Goal: Task Accomplishment & Management: Manage account settings

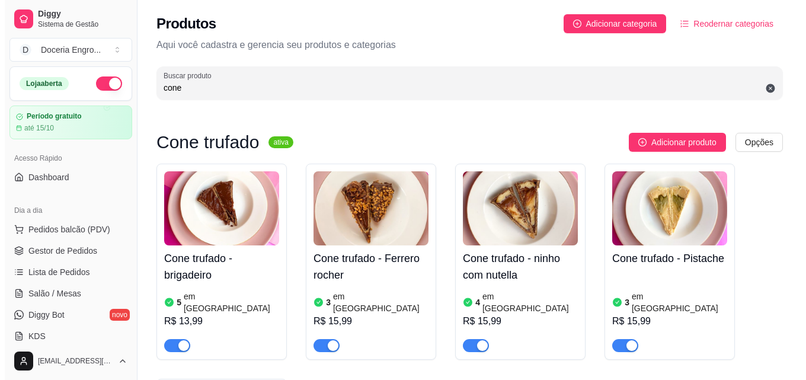
scroll to position [114, 0]
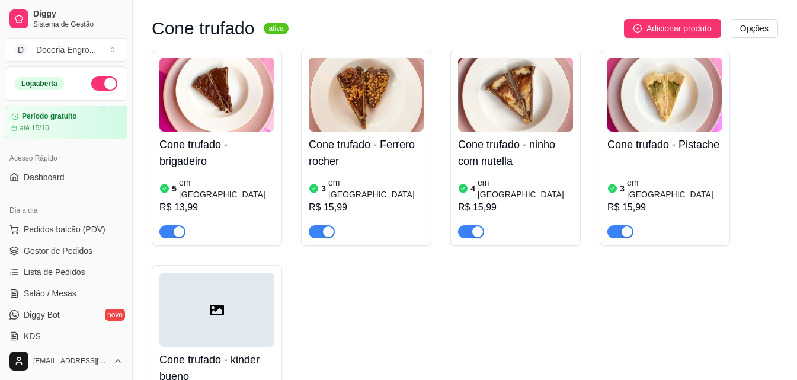
click at [72, 228] on span "Pedidos balcão (PDV)" at bounding box center [65, 230] width 82 height 12
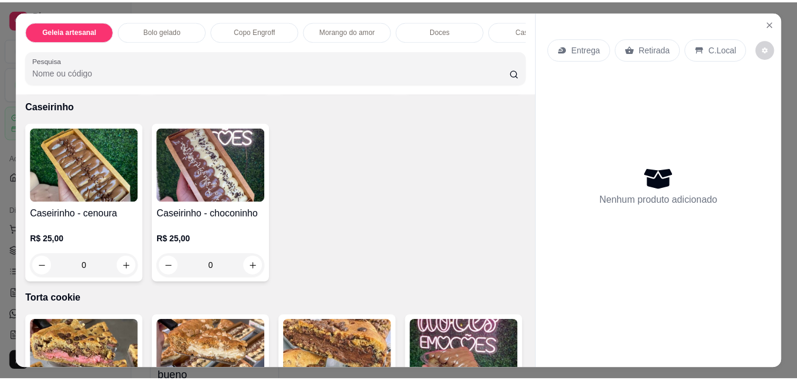
scroll to position [1245, 0]
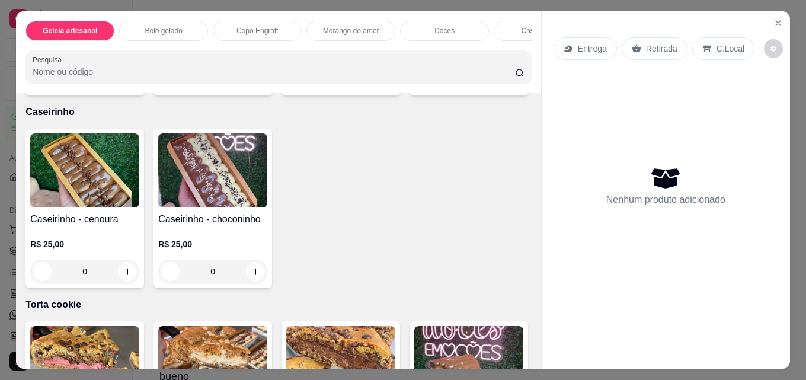
click at [123, 84] on icon "increase-product-quantity" at bounding box center [127, 79] width 9 height 9
type input "1"
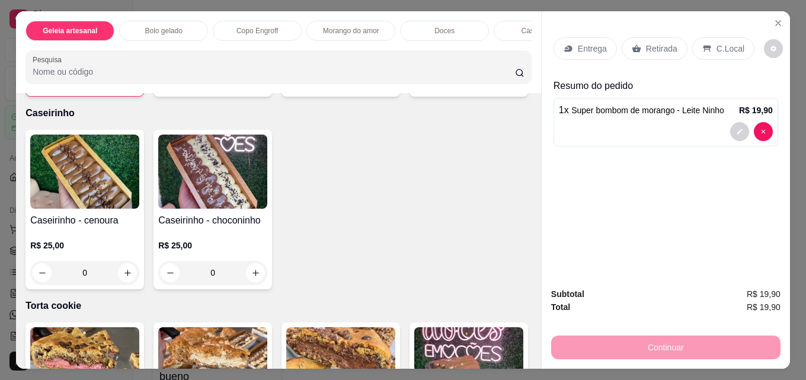
click at [642, 37] on div "Retirada" at bounding box center [655, 48] width 66 height 23
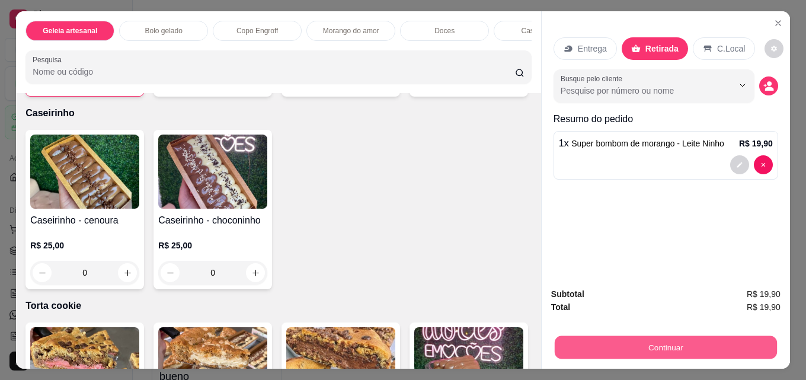
click at [689, 340] on button "Continuar" at bounding box center [666, 347] width 222 height 23
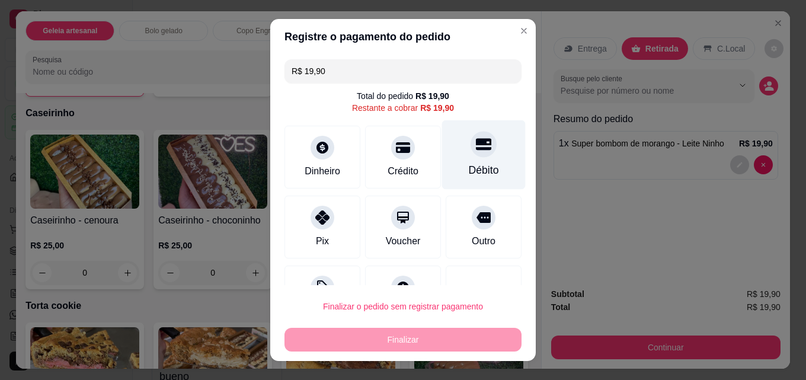
click at [476, 150] on icon at bounding box center [483, 145] width 15 height 12
type input "R$ 0,00"
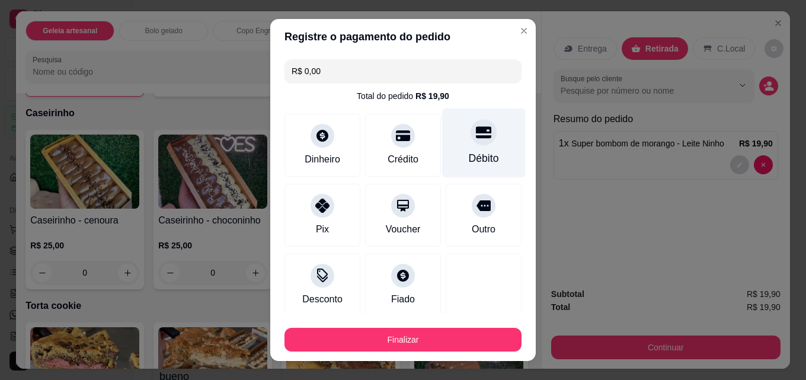
click at [455, 146] on div "Débito" at bounding box center [484, 143] width 84 height 69
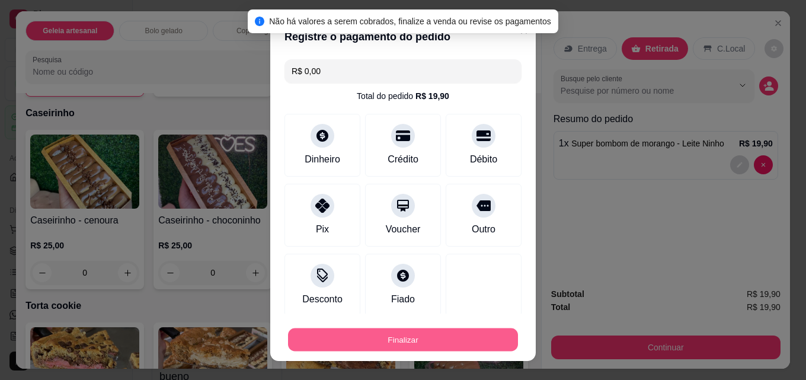
click at [408, 342] on button "Finalizar" at bounding box center [403, 339] width 230 height 23
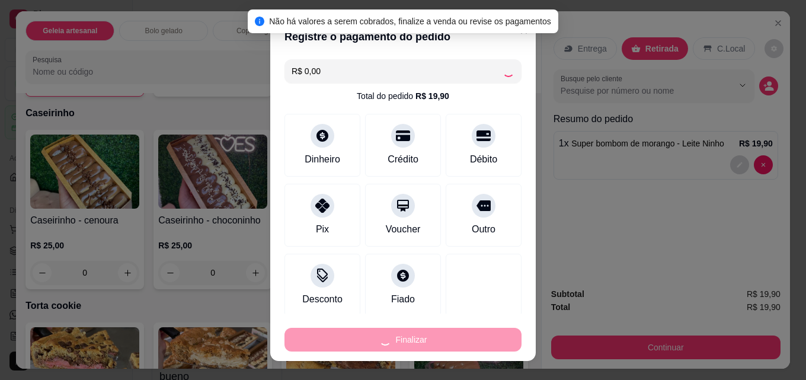
type input "0"
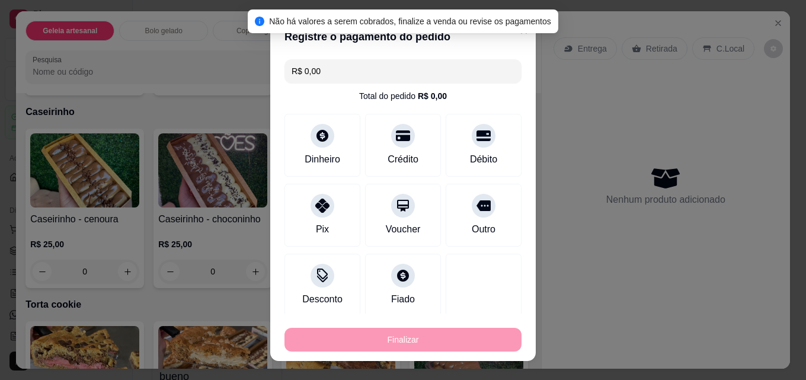
type input "-R$ 19,90"
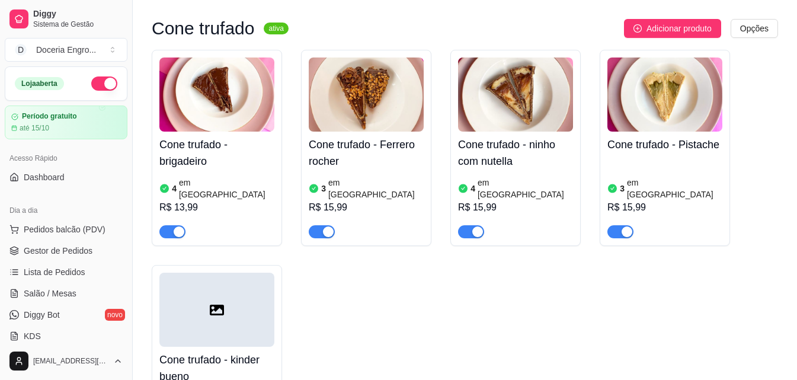
click at [510, 368] on div "Cone trufado - brigadeiro 4 em estoque R$ 13,99 Cone trufado - Ferrero rocher 3…" at bounding box center [465, 255] width 627 height 411
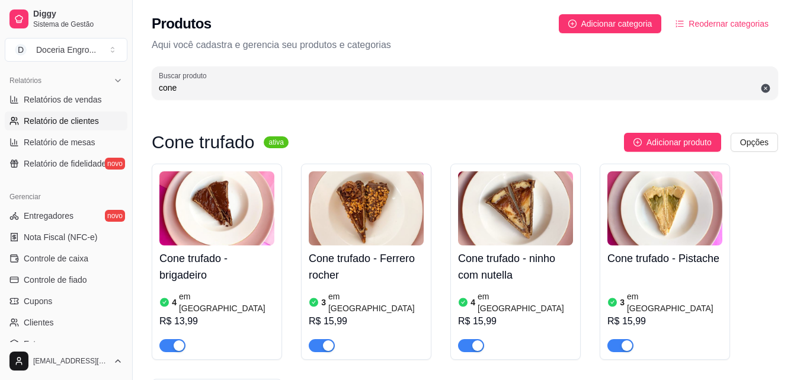
scroll to position [295, 0]
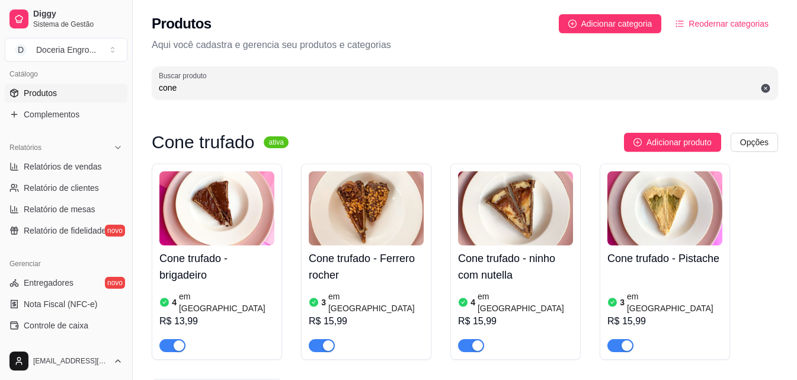
click at [46, 94] on span "Produtos" at bounding box center [40, 93] width 33 height 12
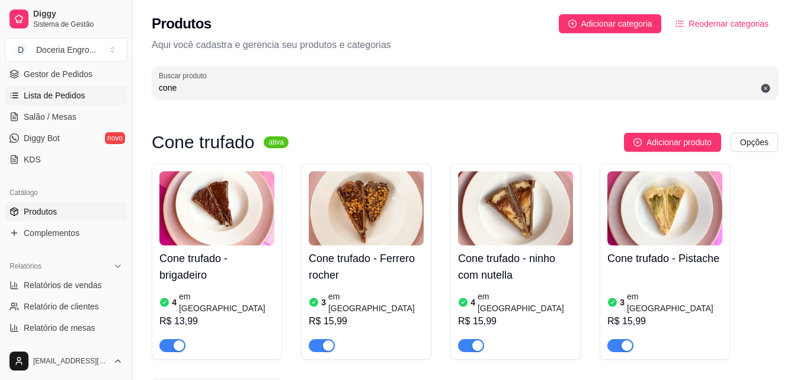
click at [54, 96] on span "Lista de Pedidos" at bounding box center [55, 96] width 62 height 12
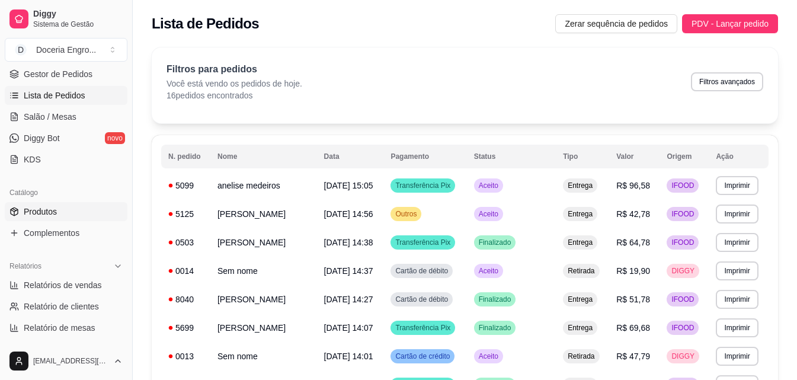
click at [53, 204] on link "Produtos" at bounding box center [66, 211] width 123 height 19
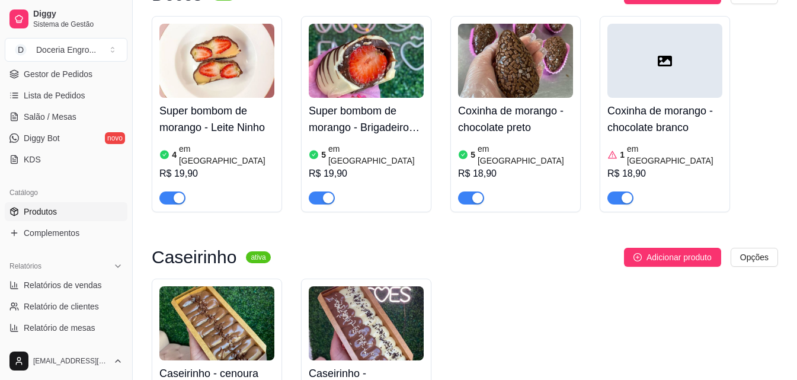
scroll to position [1660, 0]
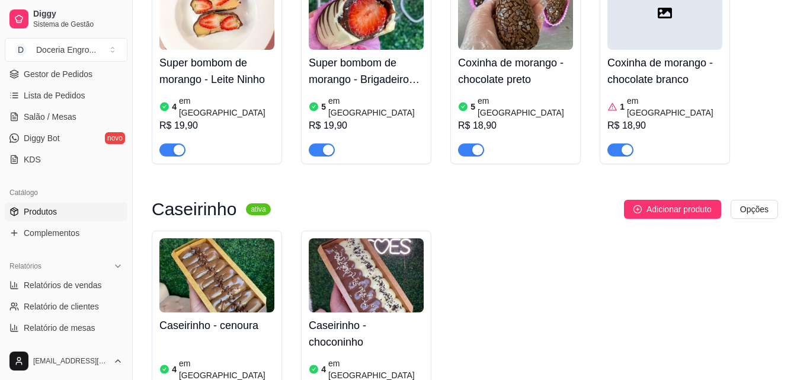
click at [360, 317] on h4 "Caseirinho - choconinho" at bounding box center [366, 333] width 115 height 33
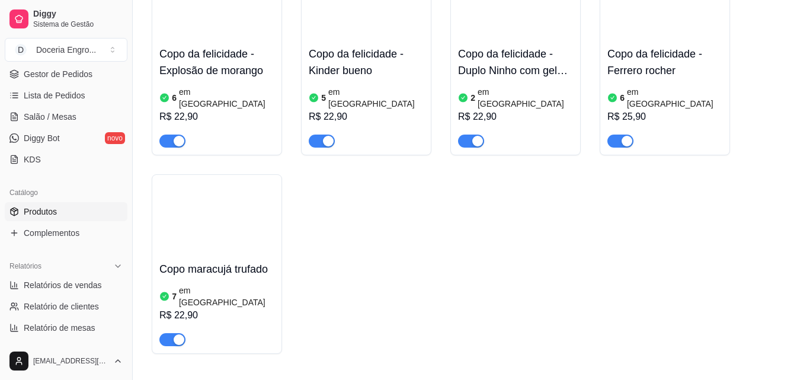
scroll to position [1127, 0]
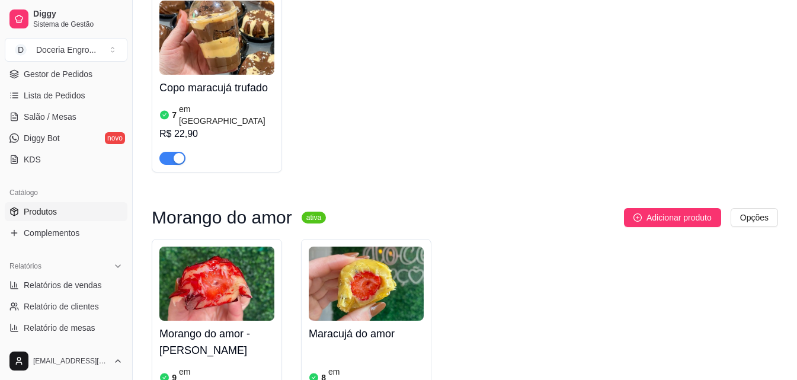
click at [205, 326] on h4 "Morango do amor - [PERSON_NAME]" at bounding box center [216, 342] width 115 height 33
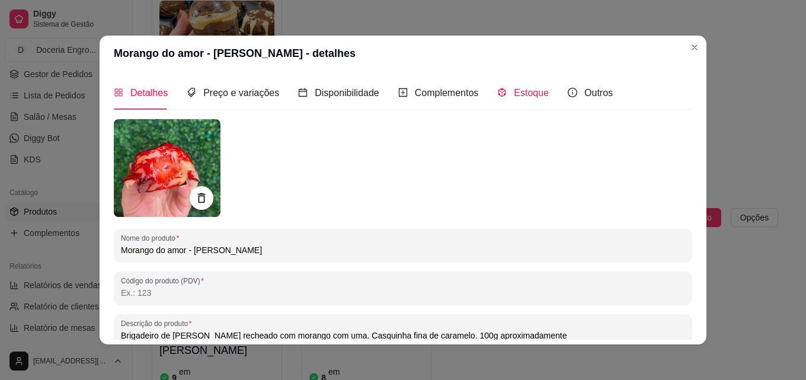
click at [514, 96] on span "Estoque" at bounding box center [531, 93] width 35 height 10
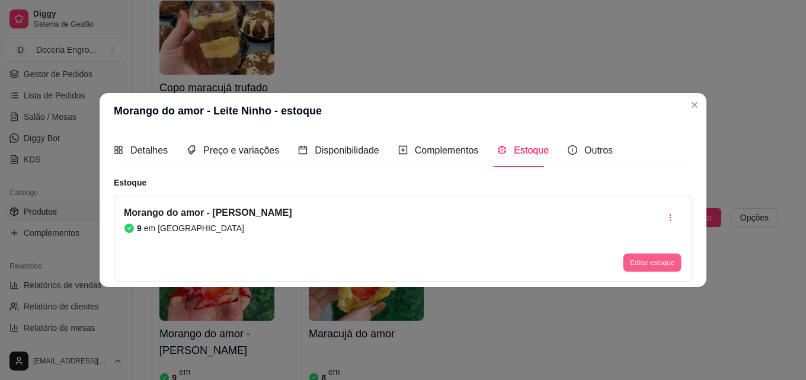
click at [636, 263] on button "Editar estoque" at bounding box center [652, 263] width 58 height 18
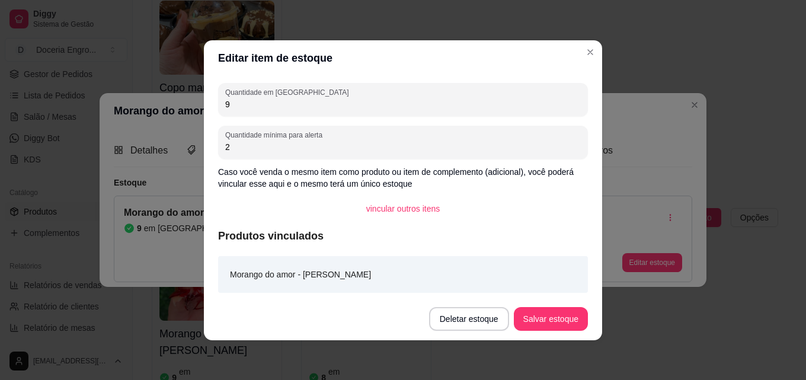
drag, startPoint x: 294, startPoint y: 102, endPoint x: 218, endPoint y: 104, distance: 76.5
click at [218, 104] on div "Quantidade em estoque 9 Quantidade mínima para alerta 2 Caso você venda o mesmo…" at bounding box center [403, 187] width 398 height 222
type input "3"
click at [532, 312] on button "Salvar estoque" at bounding box center [551, 319] width 74 height 24
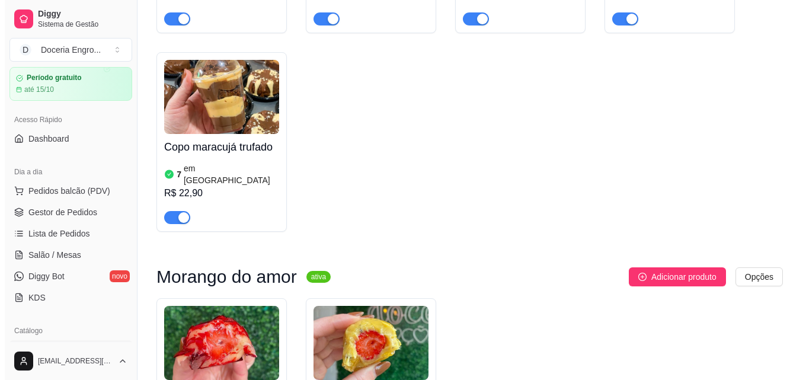
scroll to position [59, 0]
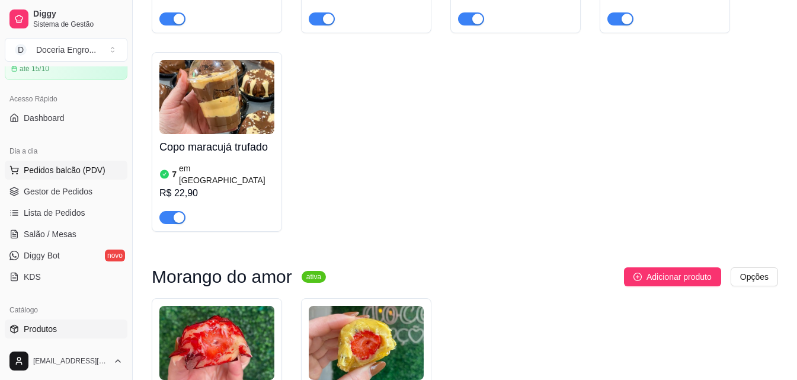
click at [76, 175] on span "Pedidos balcão (PDV)" at bounding box center [65, 170] width 82 height 12
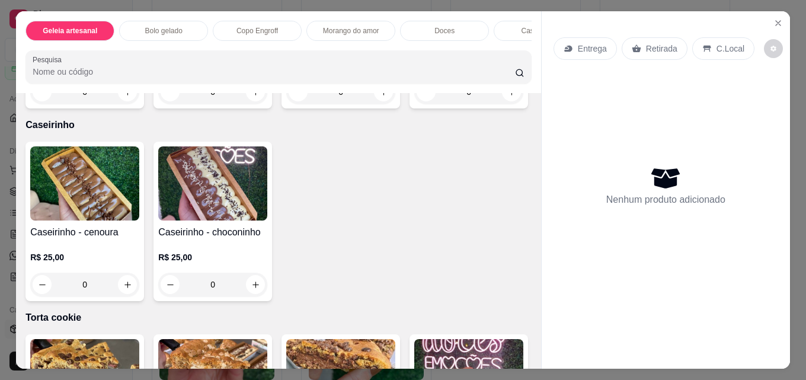
scroll to position [1245, 0]
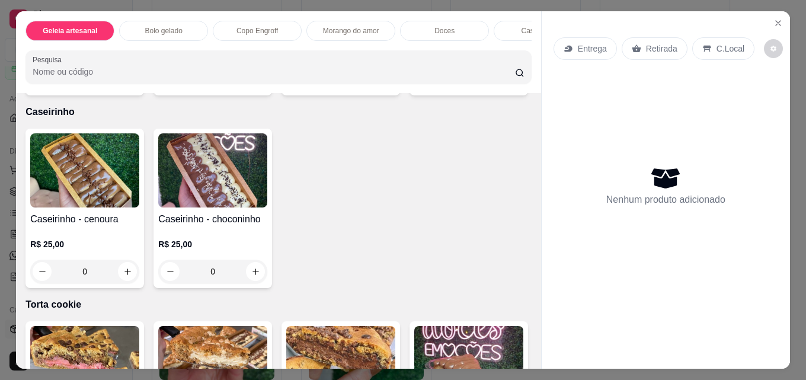
click at [127, 84] on icon "increase-product-quantity" at bounding box center [127, 79] width 9 height 9
type input "1"
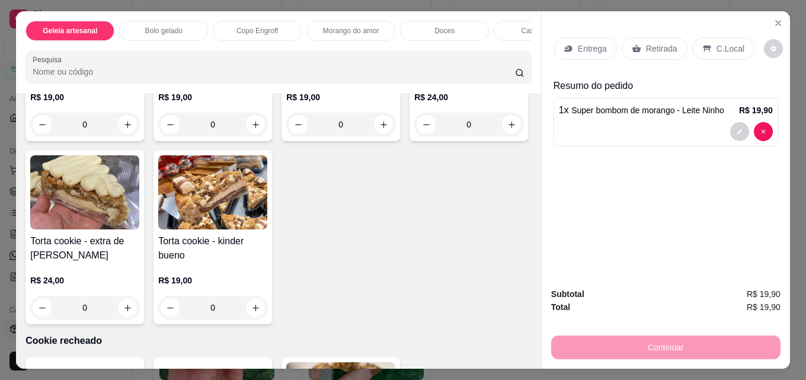
scroll to position [1601, 0]
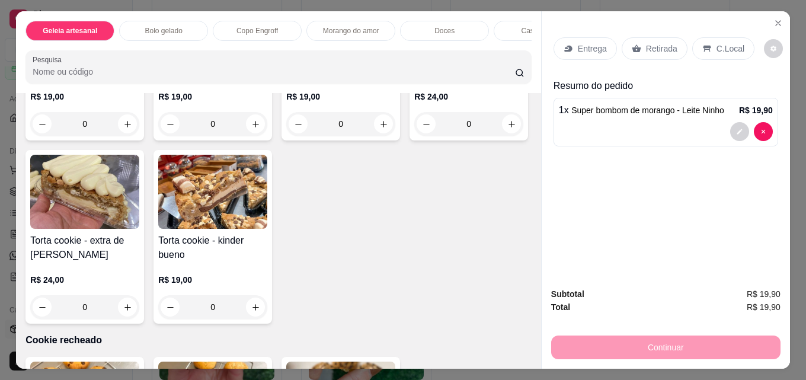
type input "1"
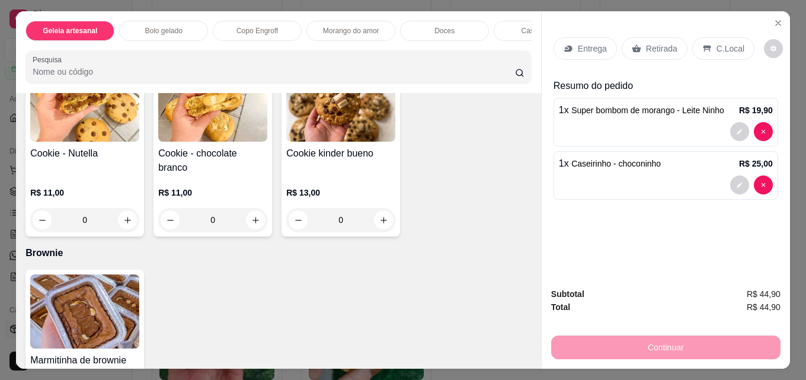
scroll to position [1957, 0]
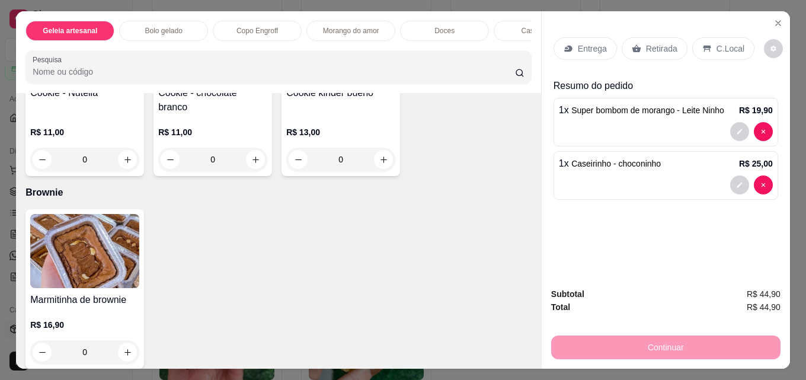
type input "1"
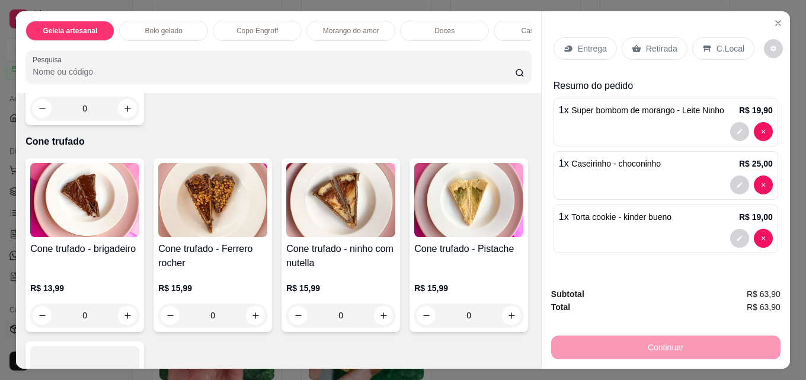
scroll to position [2253, 0]
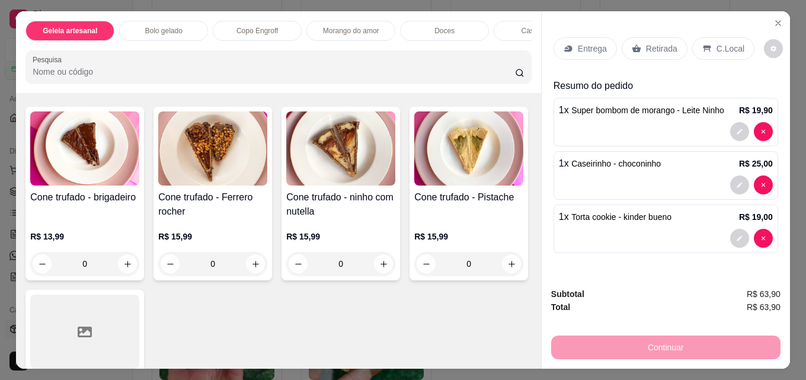
type input "1"
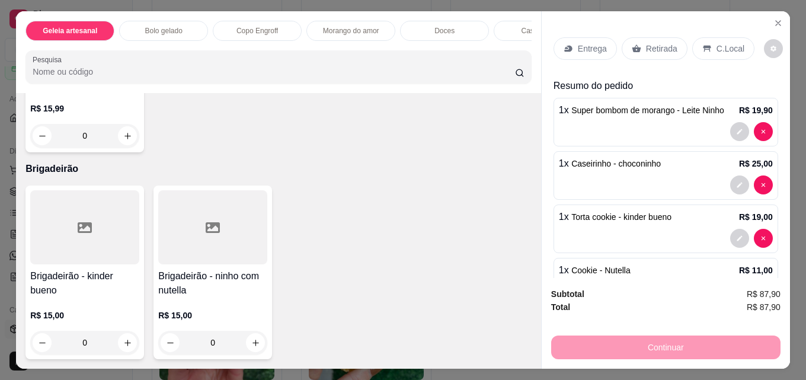
scroll to position [2787, 0]
type input "1"
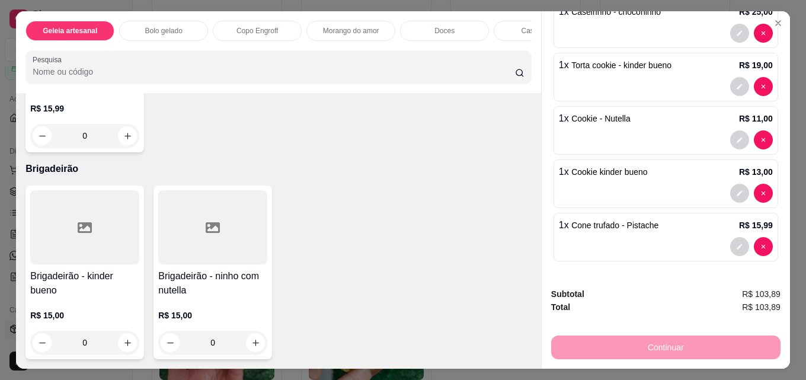
scroll to position [0, 0]
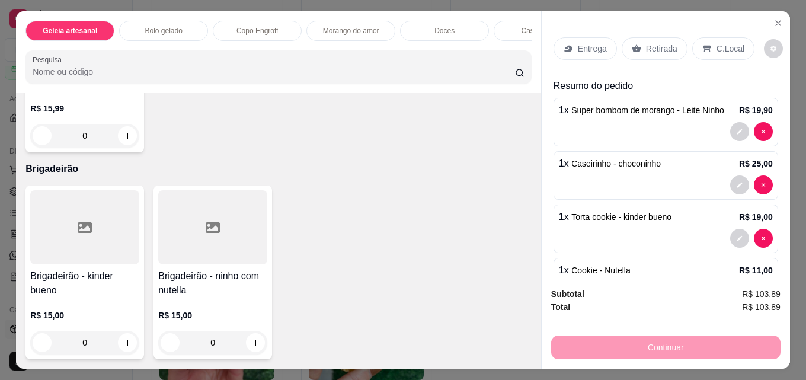
click at [666, 47] on p "Retirada" at bounding box center [661, 49] width 31 height 12
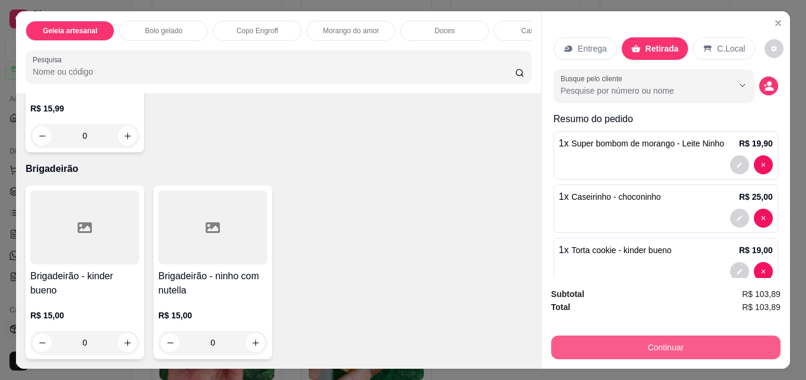
click at [636, 346] on button "Continuar" at bounding box center [665, 348] width 229 height 24
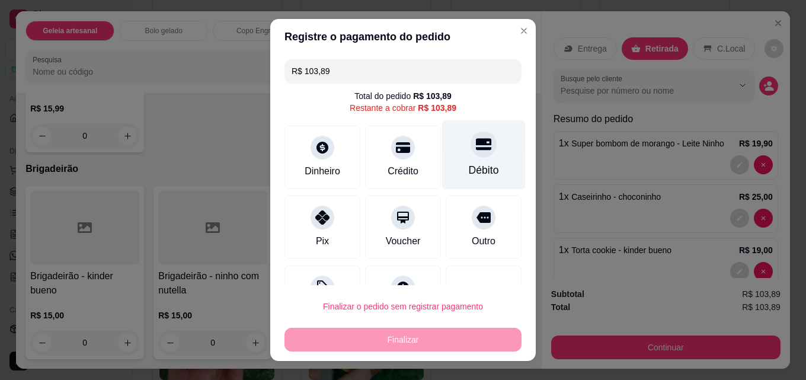
click at [476, 151] on icon at bounding box center [483, 143] width 15 height 15
type input "R$ 0,00"
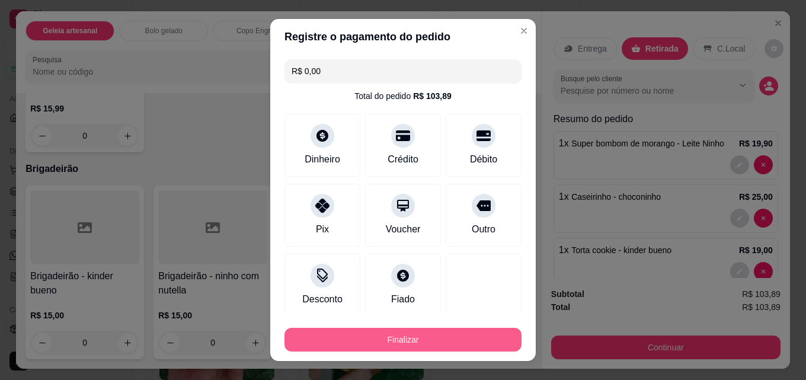
click at [374, 336] on button "Finalizar" at bounding box center [403, 340] width 237 height 24
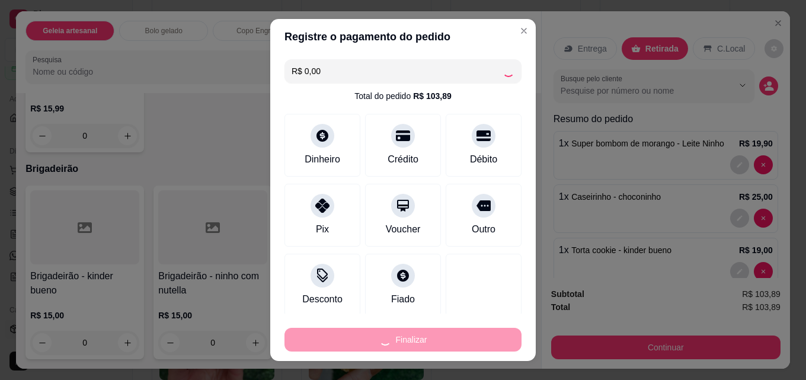
type input "0"
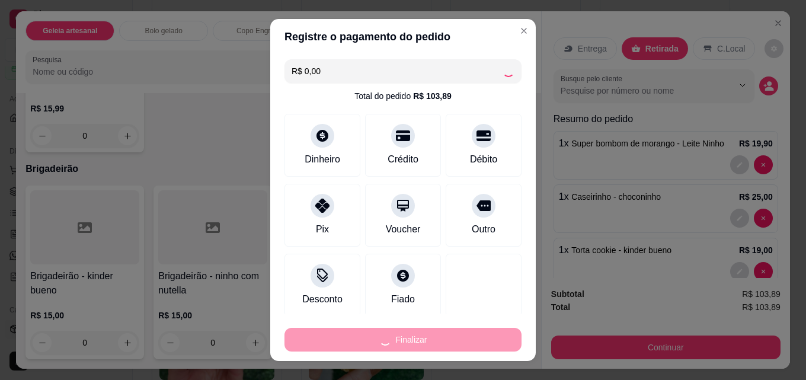
type input "0"
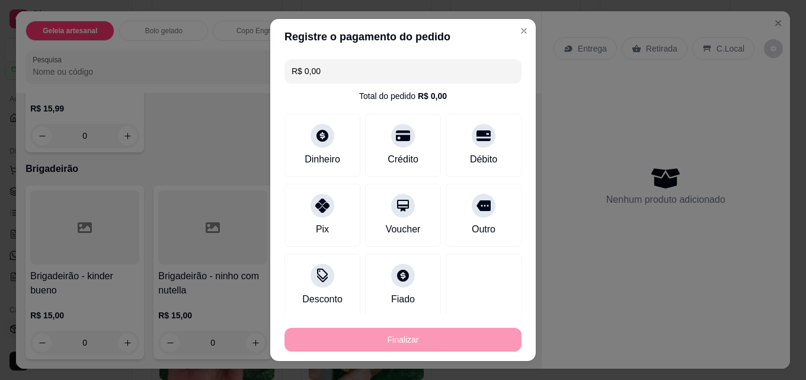
type input "-R$ 103,89"
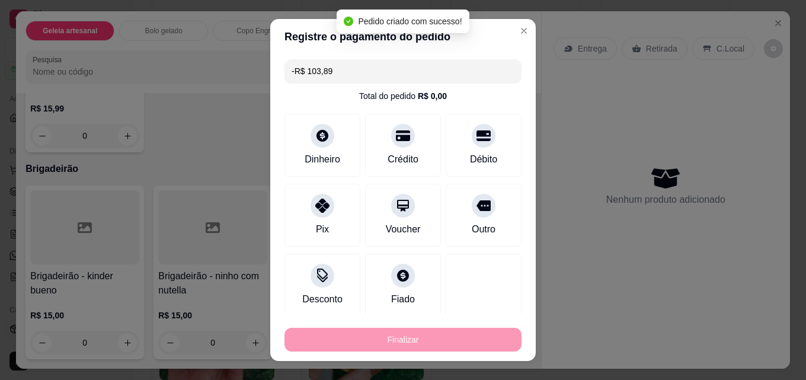
scroll to position [2784, 0]
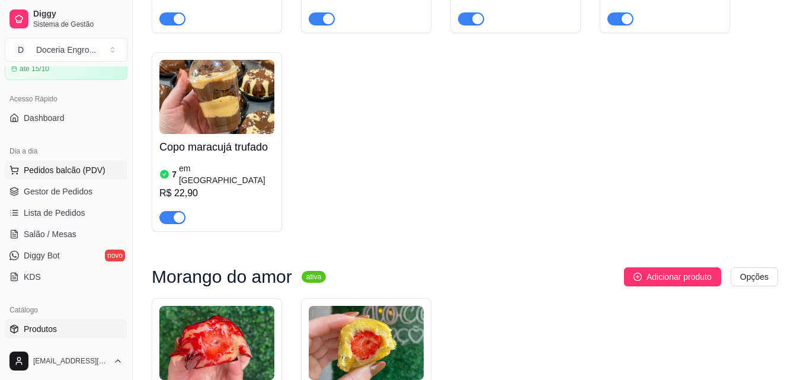
click at [84, 167] on span "Pedidos balcão (PDV)" at bounding box center [65, 170] width 82 height 12
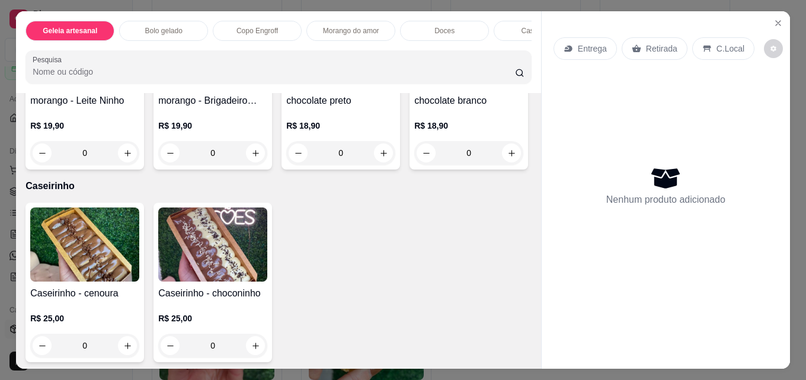
scroll to position [1245, 0]
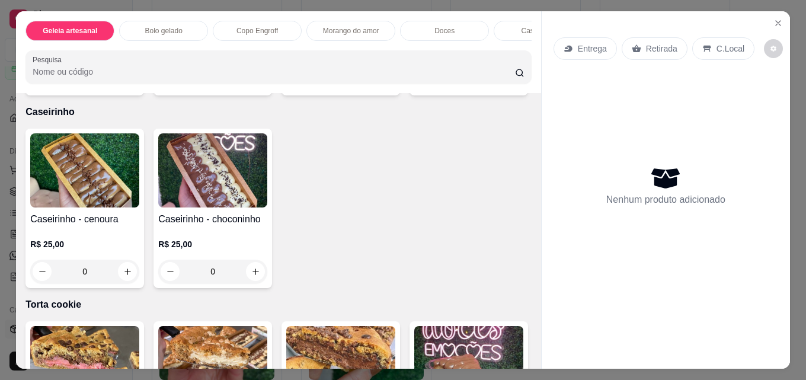
click at [125, 82] on icon "increase-product-quantity" at bounding box center [128, 79] width 7 height 7
type input "1"
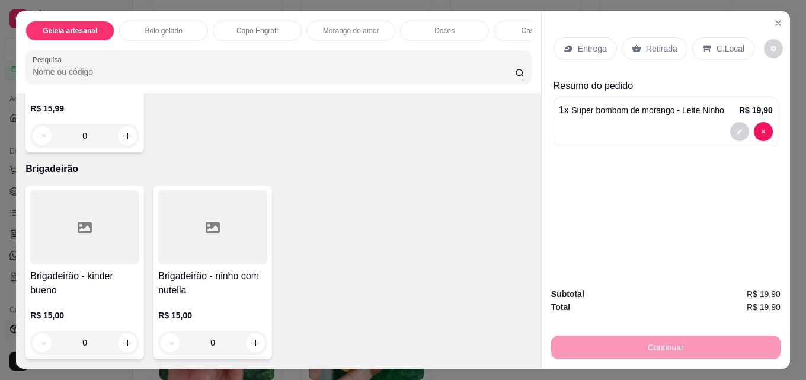
scroll to position [2668, 0]
type input "1"
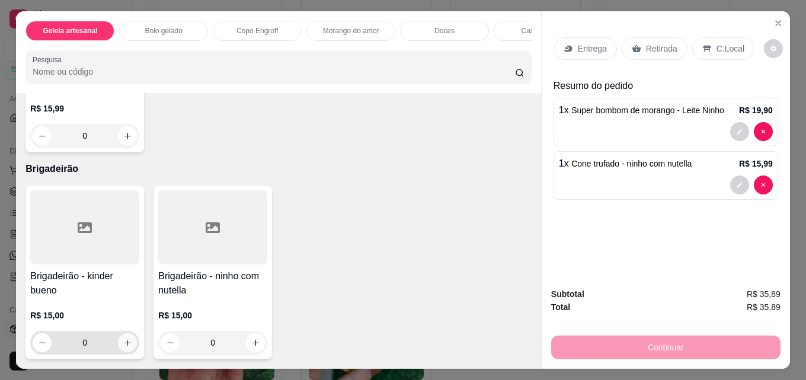
click at [123, 340] on icon "increase-product-quantity" at bounding box center [127, 343] width 9 height 9
type input "1"
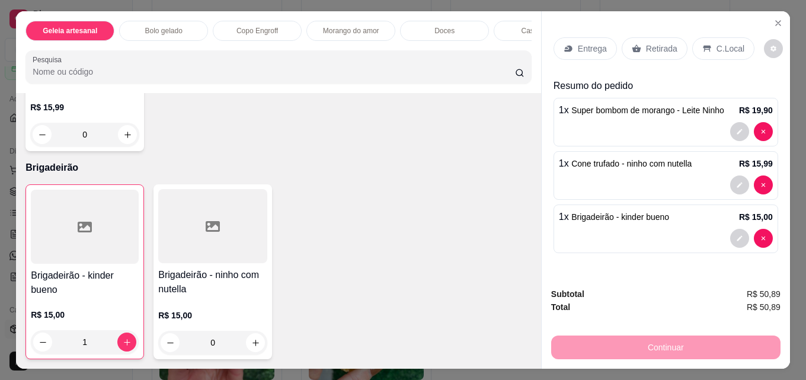
click at [640, 51] on div "Retirada" at bounding box center [655, 48] width 66 height 23
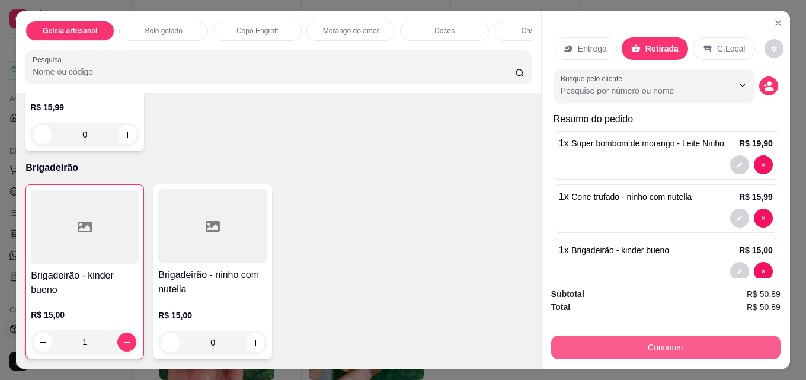
click at [686, 349] on button "Continuar" at bounding box center [665, 348] width 229 height 24
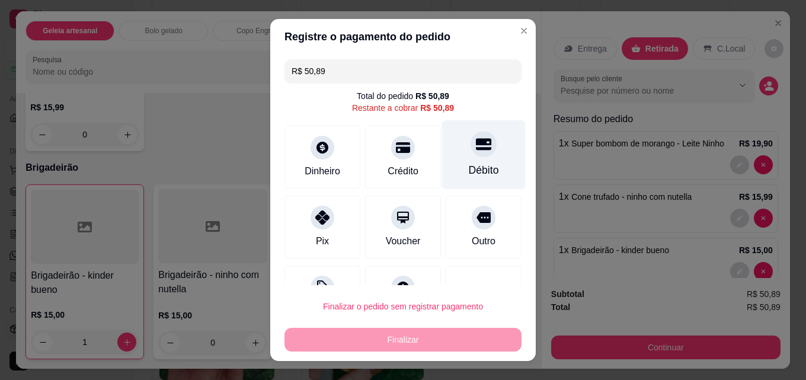
click at [471, 152] on div at bounding box center [484, 144] width 26 height 26
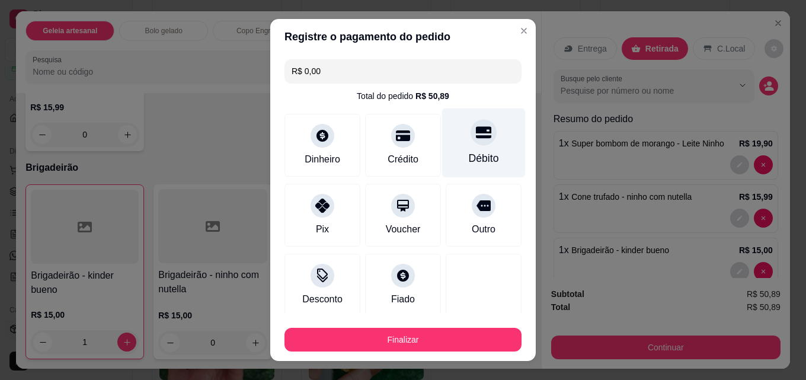
type input "R$ 0,00"
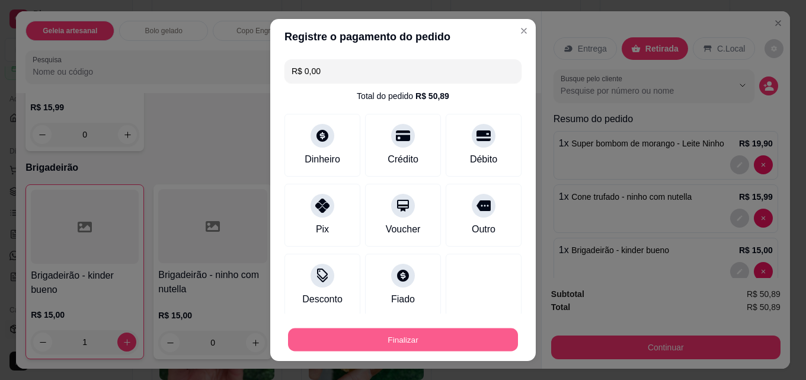
click at [429, 335] on button "Finalizar" at bounding box center [403, 339] width 230 height 23
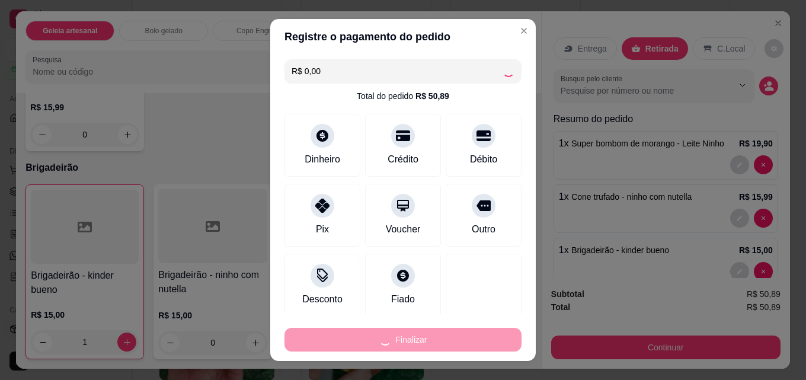
type input "0"
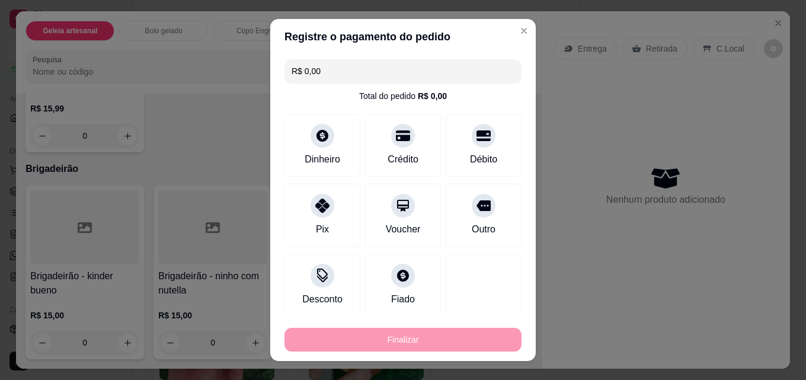
type input "-R$ 50,89"
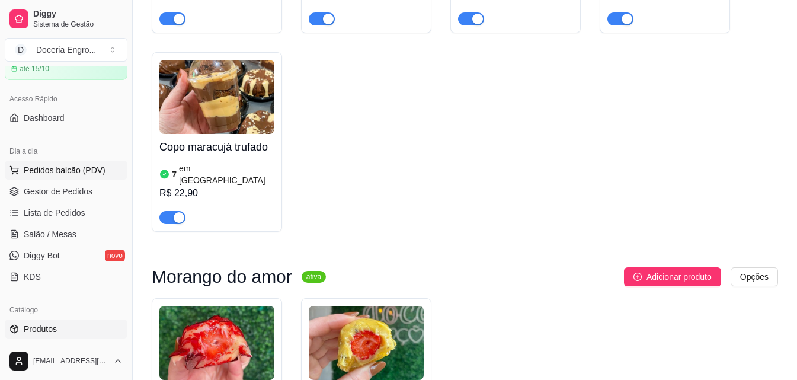
click at [63, 167] on span "Pedidos balcão (PDV)" at bounding box center [65, 170] width 82 height 12
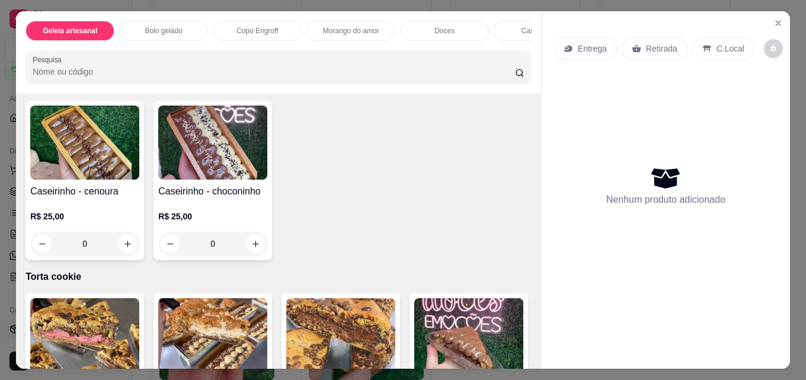
scroll to position [1304, 0]
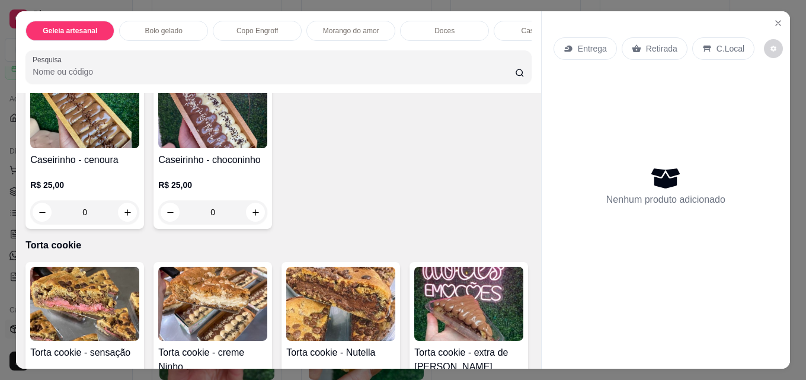
click at [260, 31] on div "0" at bounding box center [213, 20] width 104 height 24
click at [254, 24] on icon "increase-product-quantity" at bounding box center [255, 19] width 9 height 9
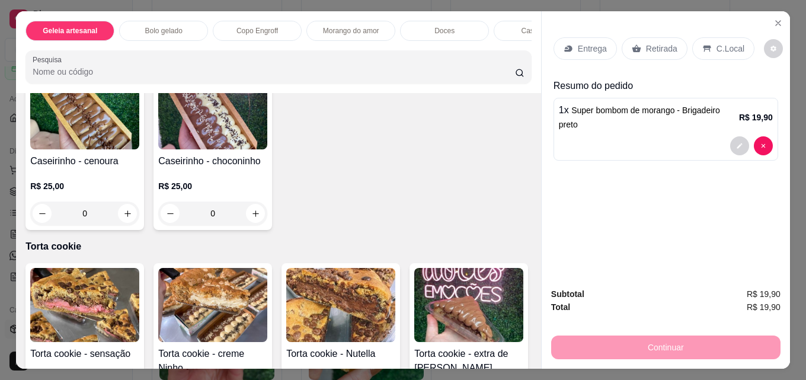
click at [254, 25] on icon "increase-product-quantity" at bounding box center [255, 20] width 9 height 9
type input "2"
click at [381, 25] on icon "increase-product-quantity" at bounding box center [383, 21] width 9 height 9
type input "1"
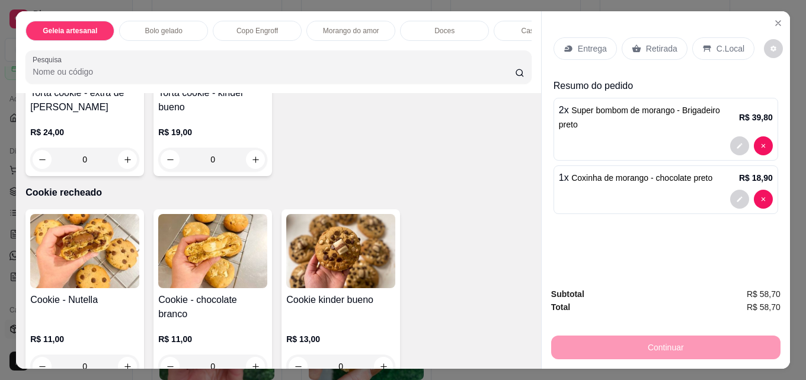
scroll to position [1720, 0]
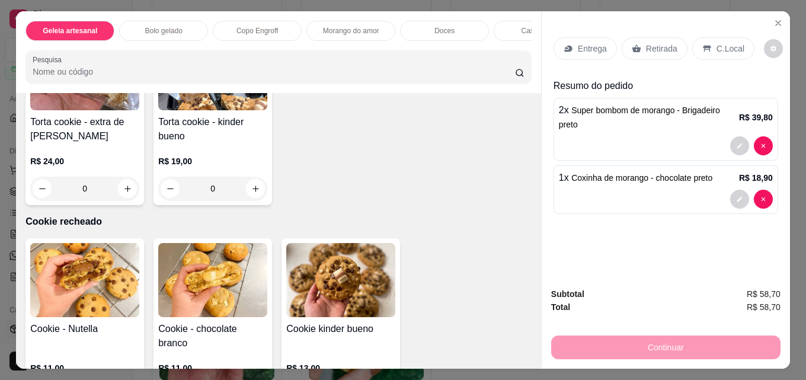
type input "1"
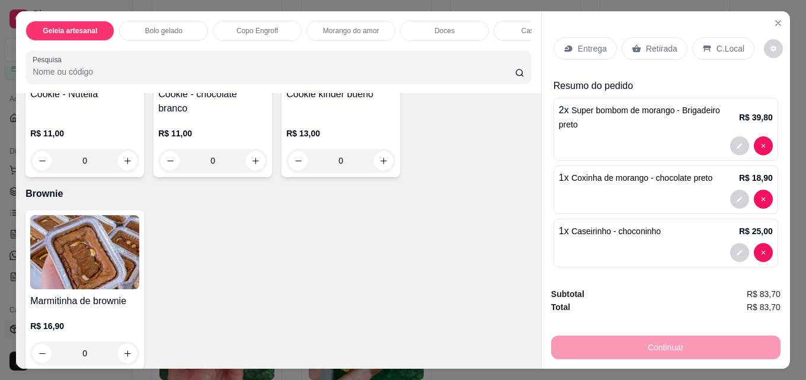
scroll to position [1957, 0]
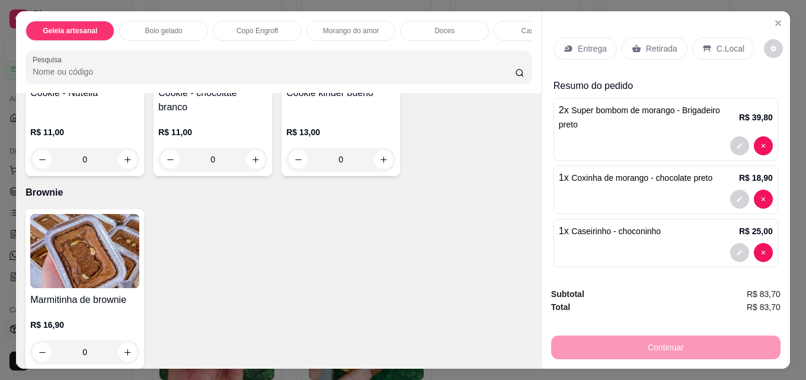
click at [104, 355] on div "Item avulso Geleia artesanal Geleia artesanal - morango R$ 29,90 0 Bolo gelado …" at bounding box center [278, 231] width 525 height 276
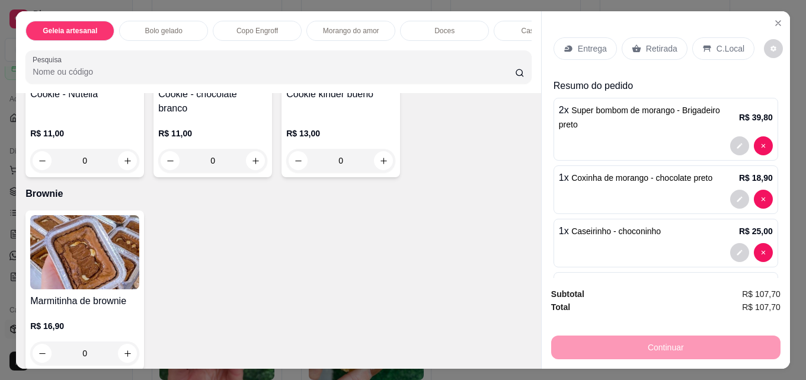
type input "1"
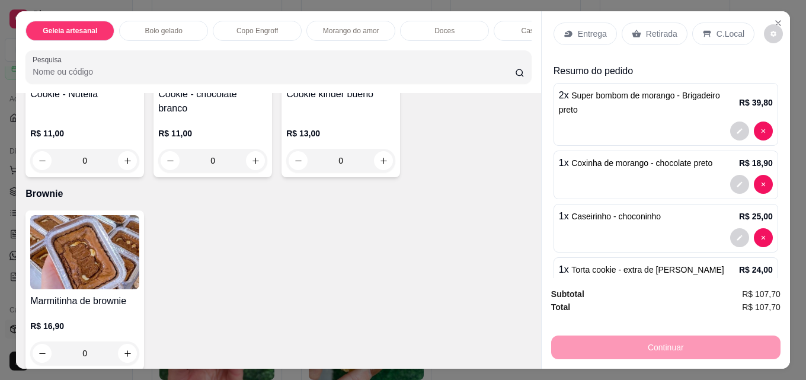
scroll to position [0, 0]
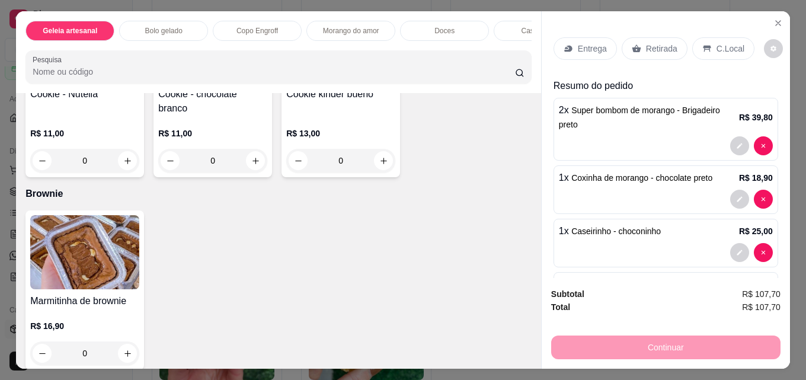
click at [645, 37] on div "Retirada" at bounding box center [655, 48] width 66 height 23
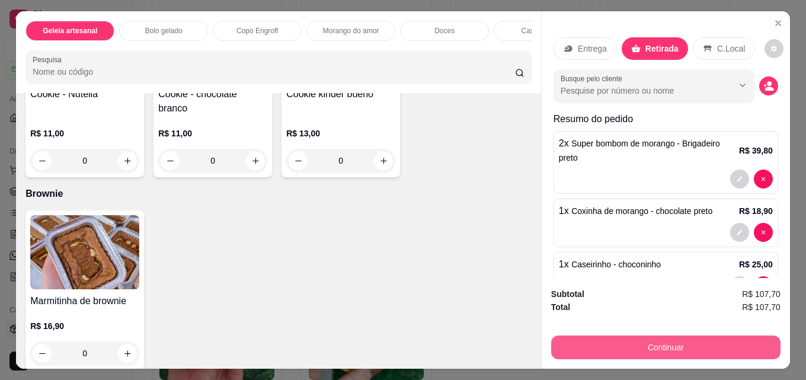
click at [678, 346] on button "Continuar" at bounding box center [665, 348] width 229 height 24
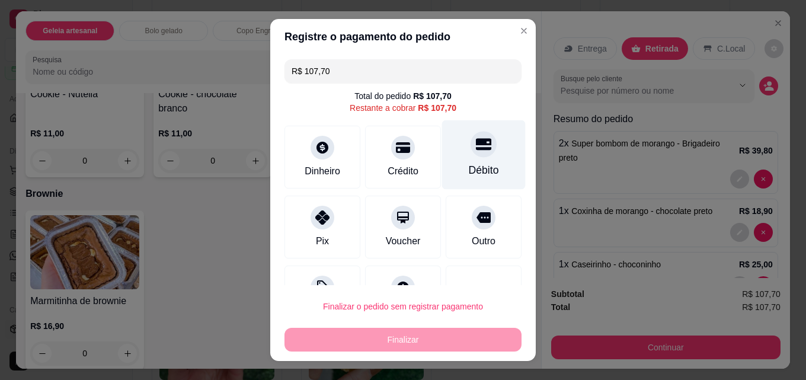
click at [476, 147] on icon at bounding box center [483, 143] width 15 height 15
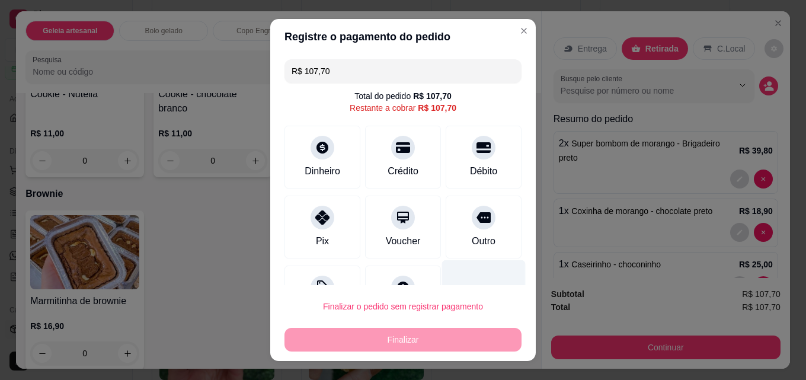
type input "R$ 0,00"
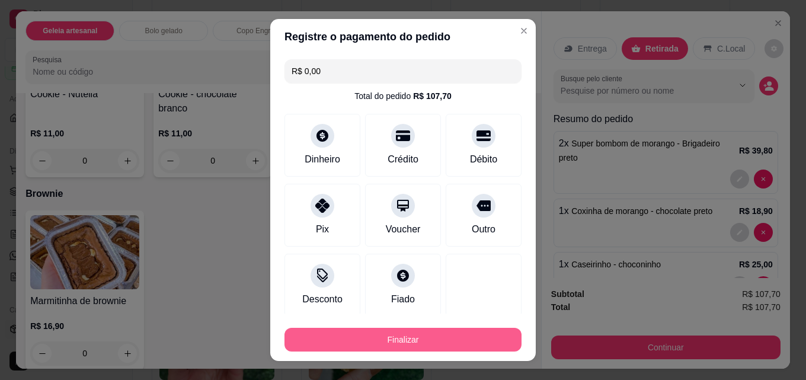
click at [435, 342] on button "Finalizar" at bounding box center [403, 340] width 237 height 24
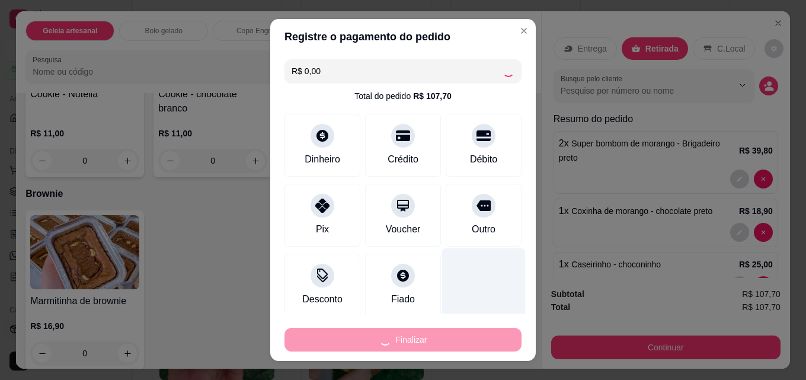
type input "0"
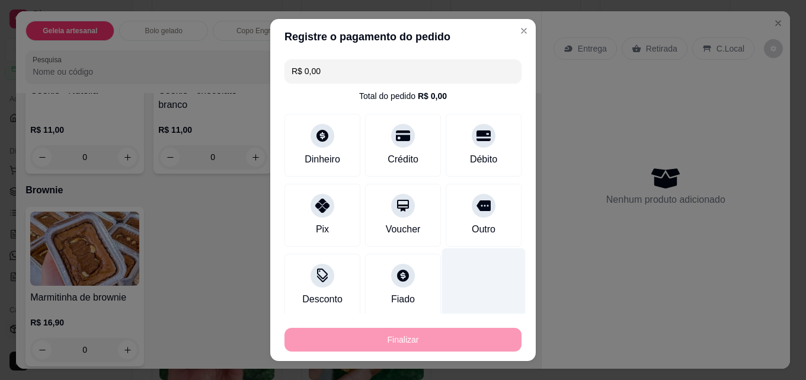
type input "-R$ 107,70"
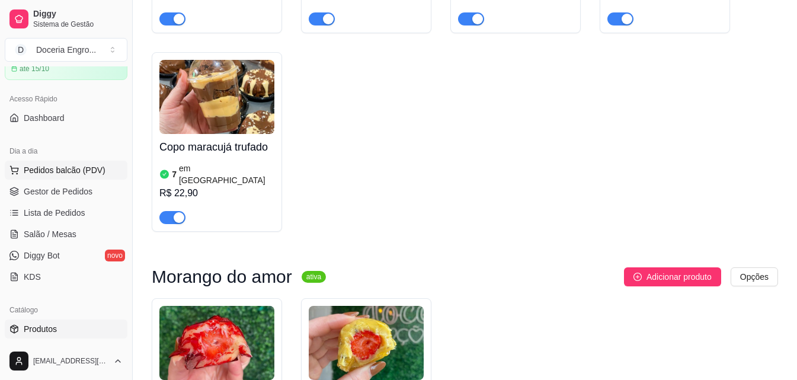
click at [104, 173] on button "Pedidos balcão (PDV)" at bounding box center [66, 170] width 123 height 19
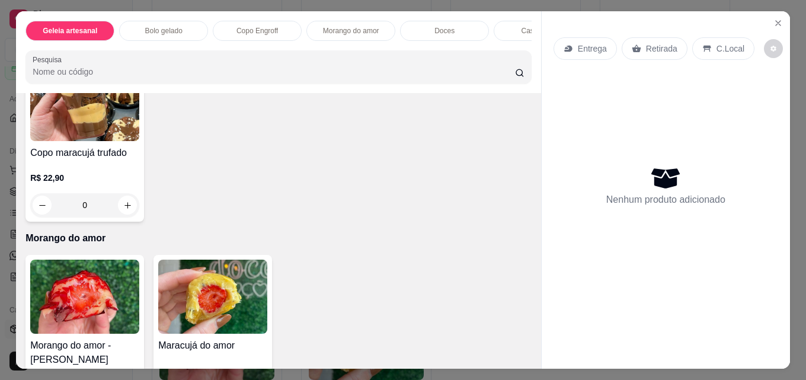
scroll to position [712, 0]
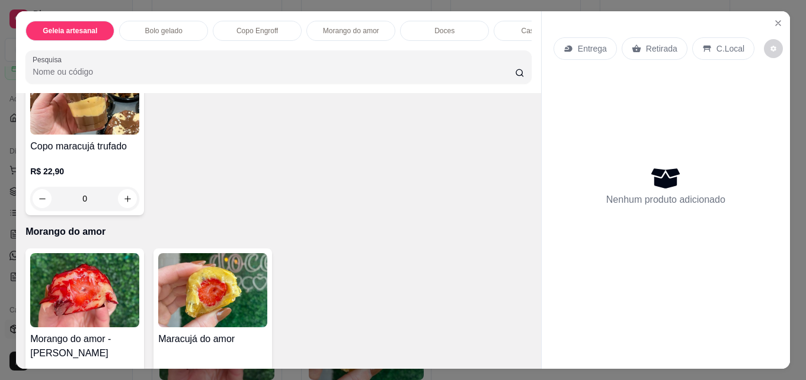
click at [128, 39] on button "increase-product-quantity" at bounding box center [127, 29] width 19 height 19
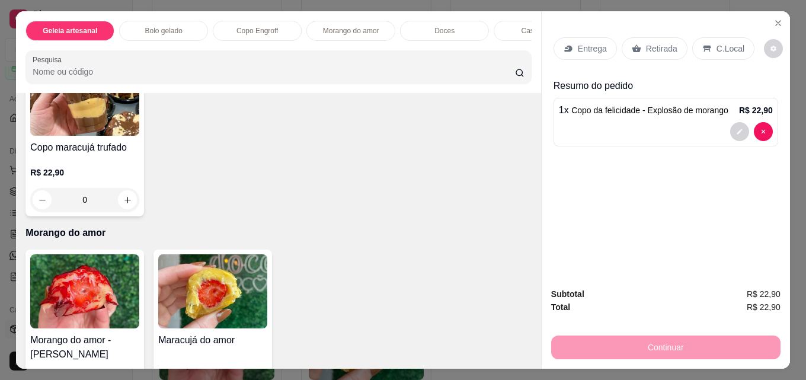
type input "1"
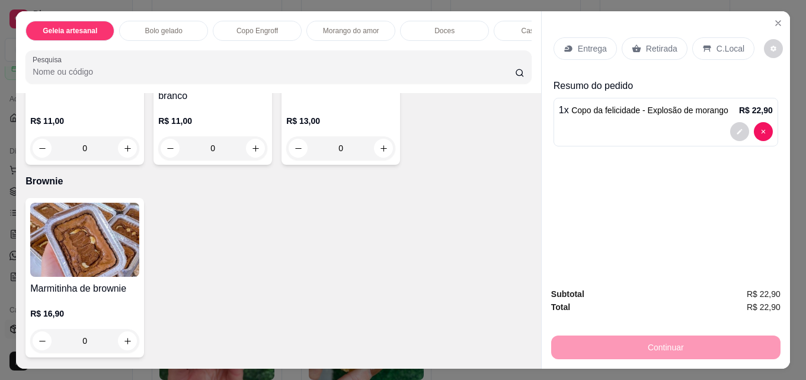
scroll to position [2017, 0]
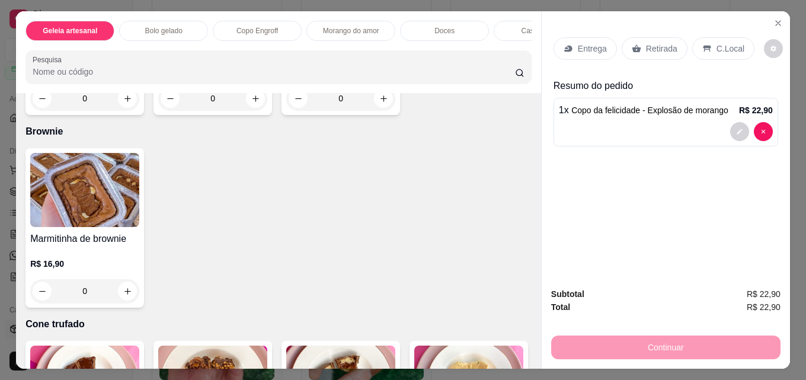
type input "1"
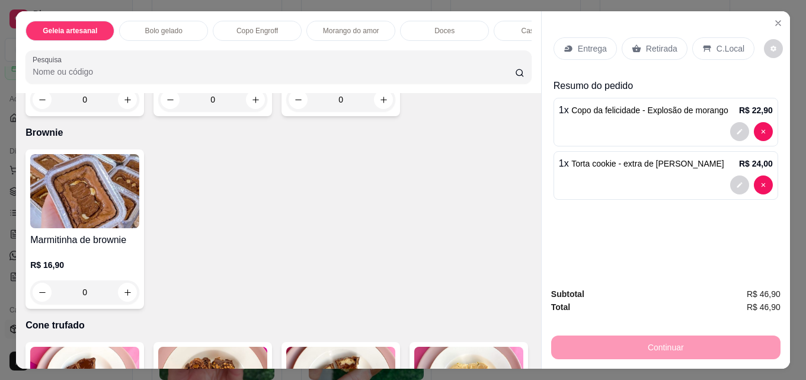
click at [664, 47] on p "Retirada" at bounding box center [661, 49] width 31 height 12
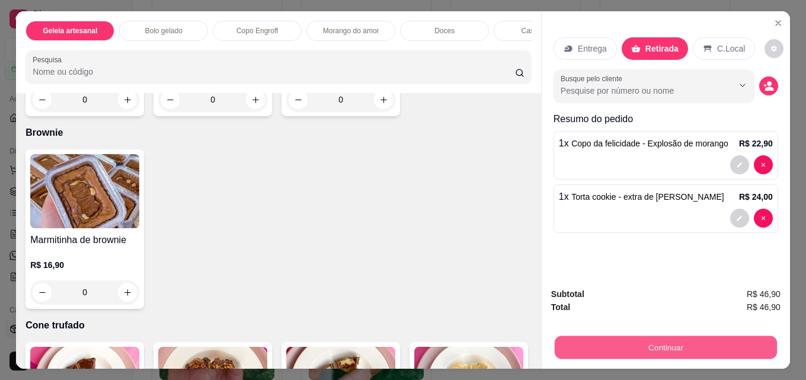
click at [713, 342] on button "Continuar" at bounding box center [666, 347] width 222 height 23
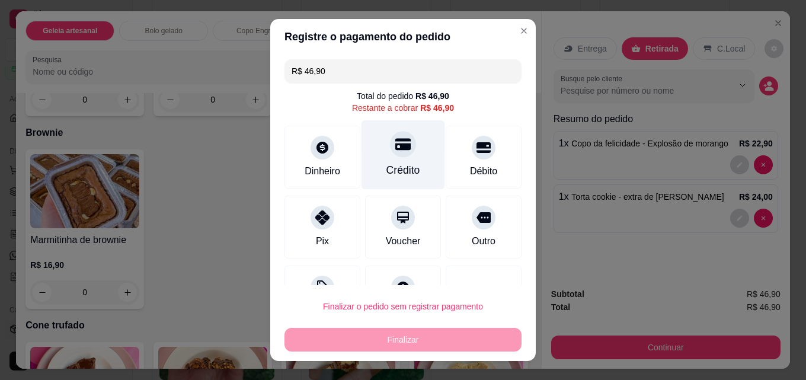
click at [390, 152] on div at bounding box center [403, 144] width 26 height 26
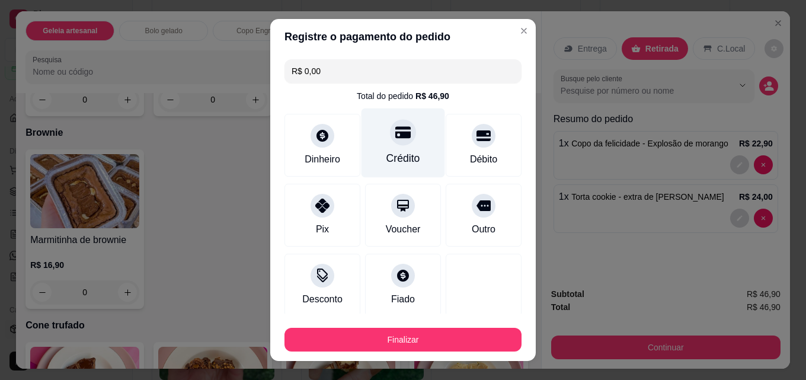
type input "R$ 0,00"
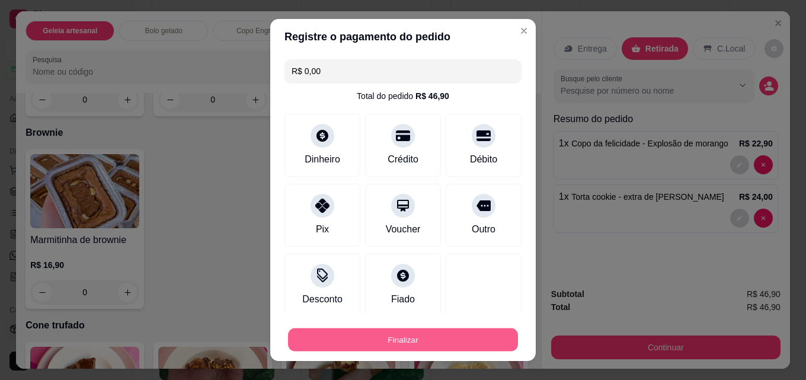
click at [460, 344] on button "Finalizar" at bounding box center [403, 339] width 230 height 23
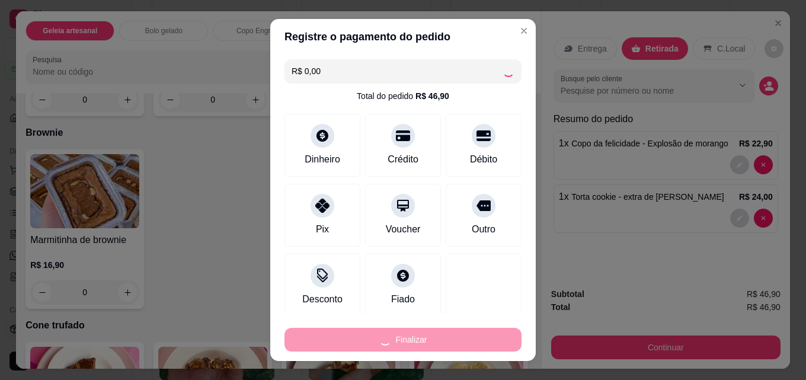
type input "0"
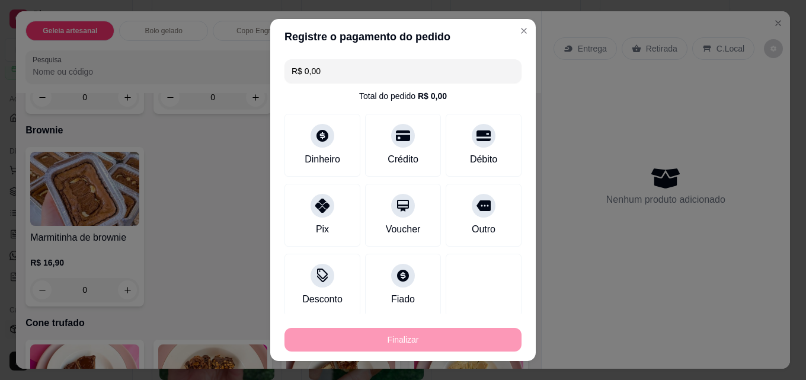
type input "-R$ 46,90"
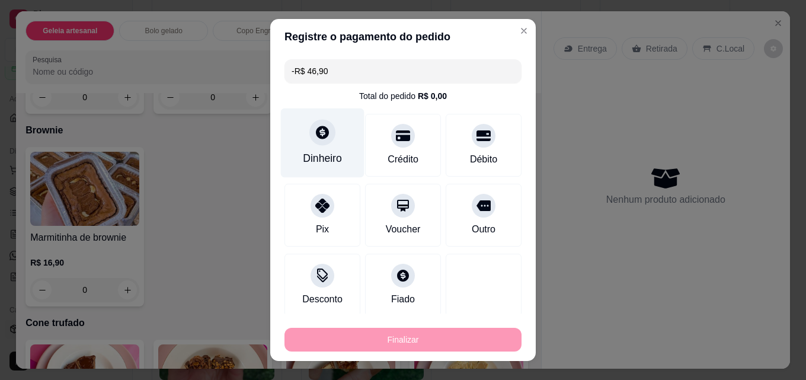
scroll to position [2015, 0]
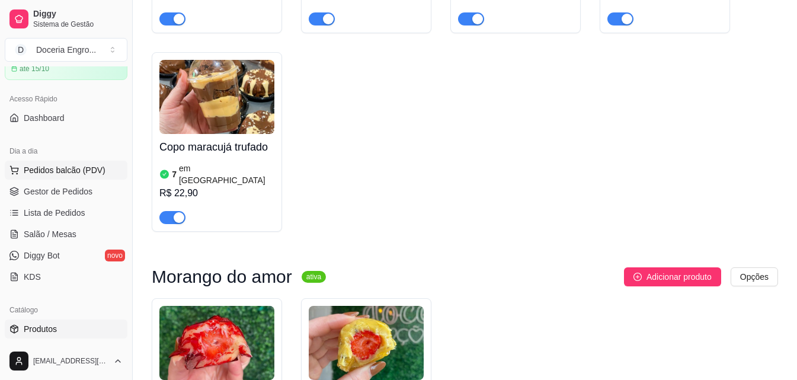
click at [81, 172] on span "Pedidos balcão (PDV)" at bounding box center [65, 170] width 82 height 12
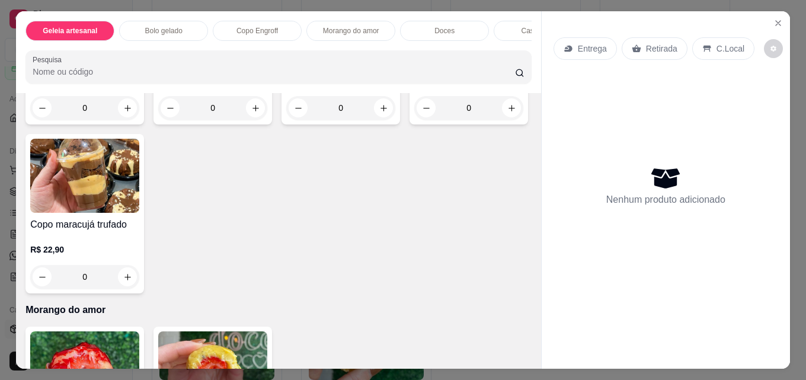
scroll to position [652, 0]
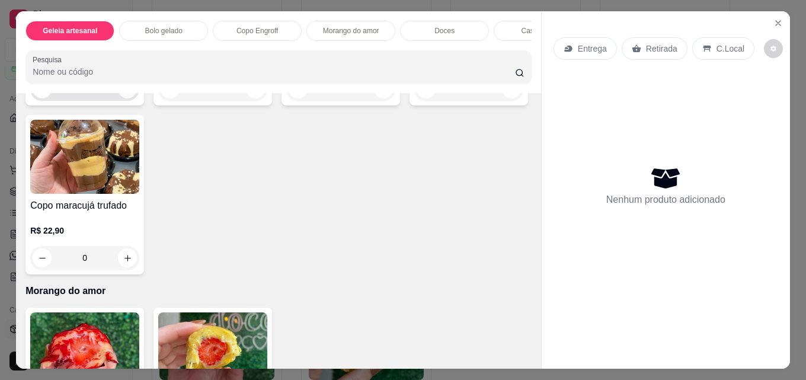
click at [129, 98] on button "increase-product-quantity" at bounding box center [127, 88] width 19 height 19
type input "1"
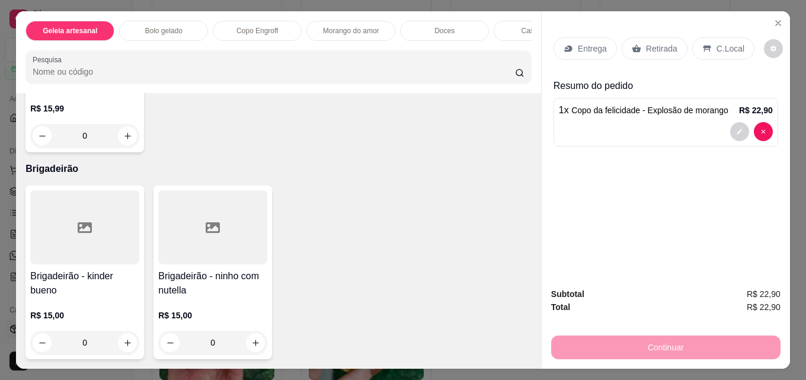
scroll to position [2668, 0]
type input "1"
click at [661, 44] on p "Retirada" at bounding box center [661, 49] width 31 height 12
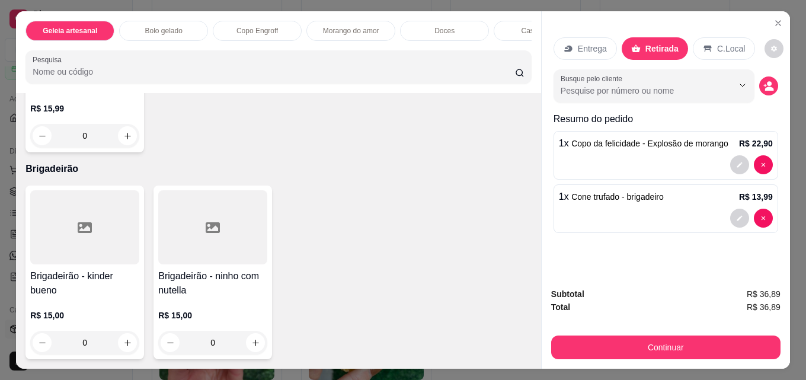
click at [691, 333] on div "Continuar" at bounding box center [665, 346] width 229 height 27
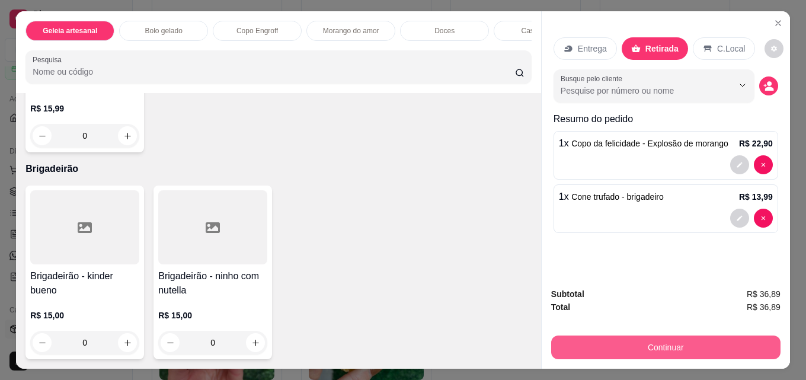
click at [691, 336] on button "Continuar" at bounding box center [665, 348] width 229 height 24
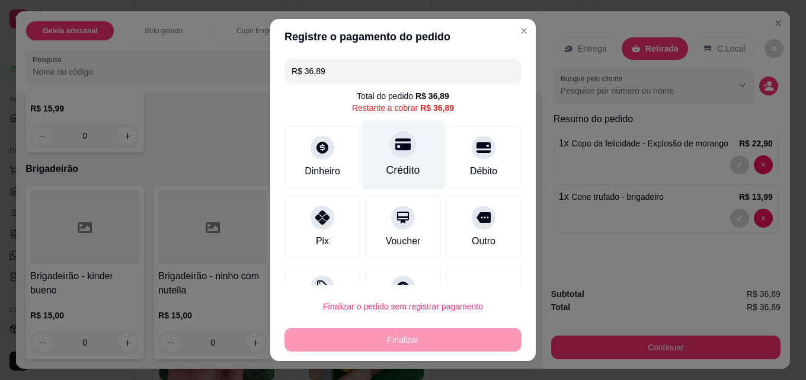
click at [398, 149] on icon at bounding box center [402, 143] width 15 height 15
type input "R$ 0,00"
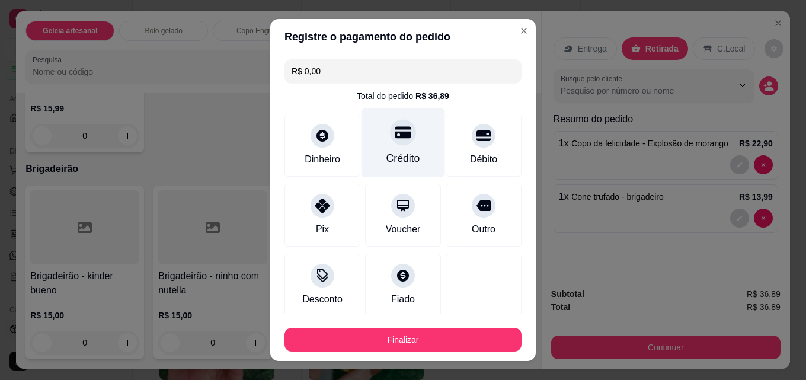
click at [392, 149] on div "Crédito" at bounding box center [404, 143] width 84 height 69
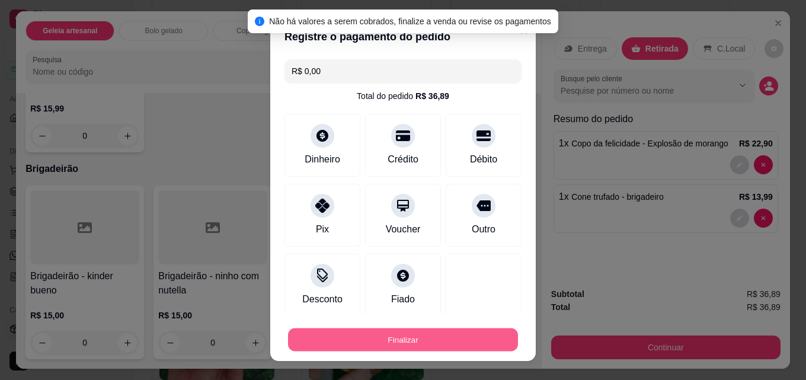
click at [422, 338] on button "Finalizar" at bounding box center [403, 339] width 230 height 23
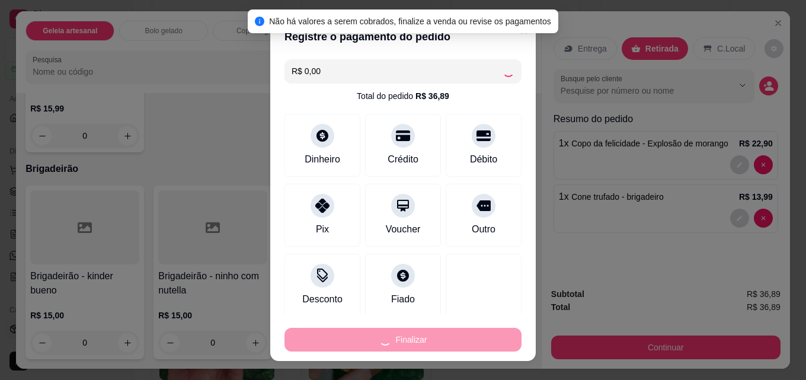
type input "0"
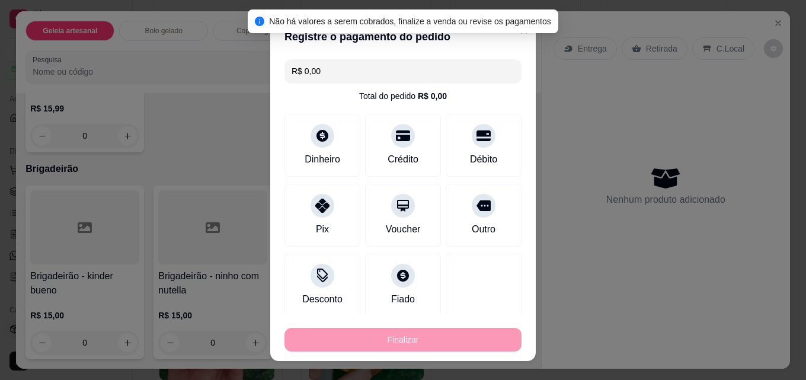
type input "-R$ 36,89"
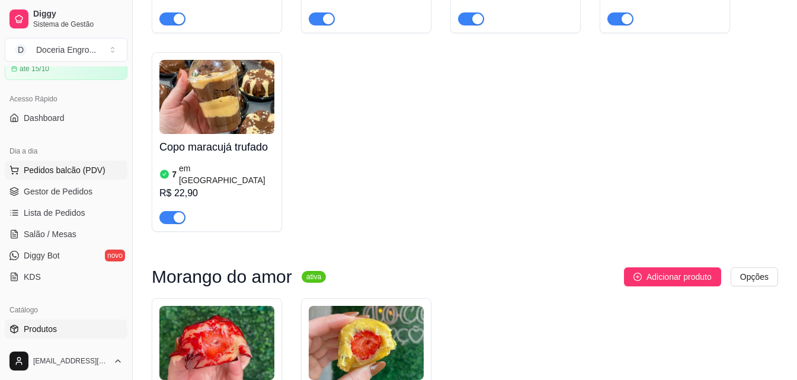
click at [19, 165] on button "Pedidos balcão (PDV)" at bounding box center [66, 170] width 123 height 19
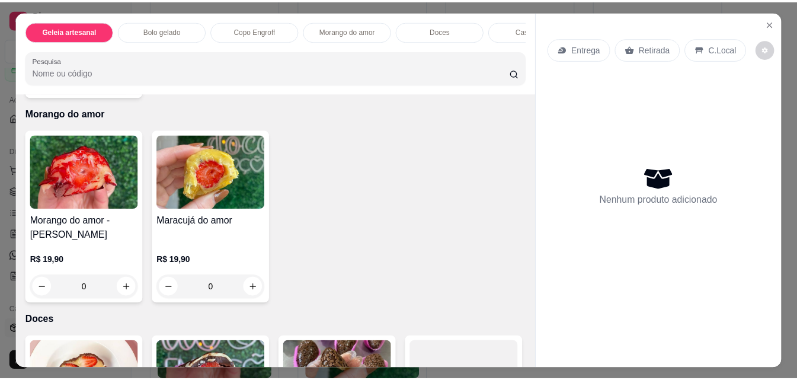
scroll to position [771, 0]
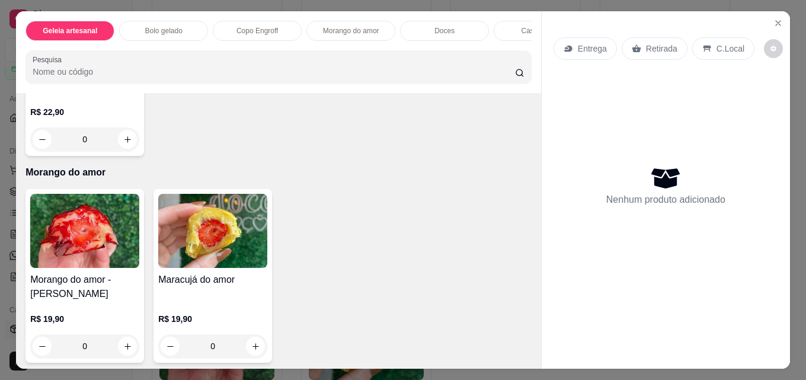
type input "1"
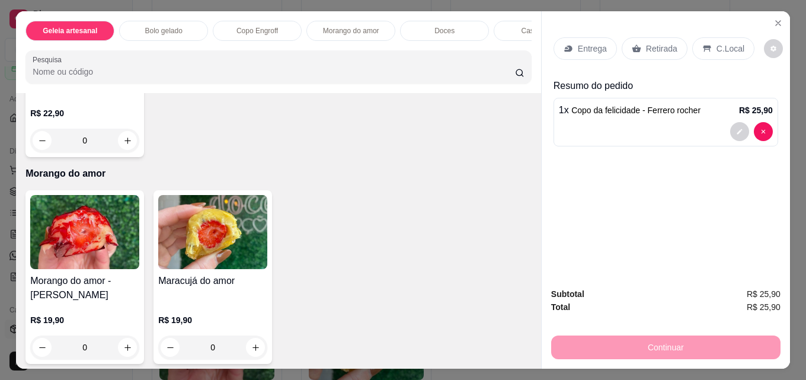
click at [652, 50] on div "Retirada" at bounding box center [655, 48] width 66 height 23
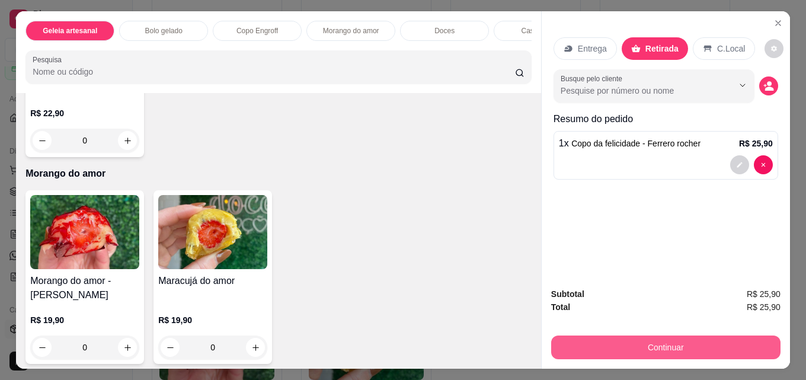
click at [666, 348] on button "Continuar" at bounding box center [665, 348] width 229 height 24
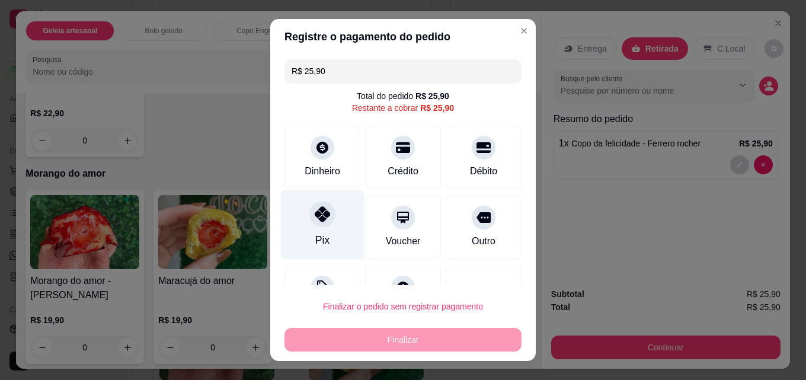
click at [299, 237] on div "Pix" at bounding box center [323, 224] width 84 height 69
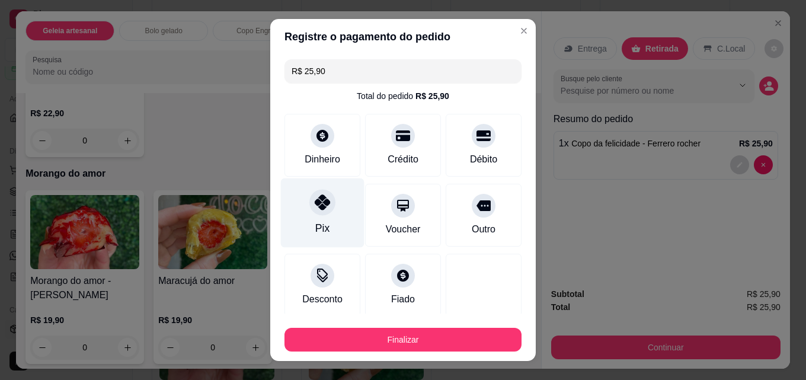
type input "R$ 0,00"
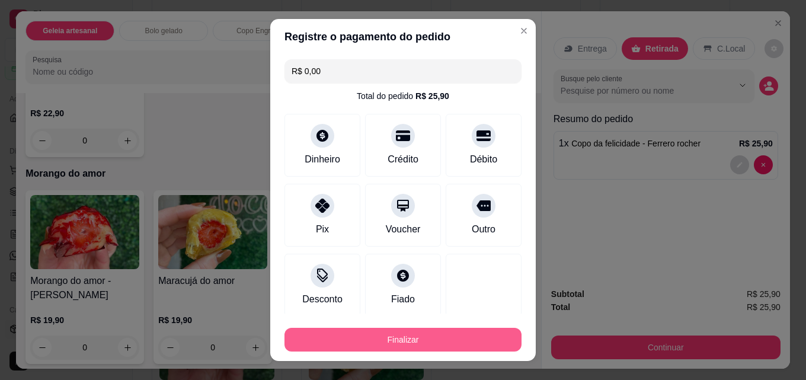
click at [342, 343] on button "Finalizar" at bounding box center [403, 340] width 237 height 24
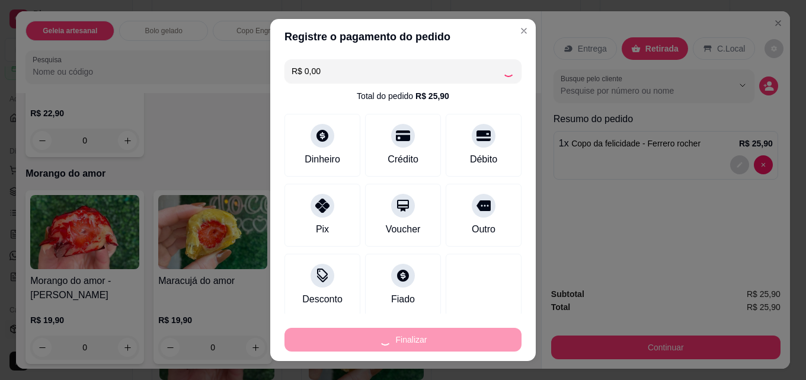
type input "0"
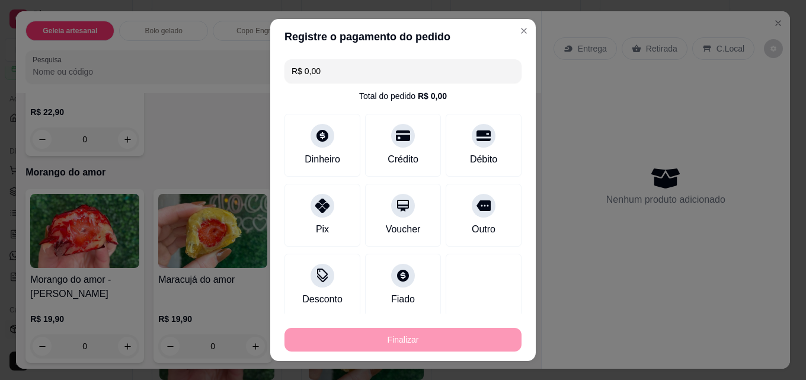
type input "-R$ 25,90"
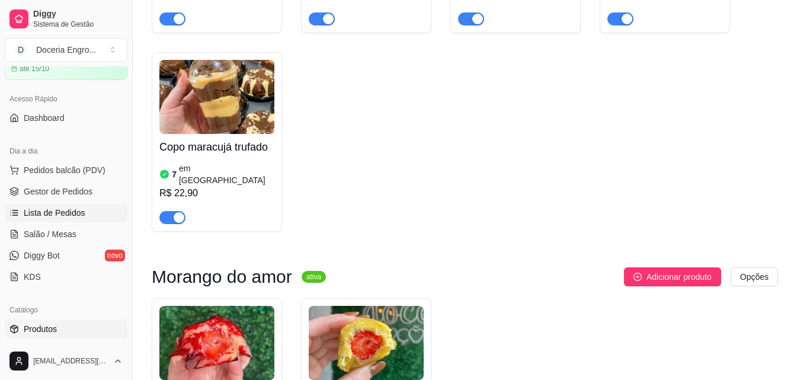
click at [47, 212] on span "Lista de Pedidos" at bounding box center [55, 213] width 62 height 12
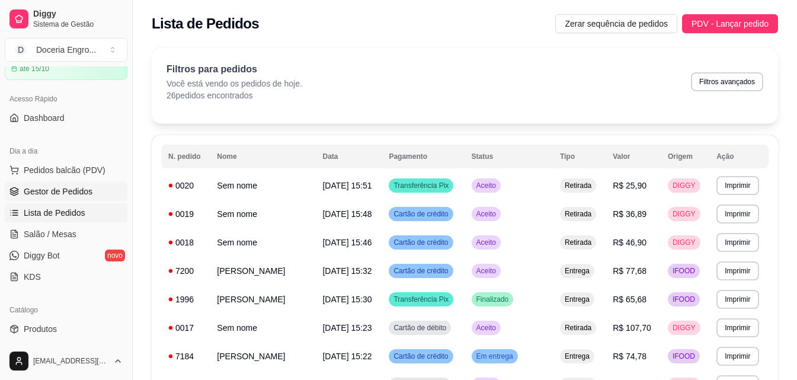
click at [54, 190] on span "Gestor de Pedidos" at bounding box center [58, 192] width 69 height 12
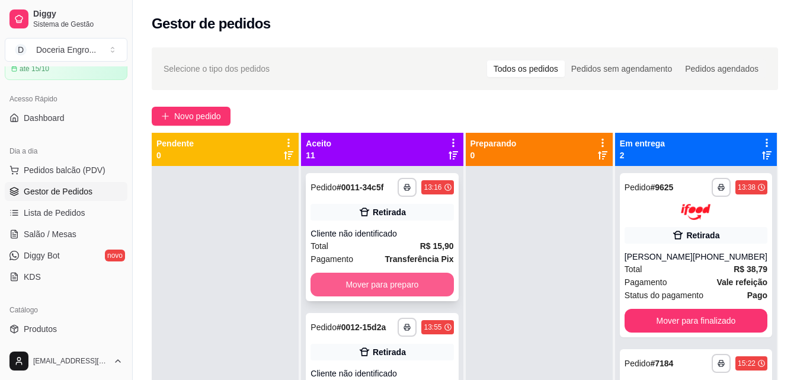
click at [358, 296] on button "Mover para preparo" at bounding box center [382, 285] width 143 height 24
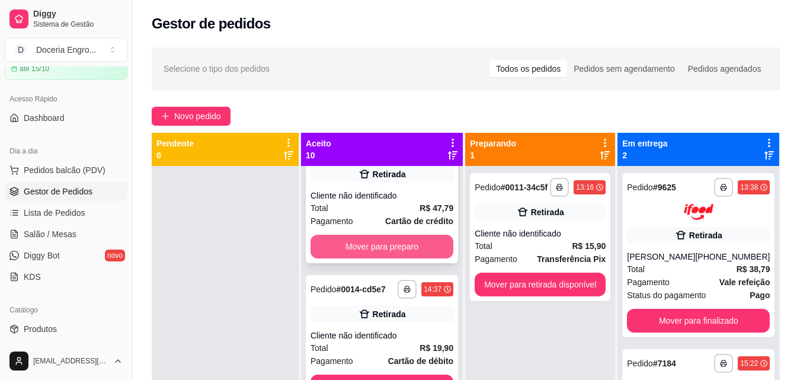
click at [364, 259] on button "Mover para preparo" at bounding box center [382, 247] width 143 height 24
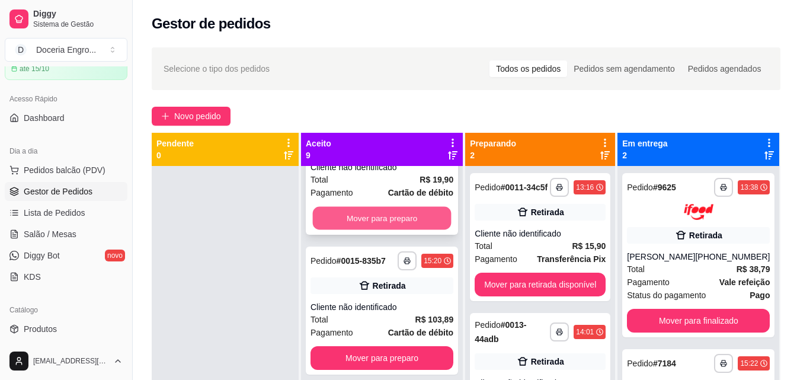
click at [371, 230] on button "Mover para preparo" at bounding box center [382, 218] width 139 height 23
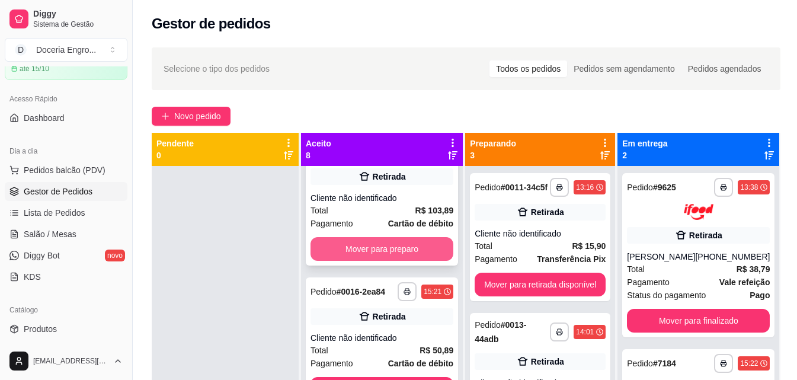
click at [381, 261] on button "Mover para preparo" at bounding box center [382, 249] width 143 height 24
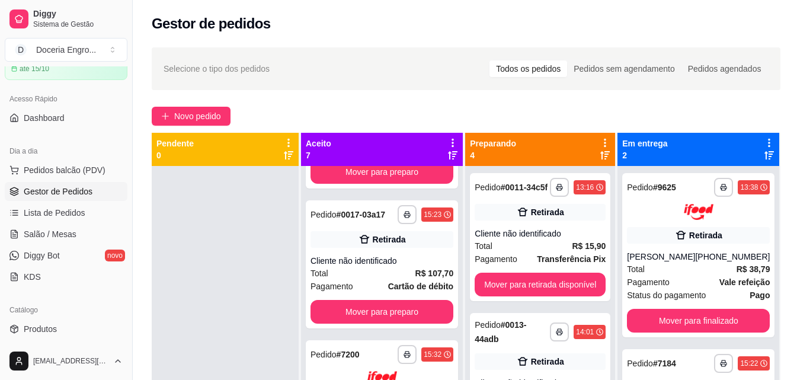
scroll to position [263, 0]
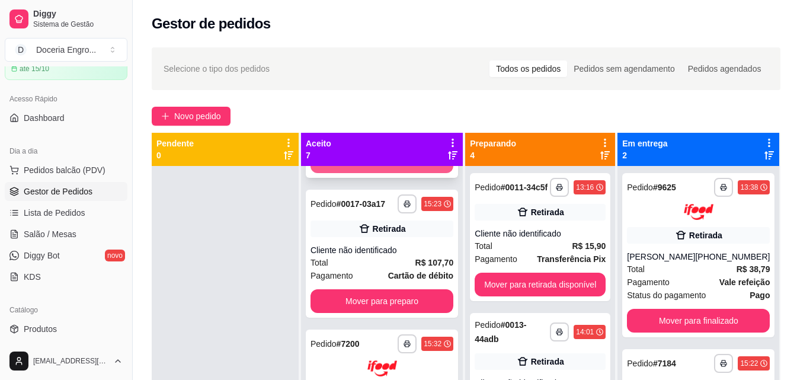
click at [391, 173] on button "Mover para preparo" at bounding box center [382, 161] width 143 height 24
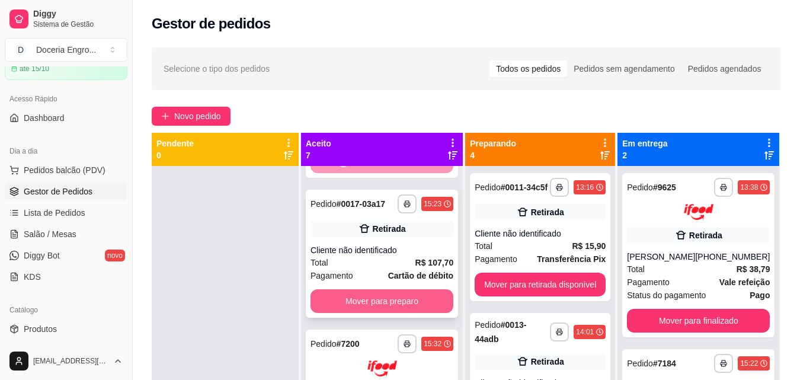
click at [403, 313] on button "Mover para preparo" at bounding box center [382, 301] width 143 height 24
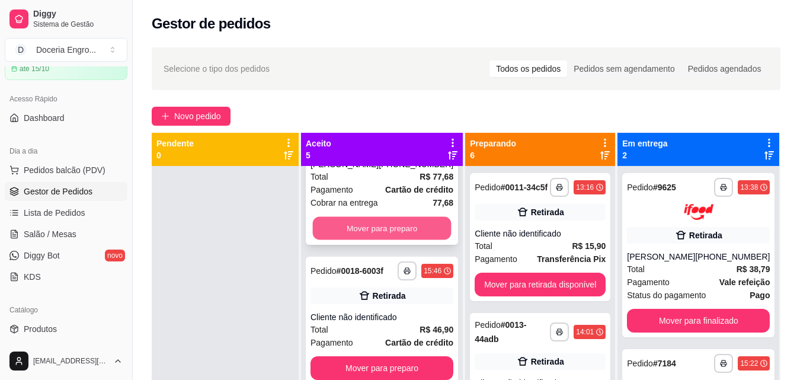
click at [406, 238] on button "Mover para preparo" at bounding box center [382, 227] width 139 height 23
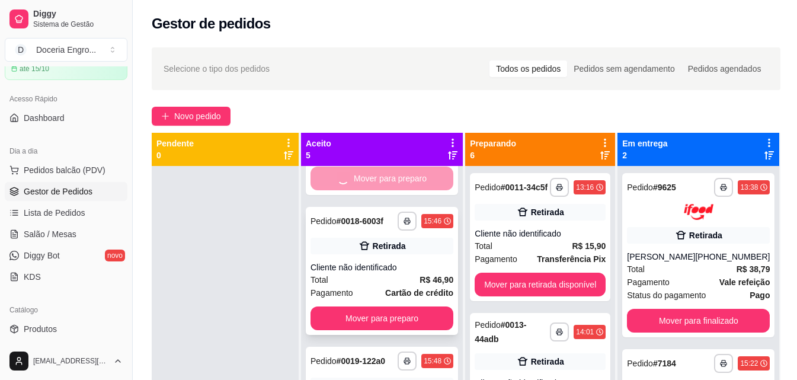
scroll to position [175, 0]
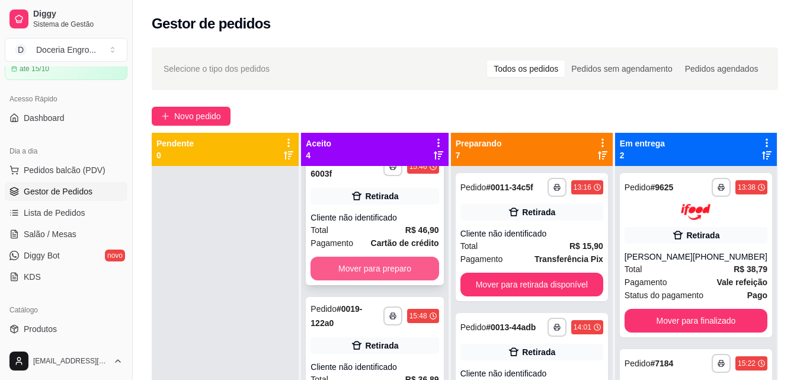
click at [395, 263] on button "Mover para preparo" at bounding box center [375, 269] width 128 height 24
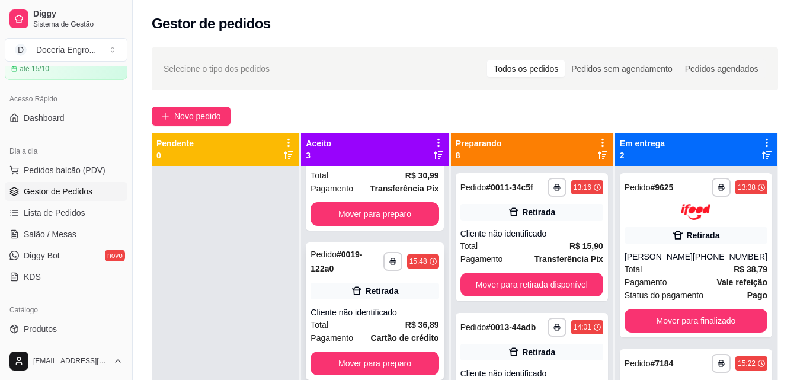
scroll to position [33, 0]
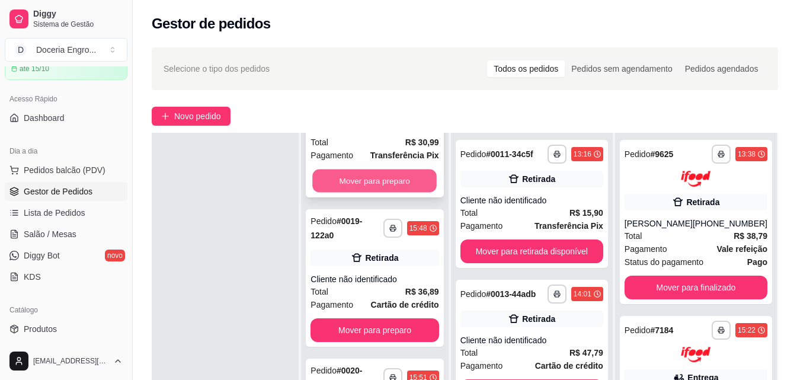
click at [398, 176] on button "Mover para preparo" at bounding box center [375, 181] width 125 height 23
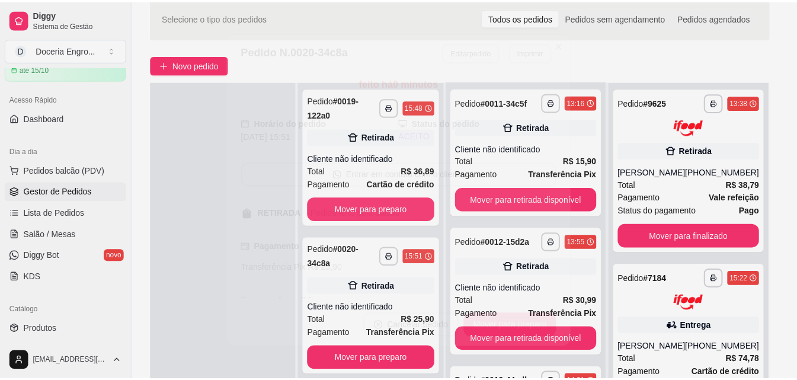
scroll to position [59, 0]
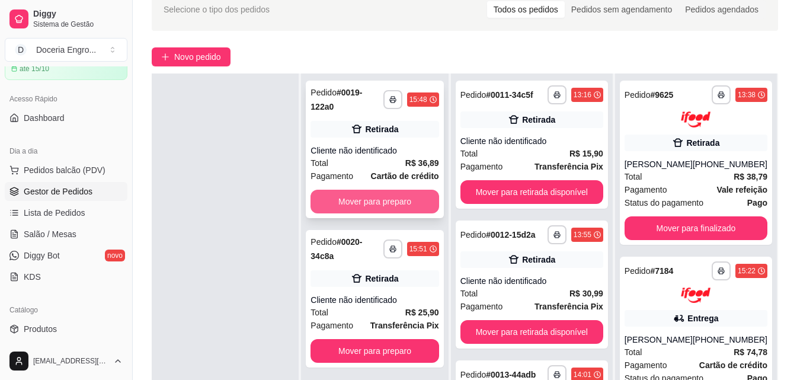
click at [420, 197] on button "Mover para preparo" at bounding box center [375, 202] width 128 height 24
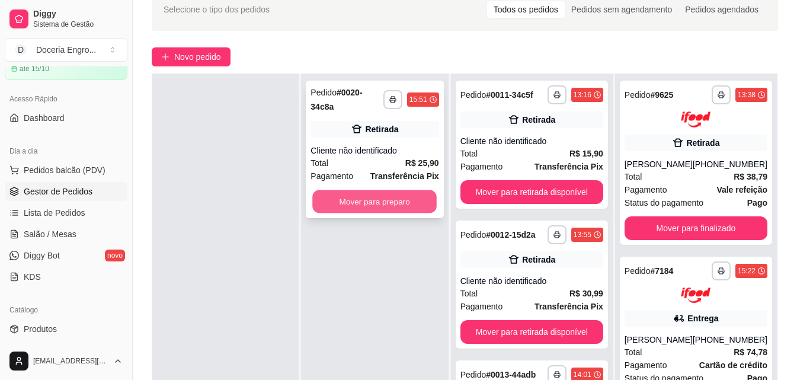
click at [394, 202] on button "Mover para preparo" at bounding box center [375, 201] width 125 height 23
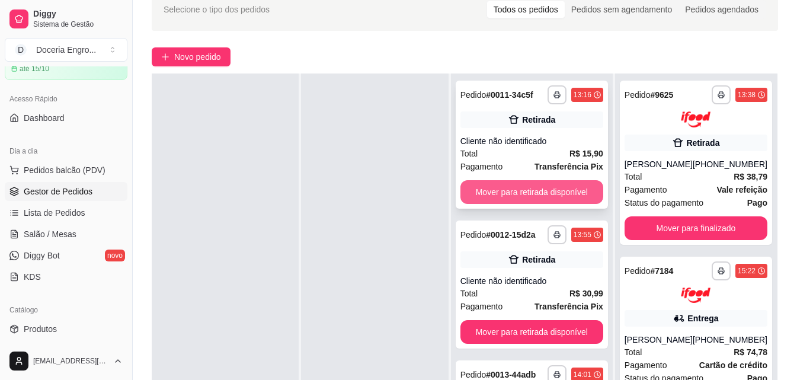
click at [551, 190] on button "Mover para retirada disponível" at bounding box center [532, 192] width 143 height 24
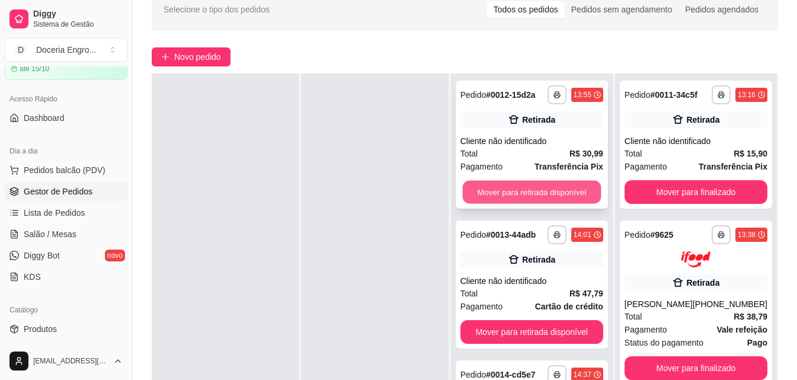
click at [567, 186] on button "Mover para retirada disponível" at bounding box center [531, 192] width 139 height 23
click at [572, 197] on button "Mover para retirada disponível" at bounding box center [532, 192] width 143 height 24
click at [572, 197] on button "Mover para retirada disponível" at bounding box center [531, 192] width 139 height 23
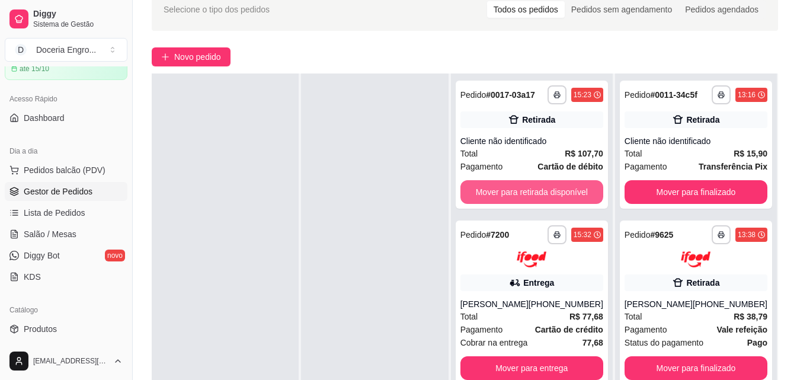
click at [572, 197] on button "Mover para retirada disponível" at bounding box center [532, 192] width 143 height 24
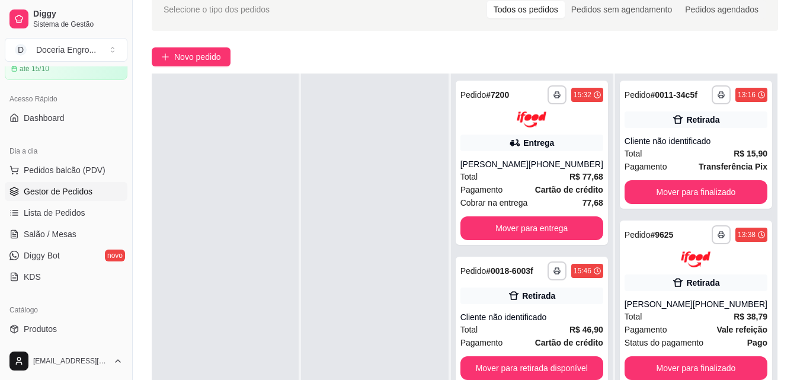
click at [572, 197] on div "Cobrar na entrega 77,68" at bounding box center [532, 202] width 143 height 13
click at [570, 227] on button "Mover para entrega" at bounding box center [532, 228] width 143 height 24
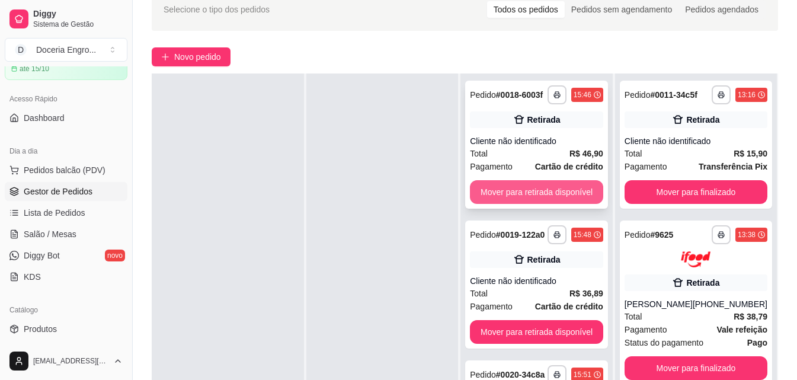
click at [570, 184] on button "Mover para retirada disponível" at bounding box center [536, 192] width 133 height 24
click at [570, 194] on button "Mover para retirada disponível" at bounding box center [536, 192] width 133 height 24
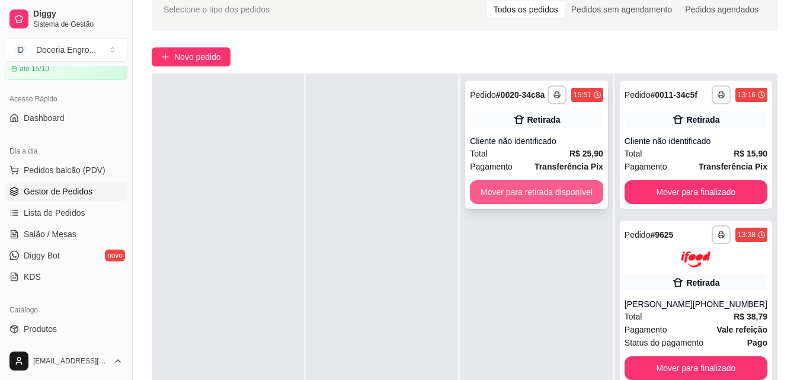
click at [568, 188] on button "Mover para retirada disponível" at bounding box center [536, 192] width 133 height 24
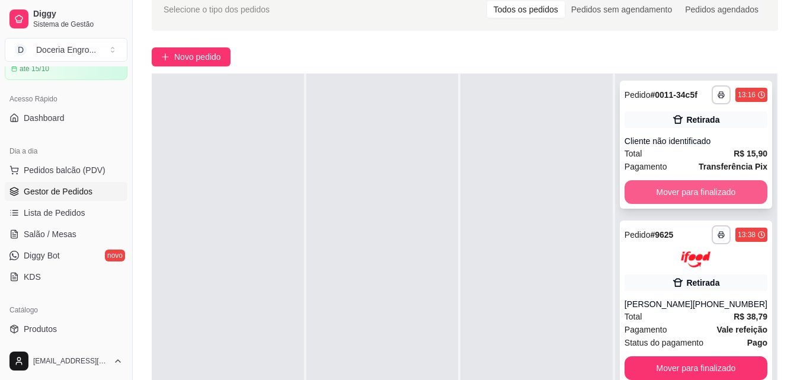
click at [742, 196] on button "Mover para finalizado" at bounding box center [696, 192] width 143 height 24
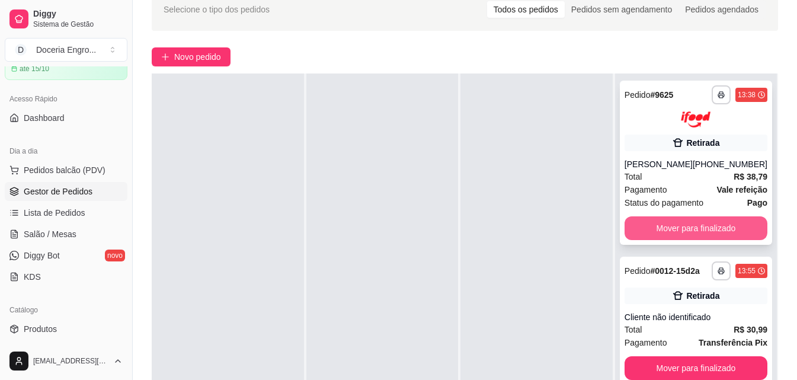
click at [719, 224] on button "Mover para finalizado" at bounding box center [696, 228] width 143 height 24
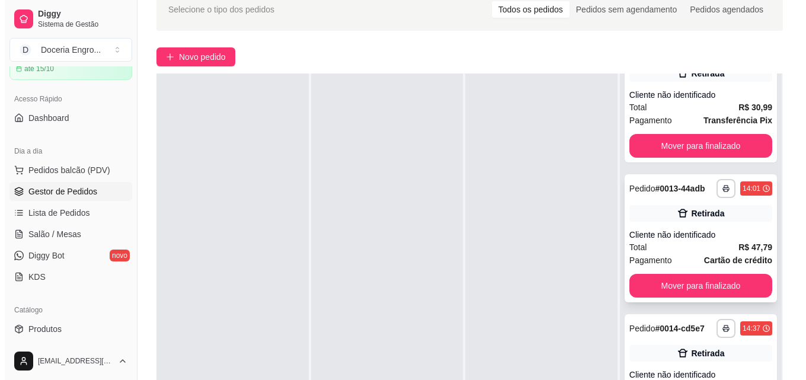
scroll to position [119, 0]
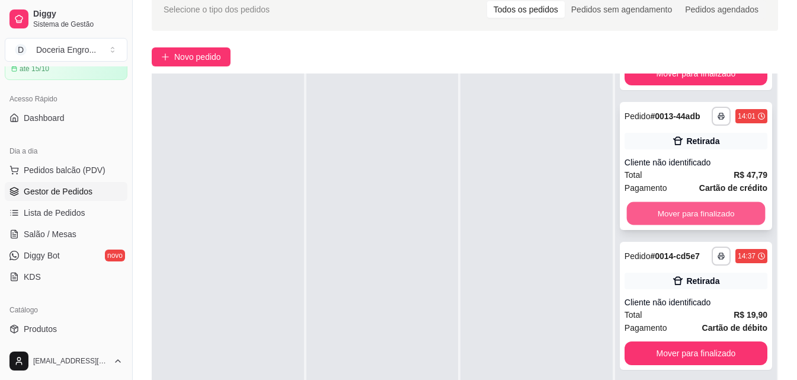
click at [677, 225] on button "Mover para finalizado" at bounding box center [696, 213] width 139 height 23
click at [707, 225] on button "Mover para finalizado" at bounding box center [696, 214] width 143 height 24
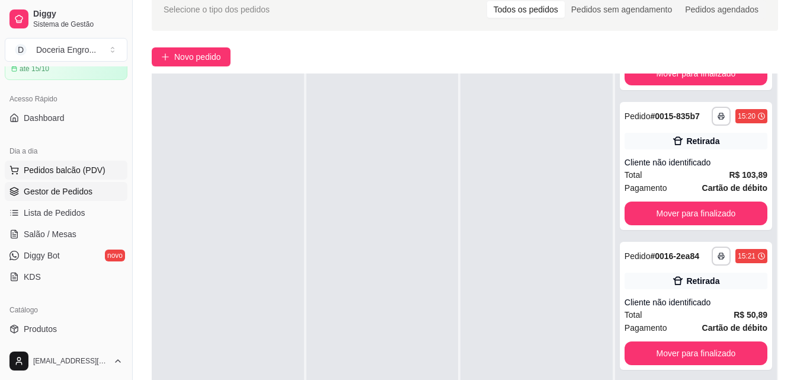
click at [85, 170] on span "Pedidos balcão (PDV)" at bounding box center [65, 170] width 82 height 12
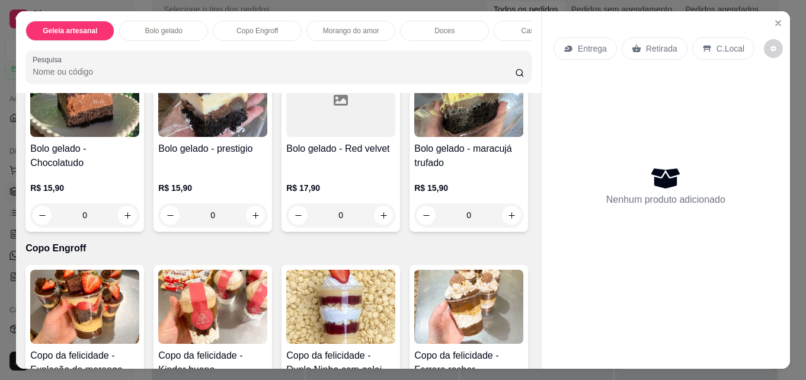
scroll to position [296, 0]
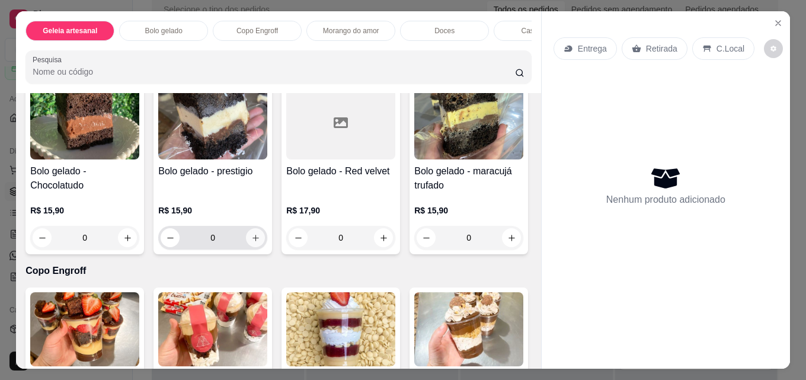
click at [253, 240] on icon "increase-product-quantity" at bounding box center [255, 238] width 9 height 9
type input "1"
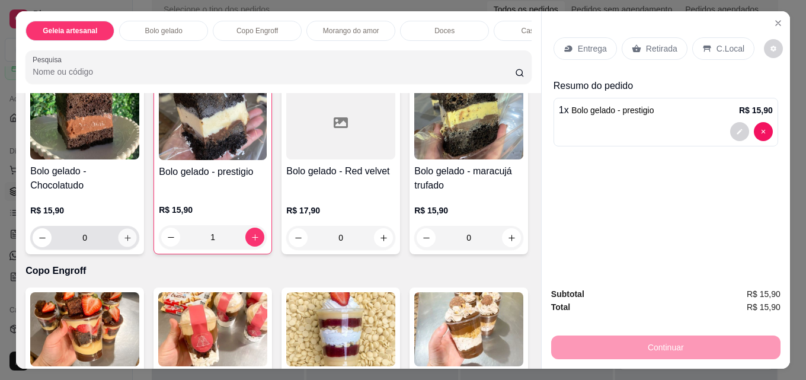
click at [125, 241] on icon "increase-product-quantity" at bounding box center [127, 238] width 9 height 9
type input "1"
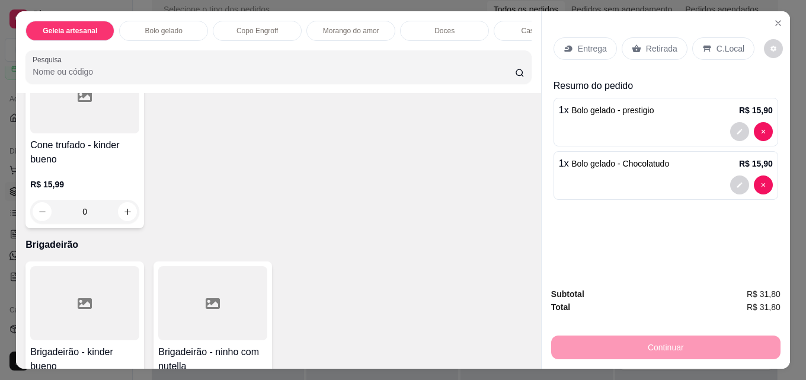
scroll to position [2669, 0]
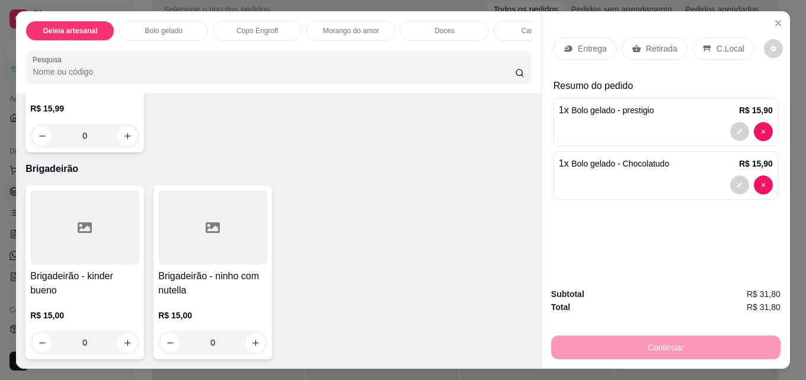
type input "2"
click at [622, 44] on div "Retirada" at bounding box center [655, 48] width 66 height 23
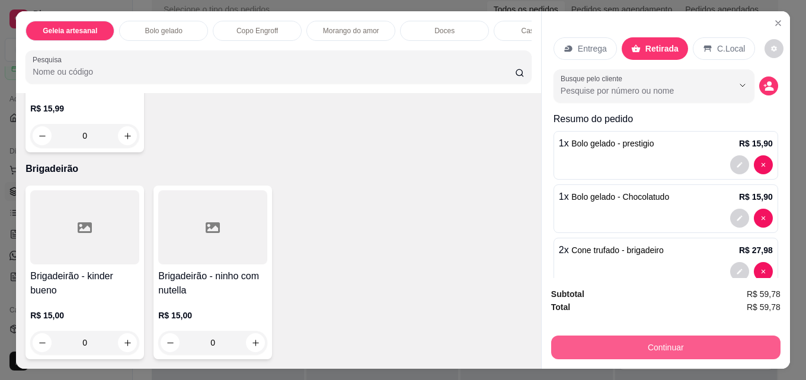
click at [639, 343] on button "Continuar" at bounding box center [665, 348] width 229 height 24
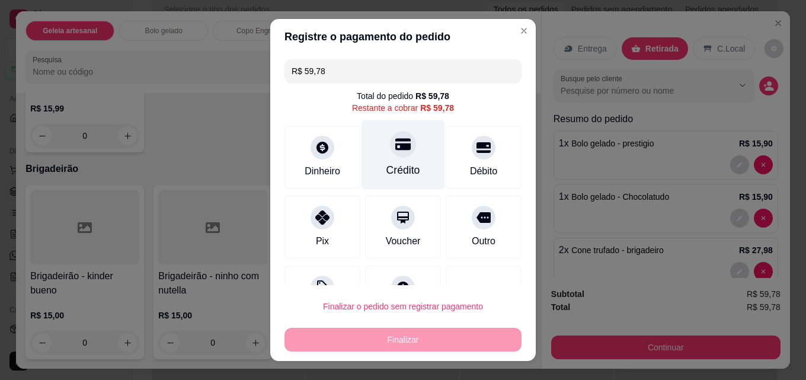
click at [396, 164] on div "Crédito" at bounding box center [404, 169] width 34 height 15
type input "R$ 0,00"
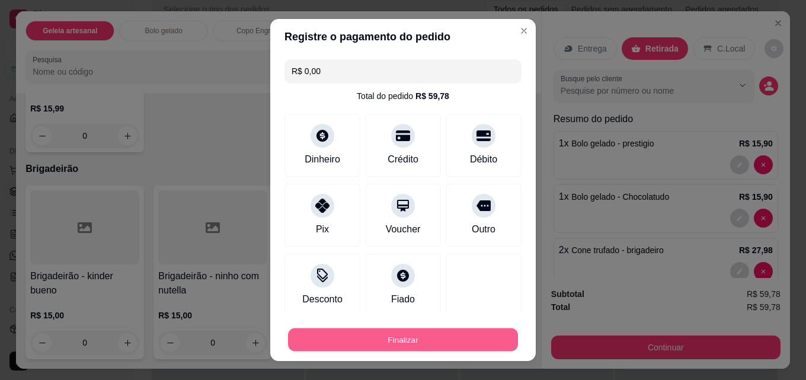
click at [422, 333] on button "Finalizar" at bounding box center [403, 339] width 230 height 23
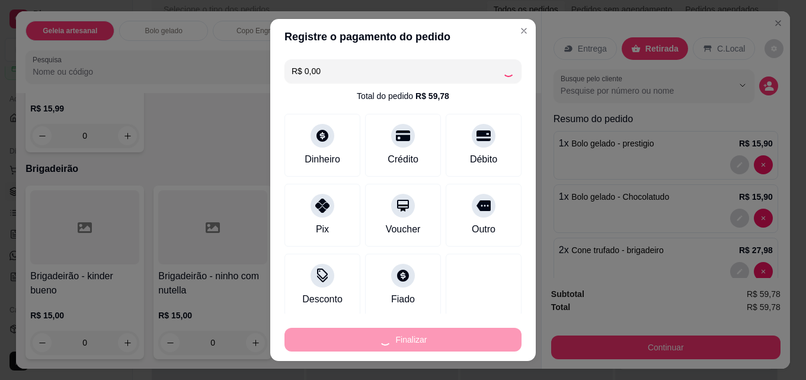
type input "0"
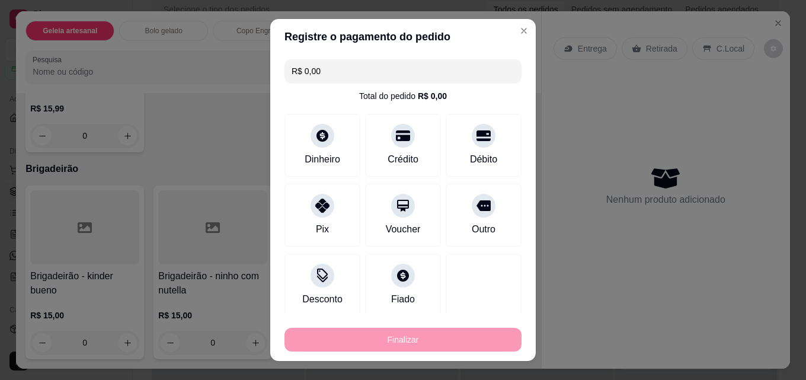
type input "-R$ 59,78"
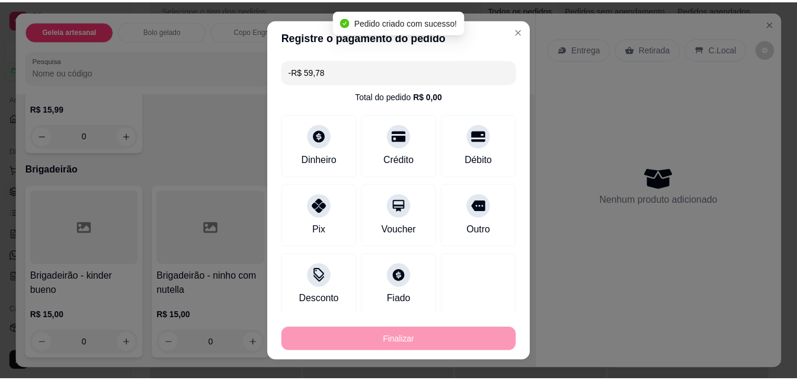
scroll to position [2668, 0]
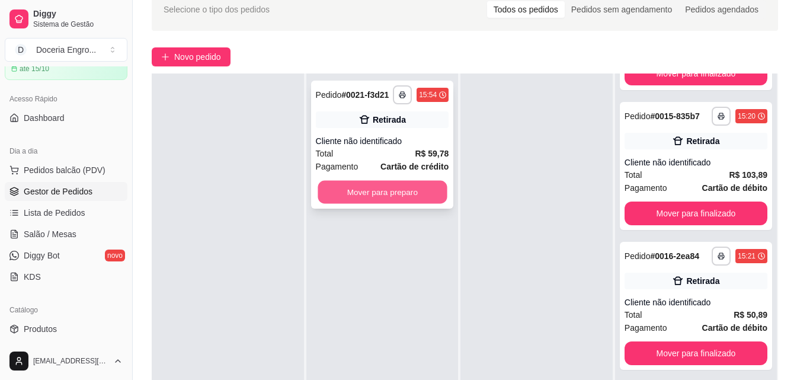
click at [379, 195] on button "Mover para preparo" at bounding box center [382, 192] width 129 height 23
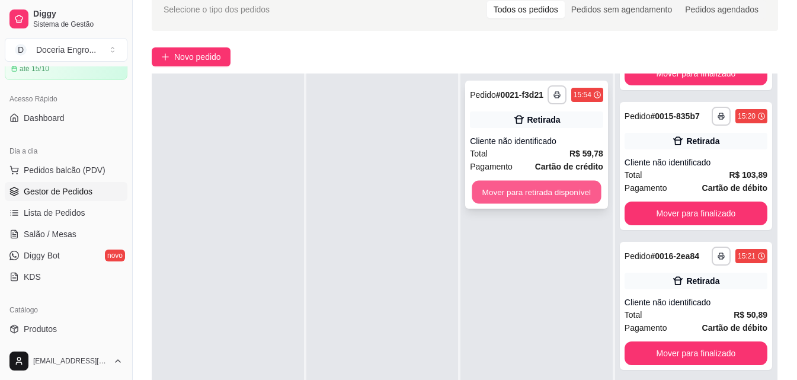
click at [513, 190] on button "Mover para retirada disponível" at bounding box center [537, 192] width 129 height 23
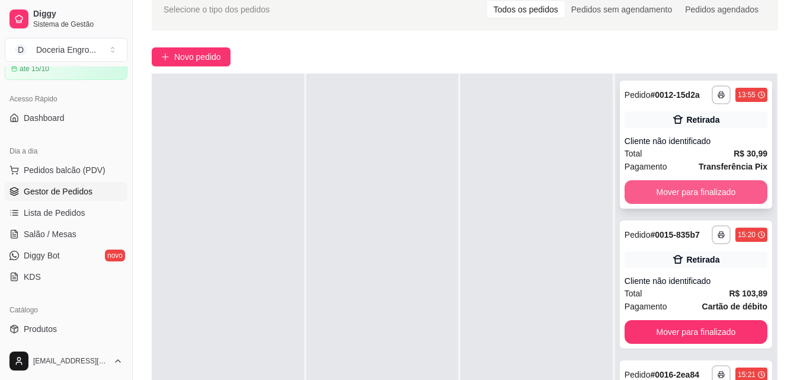
click at [689, 194] on button "Mover para finalizado" at bounding box center [696, 192] width 143 height 24
click at [710, 198] on button "Mover para finalizado" at bounding box center [696, 192] width 139 height 23
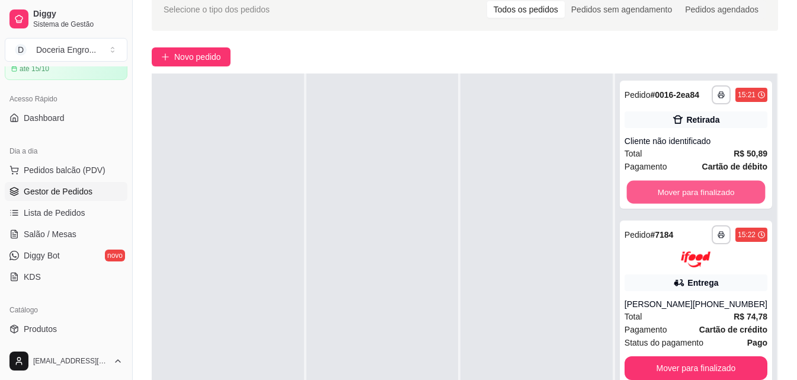
click at [710, 198] on button "Mover para finalizado" at bounding box center [696, 192] width 139 height 23
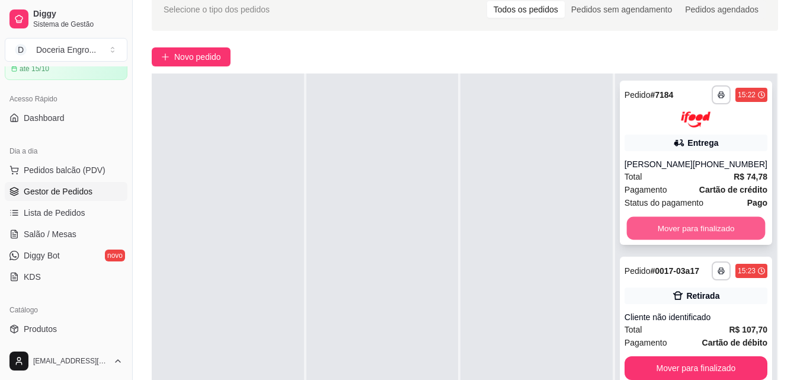
click at [708, 218] on button "Mover para finalizado" at bounding box center [696, 227] width 139 height 23
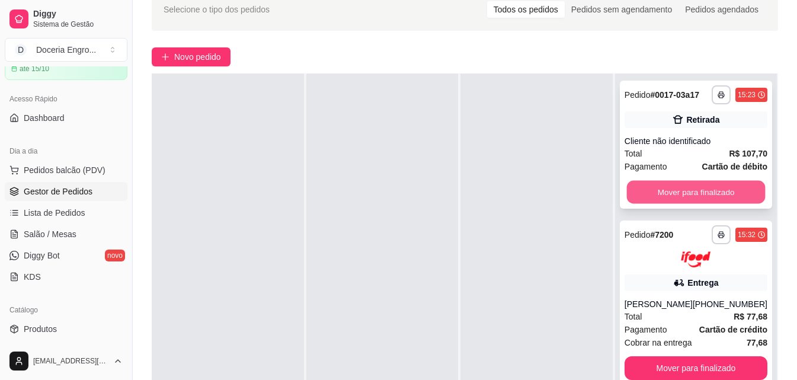
click at [681, 204] on button "Mover para finalizado" at bounding box center [696, 192] width 139 height 23
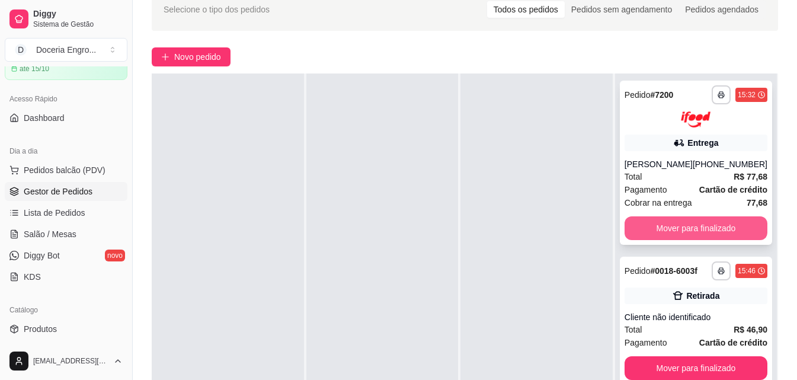
click at [661, 235] on button "Mover para finalizado" at bounding box center [696, 228] width 143 height 24
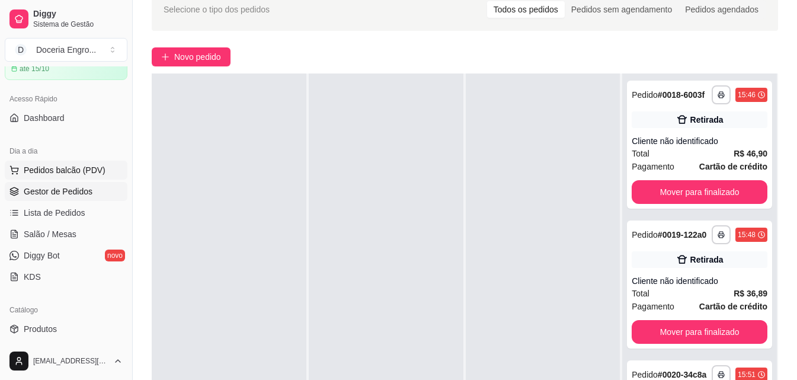
click at [72, 171] on span "Pedidos balcão (PDV)" at bounding box center [65, 170] width 82 height 12
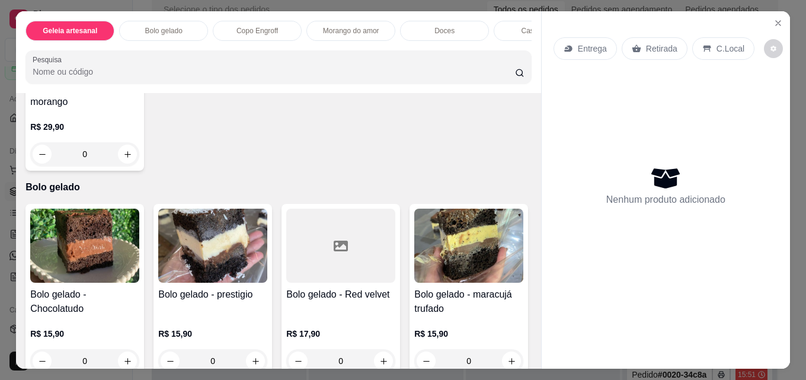
scroll to position [237, 0]
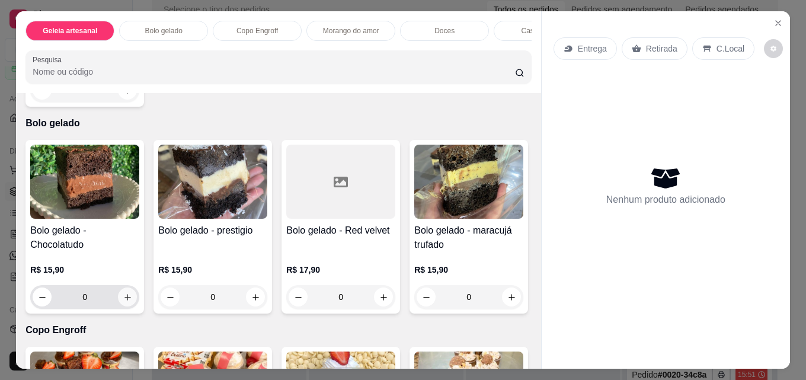
click at [123, 300] on icon "increase-product-quantity" at bounding box center [127, 297] width 9 height 9
type input "1"
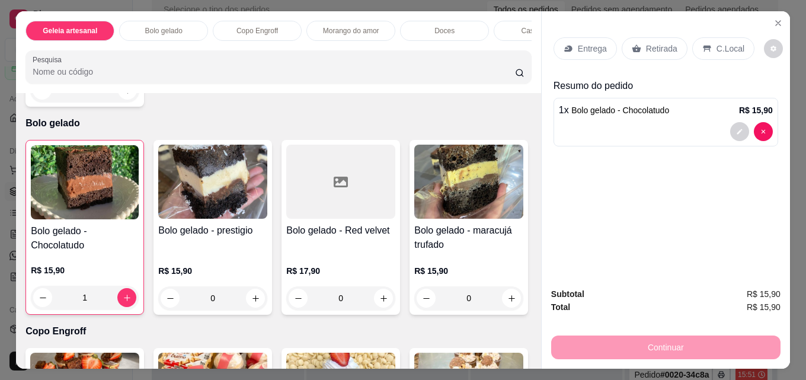
click at [661, 50] on div "Retirada" at bounding box center [655, 48] width 66 height 23
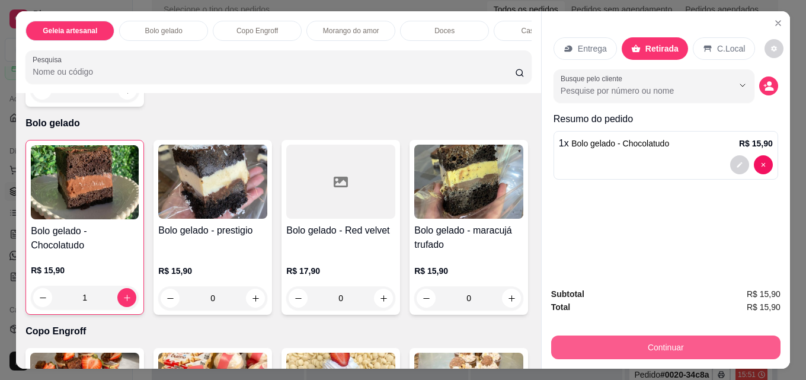
click at [693, 341] on button "Continuar" at bounding box center [665, 348] width 229 height 24
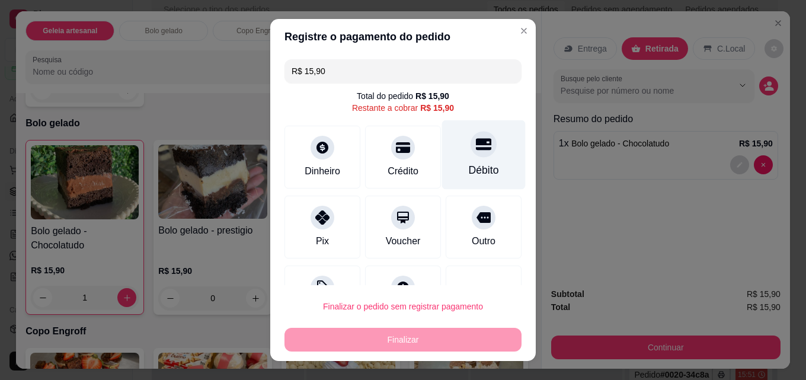
click at [477, 154] on div "Débito" at bounding box center [484, 154] width 84 height 69
type input "R$ 0,00"
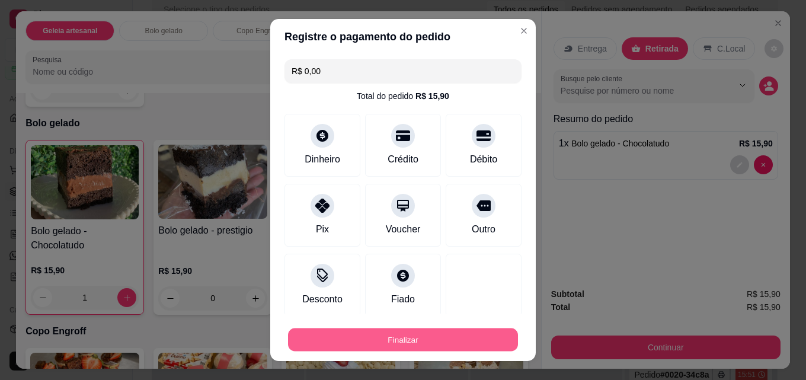
click at [455, 343] on button "Finalizar" at bounding box center [403, 339] width 230 height 23
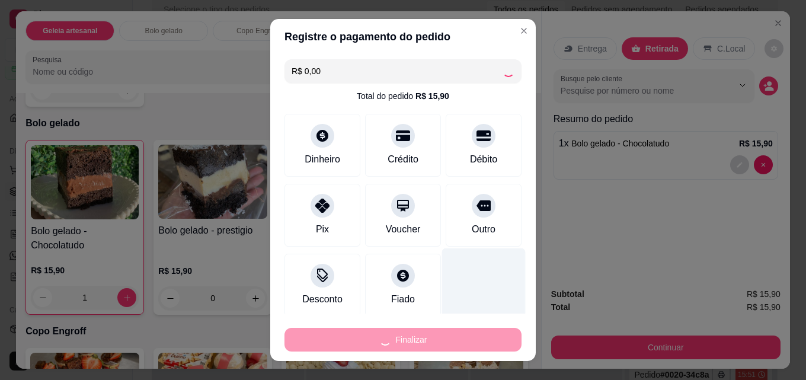
type input "0"
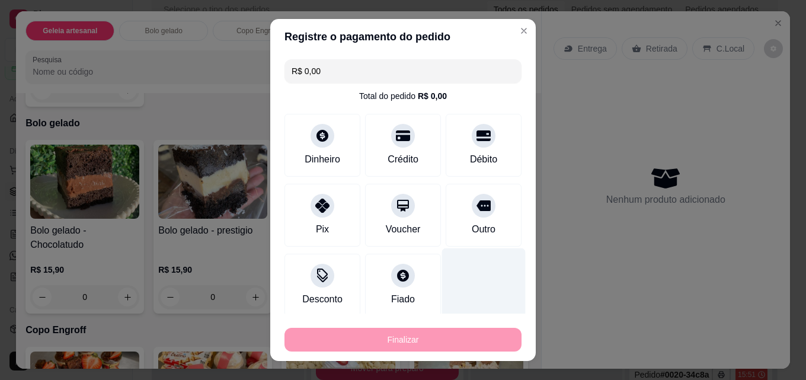
type input "-R$ 15,90"
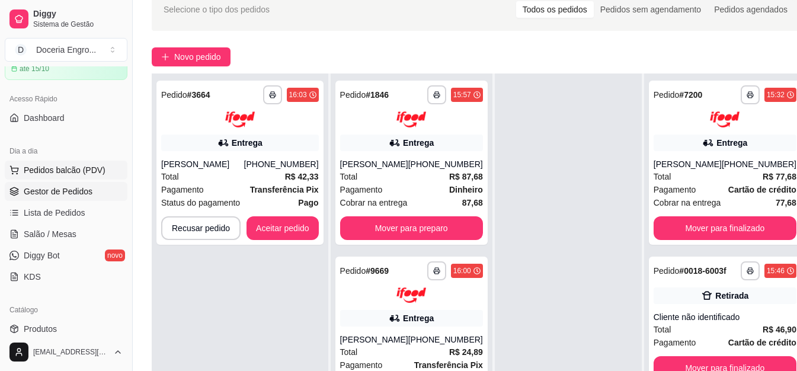
click at [37, 167] on span "Pedidos balcão (PDV)" at bounding box center [65, 170] width 82 height 12
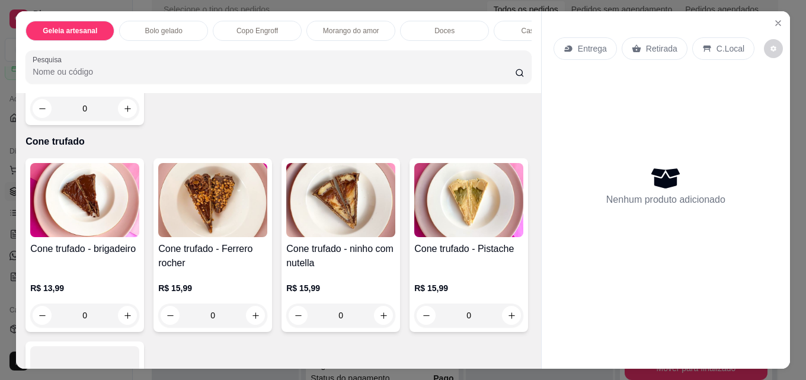
scroll to position [2194, 0]
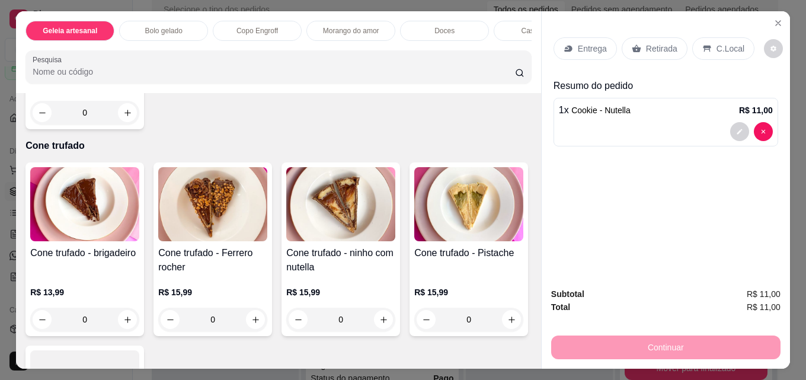
type input "2"
click at [655, 43] on p "Retirada" at bounding box center [661, 49] width 31 height 12
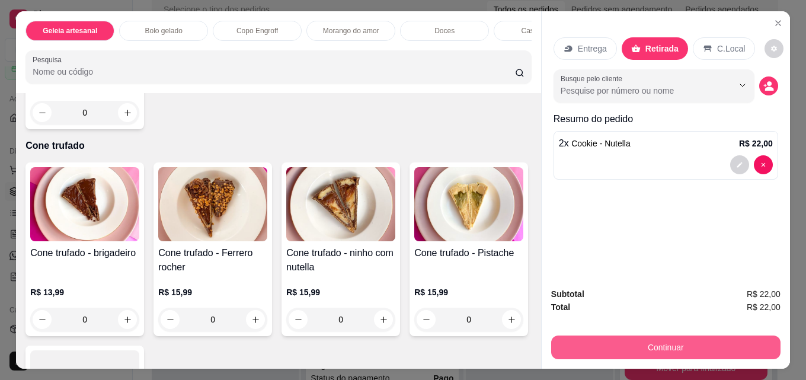
click at [649, 343] on button "Continuar" at bounding box center [665, 348] width 229 height 24
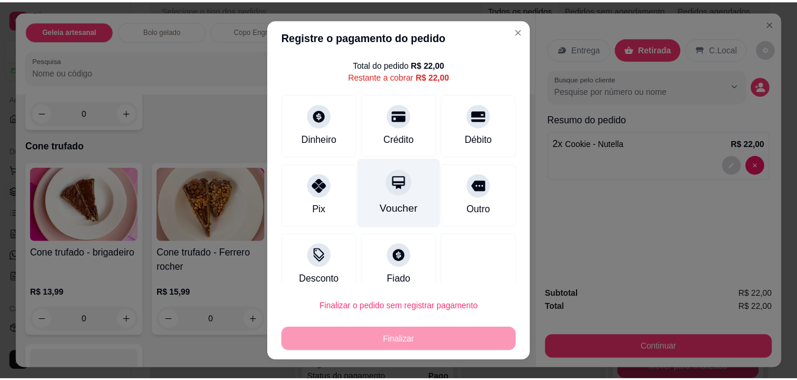
scroll to position [48, 0]
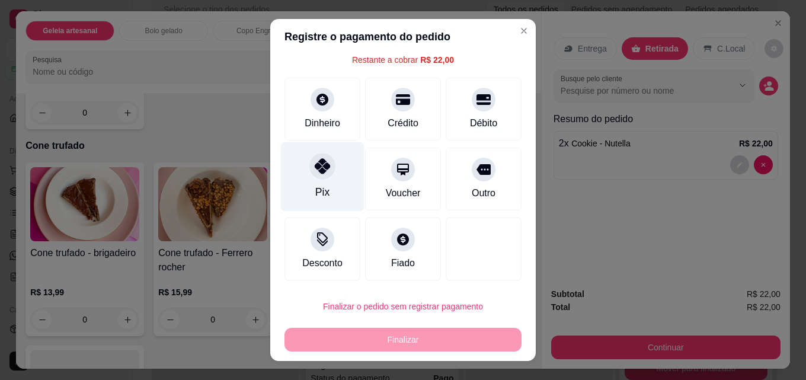
click at [313, 176] on div at bounding box center [323, 166] width 26 height 26
type input "R$ 0,00"
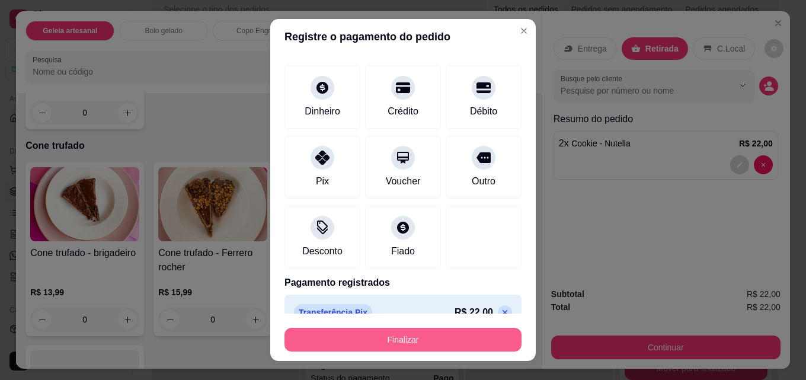
click at [374, 334] on button "Finalizar" at bounding box center [403, 340] width 237 height 24
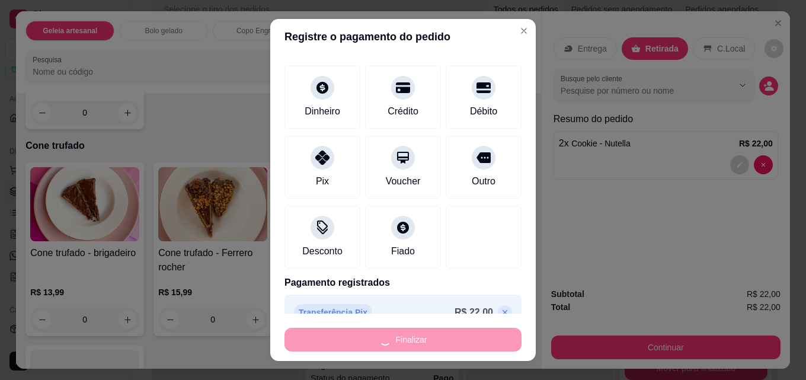
type input "0"
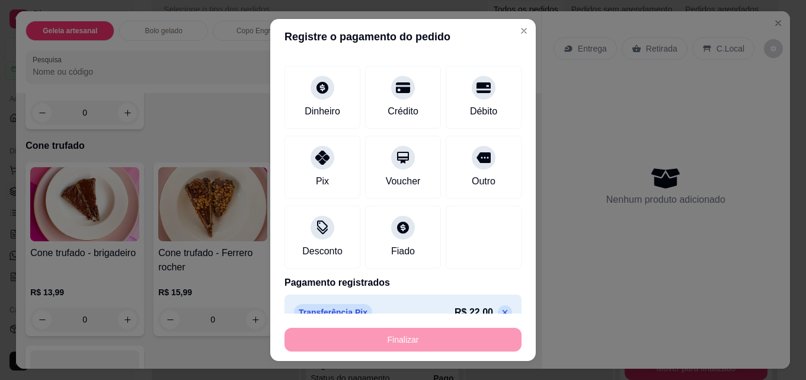
type input "-R$ 22,00"
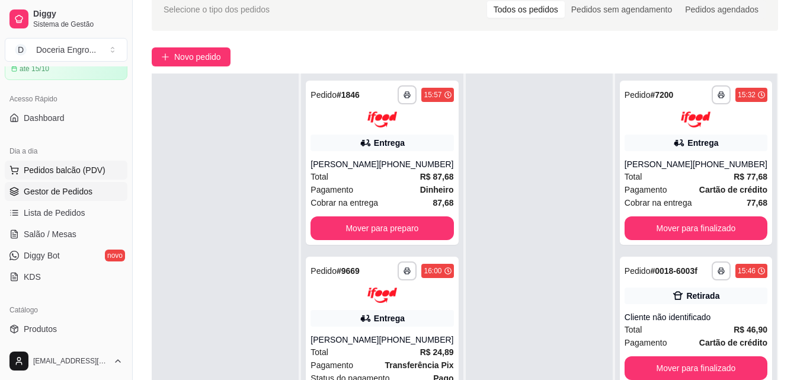
click at [71, 174] on span "Pedidos balcão (PDV)" at bounding box center [65, 170] width 82 height 12
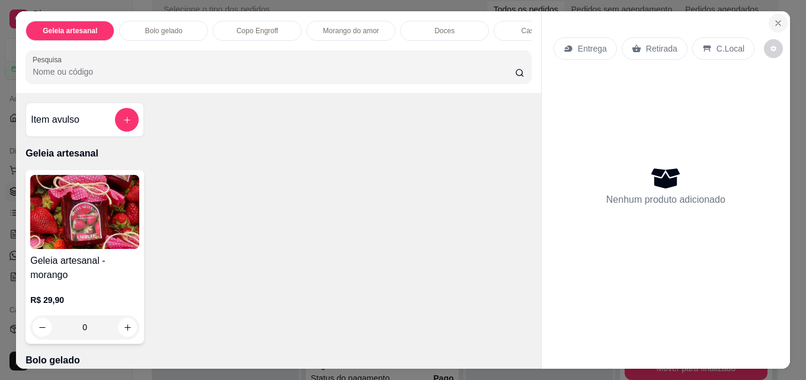
click at [776, 18] on icon "Close" at bounding box center [778, 22] width 9 height 9
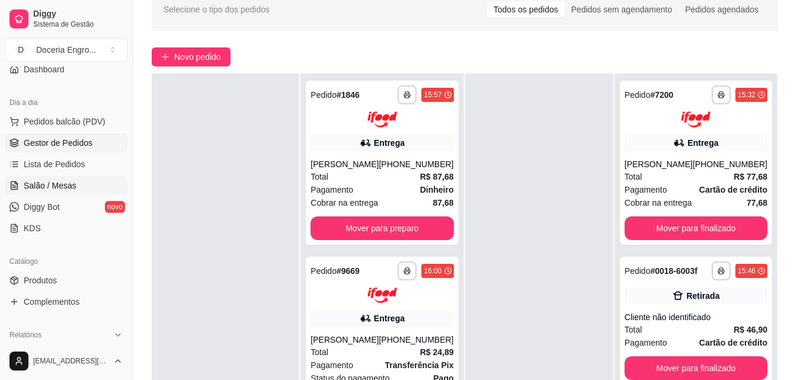
scroll to position [119, 0]
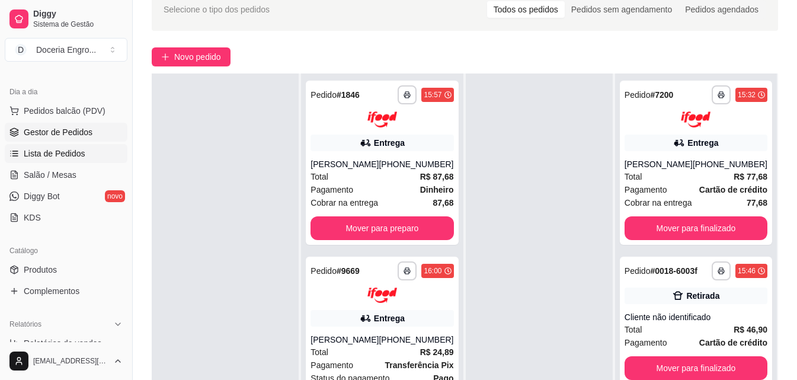
click at [65, 152] on span "Lista de Pedidos" at bounding box center [55, 154] width 62 height 12
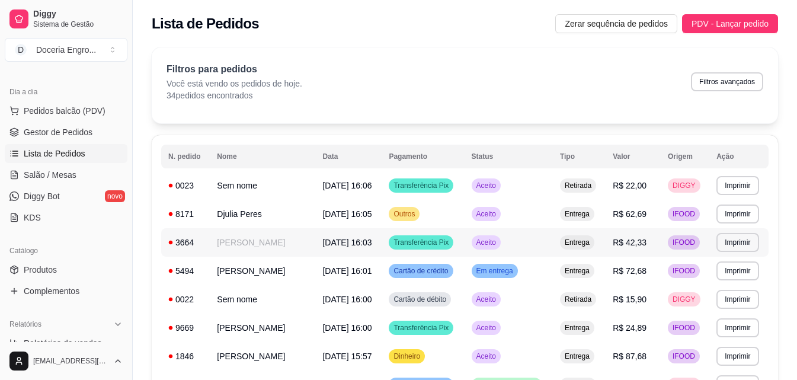
click at [238, 244] on td "[PERSON_NAME]" at bounding box center [263, 242] width 106 height 28
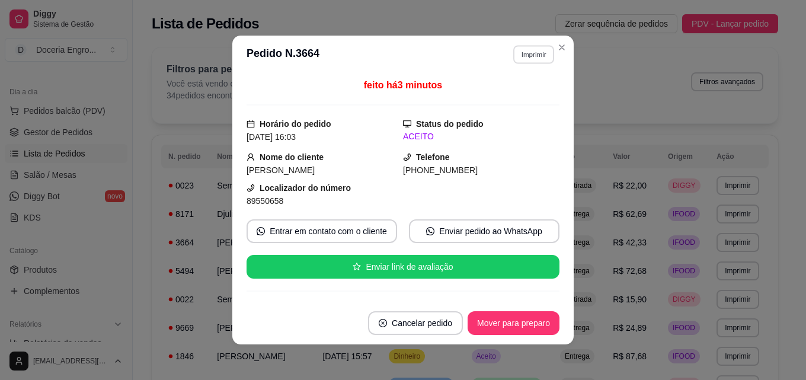
click at [545, 58] on button "Imprimir" at bounding box center [533, 54] width 41 height 18
click at [509, 92] on button "IMPRESSORA" at bounding box center [508, 96] width 83 height 18
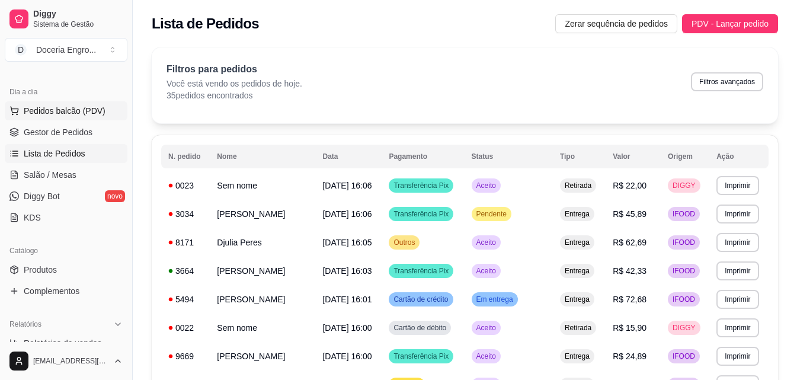
click at [80, 118] on button "Pedidos balcão (PDV)" at bounding box center [66, 110] width 123 height 19
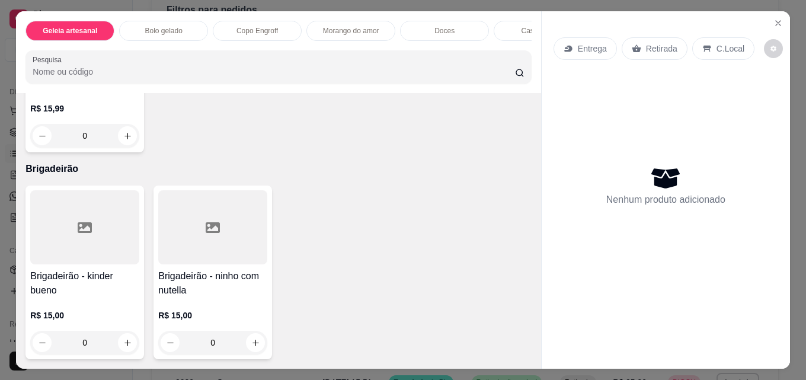
scroll to position [2950, 0]
click at [253, 339] on icon "increase-product-quantity" at bounding box center [255, 343] width 9 height 9
type input "1"
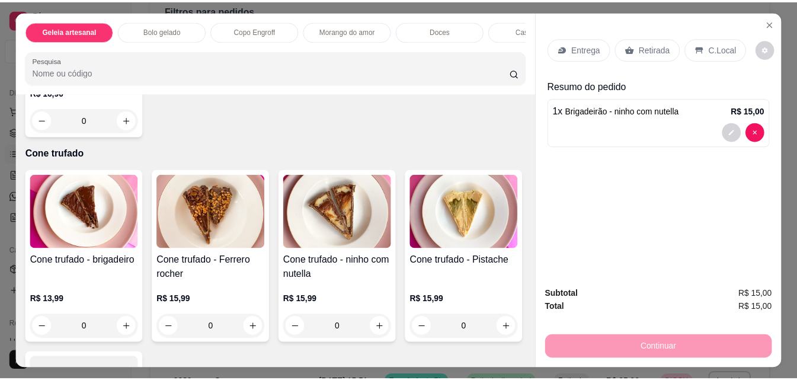
scroll to position [2181, 0]
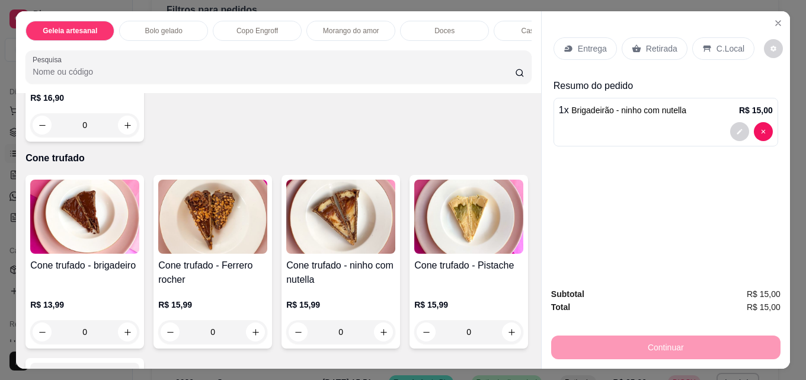
type input "1"
click at [634, 44] on icon at bounding box center [636, 48] width 9 height 9
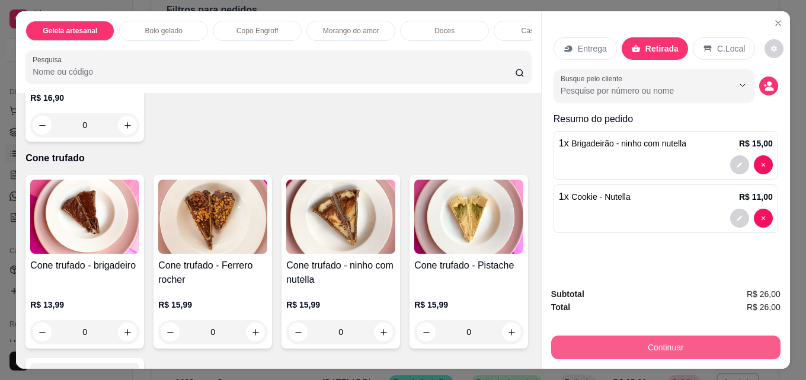
click at [653, 344] on button "Continuar" at bounding box center [665, 348] width 229 height 24
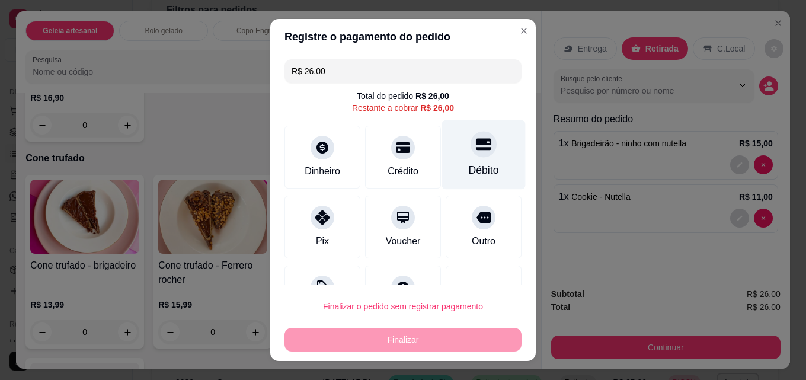
click at [476, 149] on icon at bounding box center [483, 145] width 15 height 12
type input "R$ 0,00"
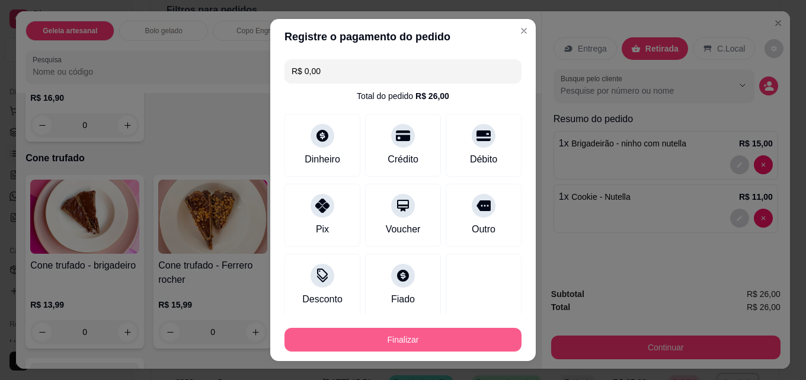
click at [445, 341] on button "Finalizar" at bounding box center [403, 340] width 237 height 24
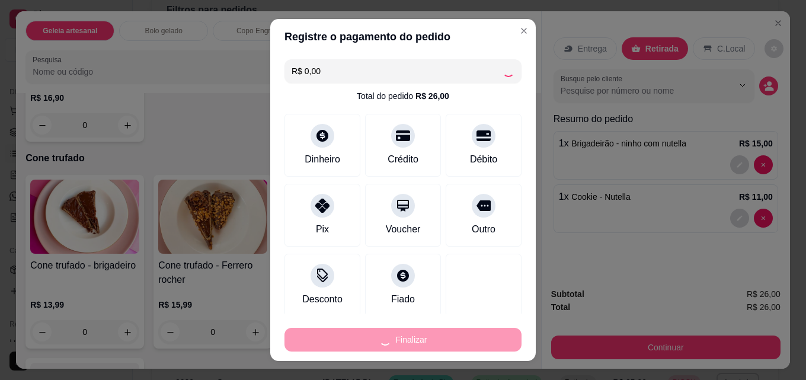
type input "0"
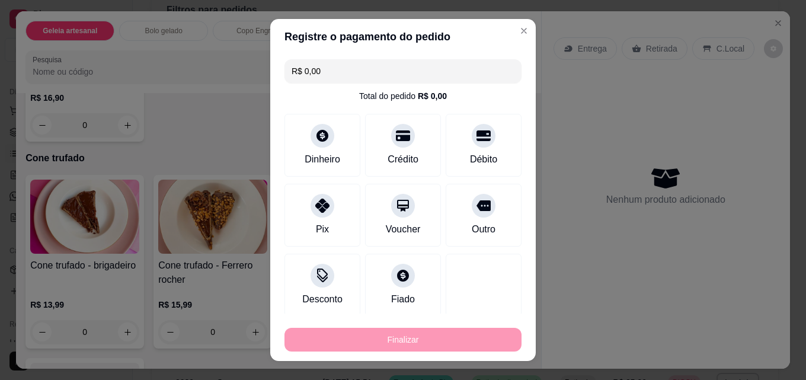
type input "-R$ 26,00"
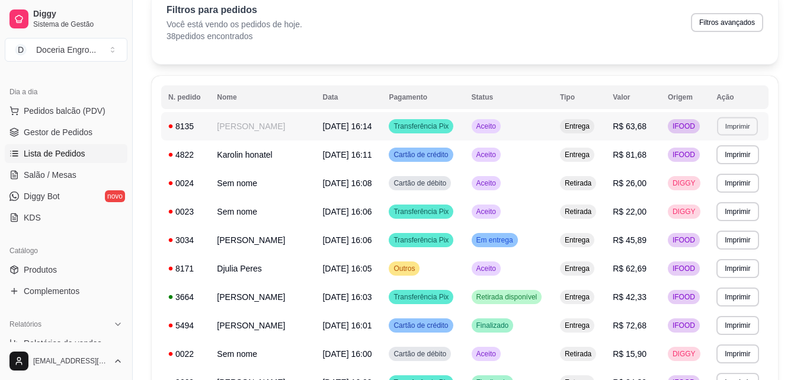
click at [737, 124] on button "Imprimir" at bounding box center [737, 126] width 41 height 18
click at [732, 172] on button "IMPRESSORA" at bounding box center [718, 167] width 86 height 19
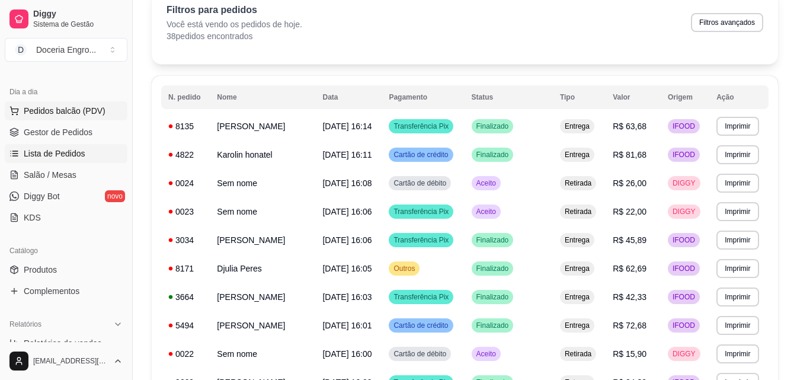
scroll to position [59, 0]
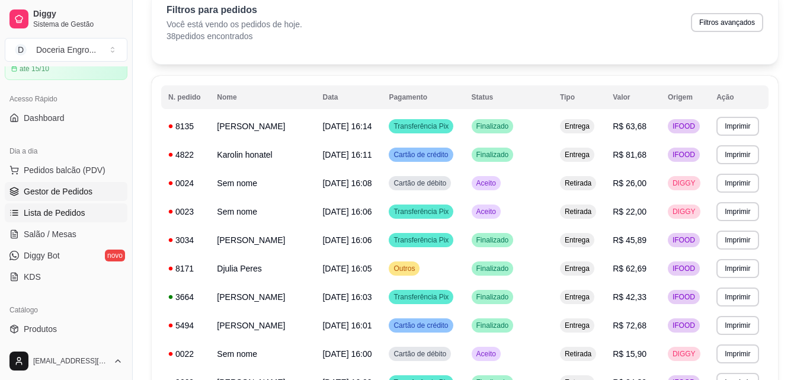
click at [95, 184] on link "Gestor de Pedidos" at bounding box center [66, 191] width 123 height 19
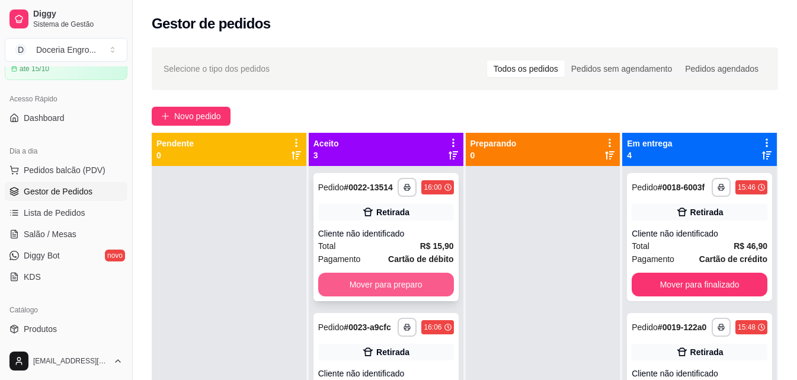
click at [382, 286] on button "Mover para preparo" at bounding box center [386, 285] width 136 height 24
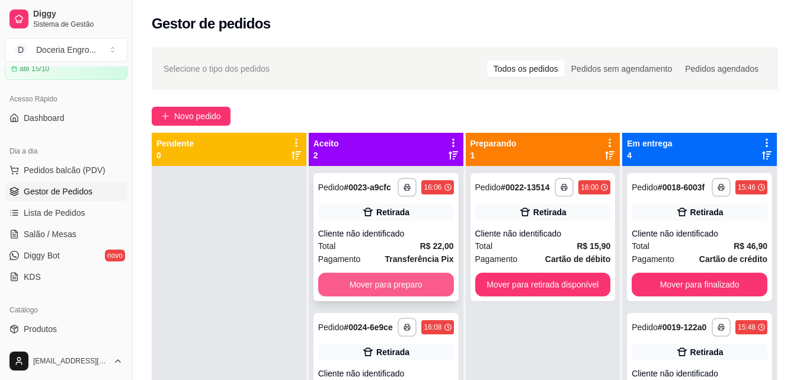
click at [390, 285] on button "Mover para preparo" at bounding box center [386, 285] width 136 height 24
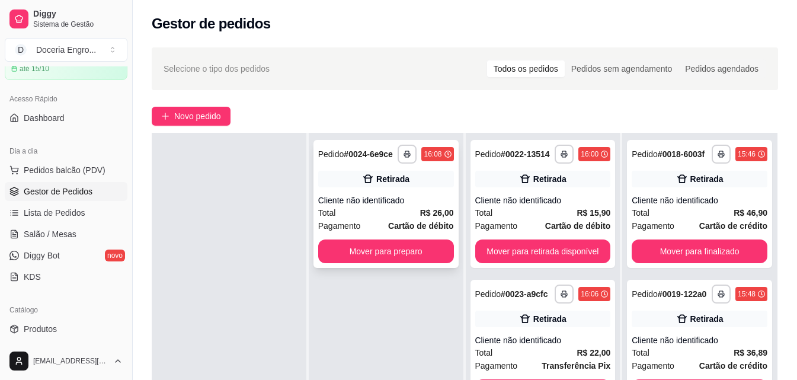
click at [389, 263] on button "Mover para preparo" at bounding box center [386, 252] width 136 height 24
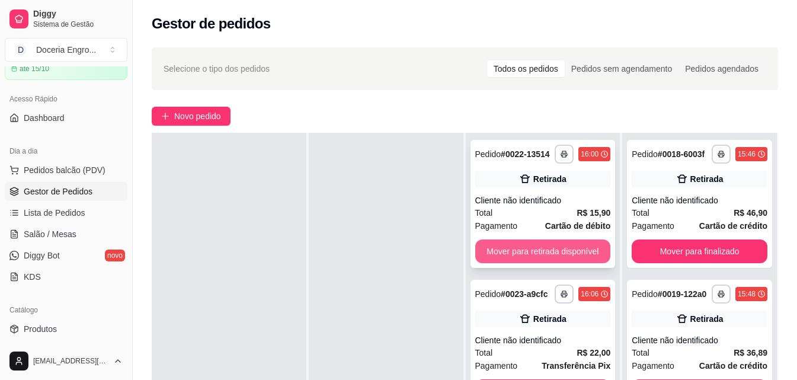
click at [534, 256] on button "Mover para retirada disponível" at bounding box center [544, 252] width 136 height 24
click at [534, 255] on button "Mover para retirada disponível" at bounding box center [543, 251] width 132 height 23
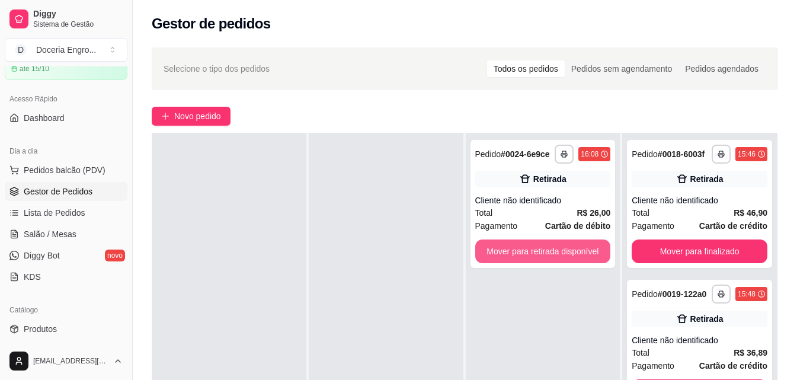
click at [534, 255] on button "Mover para retirada disponível" at bounding box center [544, 252] width 136 height 24
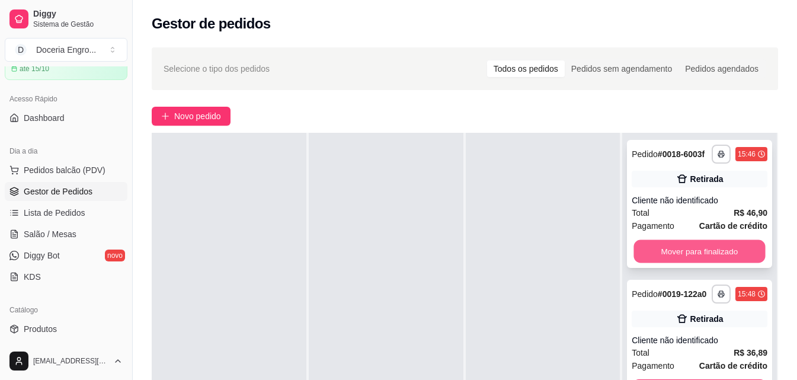
click at [744, 260] on button "Mover para finalizado" at bounding box center [700, 251] width 132 height 23
click at [730, 260] on button "Mover para finalizado" at bounding box center [700, 252] width 136 height 24
click at [730, 260] on button "Mover para finalizado" at bounding box center [700, 251] width 132 height 23
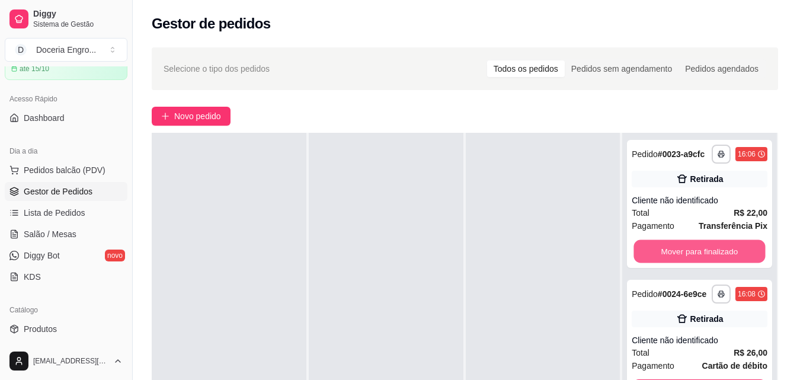
click at [730, 260] on button "Mover para finalizado" at bounding box center [700, 251] width 132 height 23
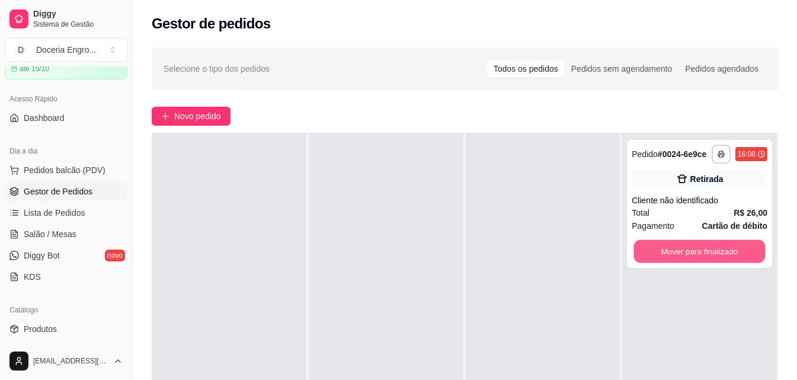
click at [730, 260] on button "Mover para finalizado" at bounding box center [700, 251] width 132 height 23
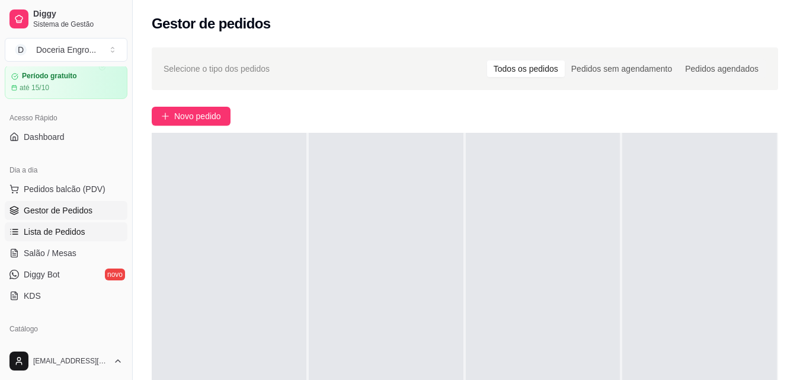
scroll to position [59, 0]
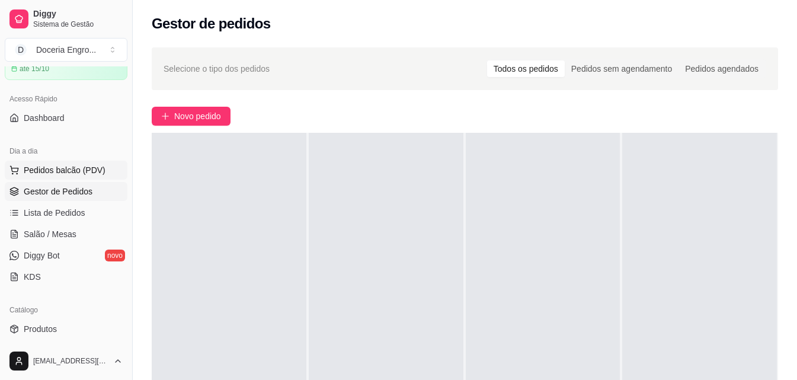
click at [41, 175] on span "Pedidos balcão (PDV)" at bounding box center [65, 170] width 82 height 12
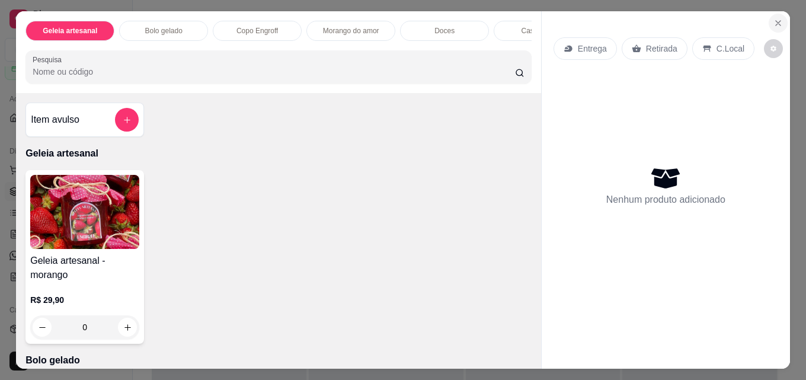
click at [779, 17] on button "Close" at bounding box center [778, 23] width 19 height 19
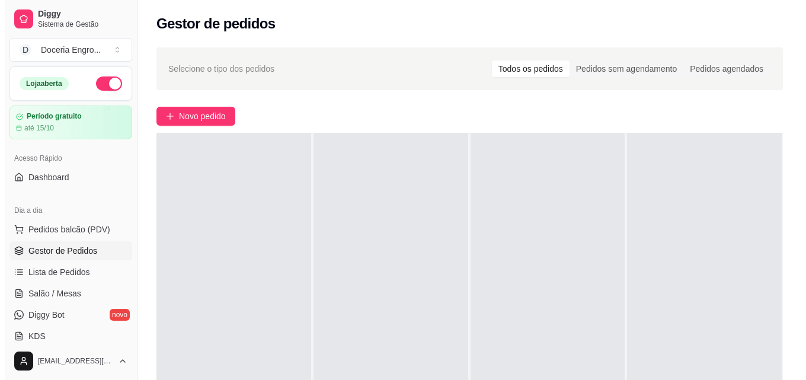
scroll to position [59, 0]
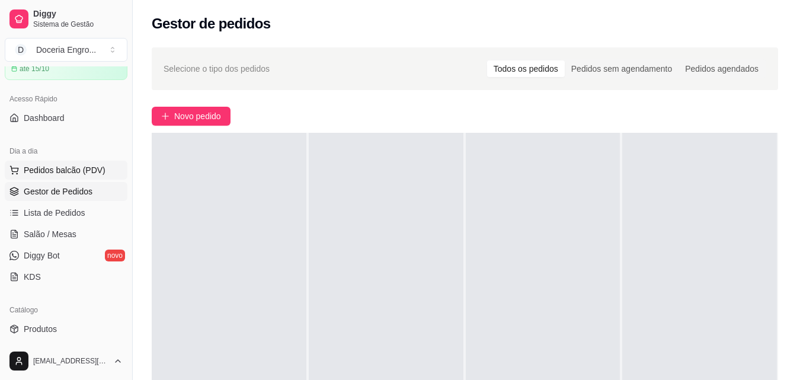
click at [65, 175] on span "Pedidos balcão (PDV)" at bounding box center [65, 170] width 82 height 12
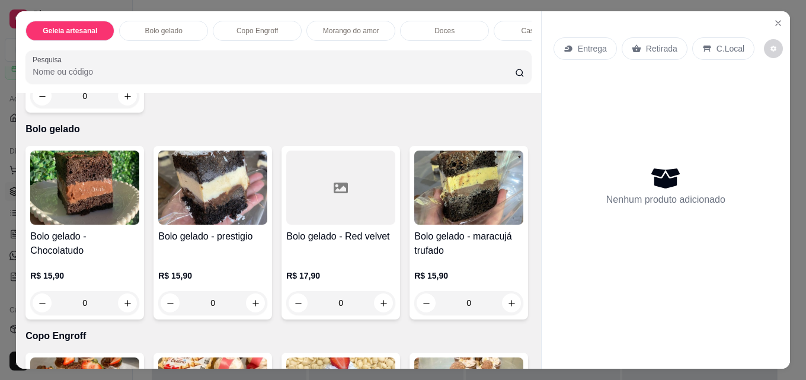
scroll to position [296, 0]
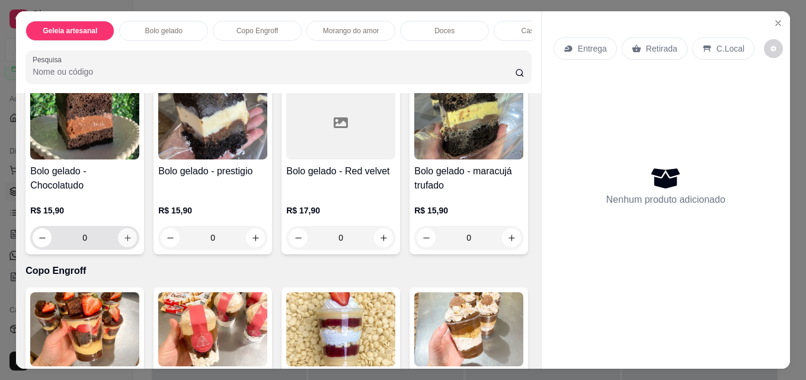
click at [129, 245] on button "increase-product-quantity" at bounding box center [127, 237] width 19 height 19
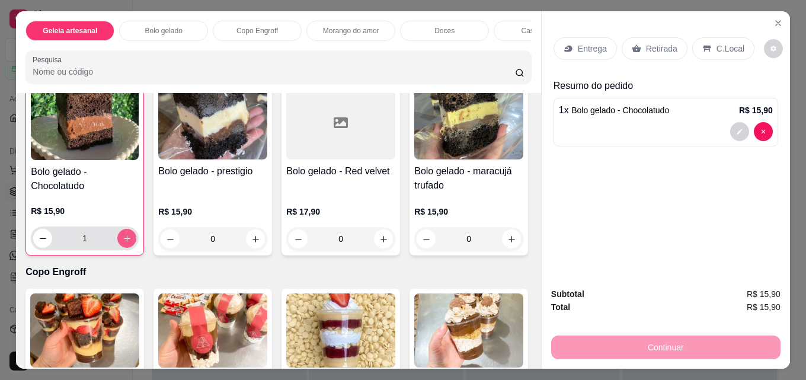
type input "1"
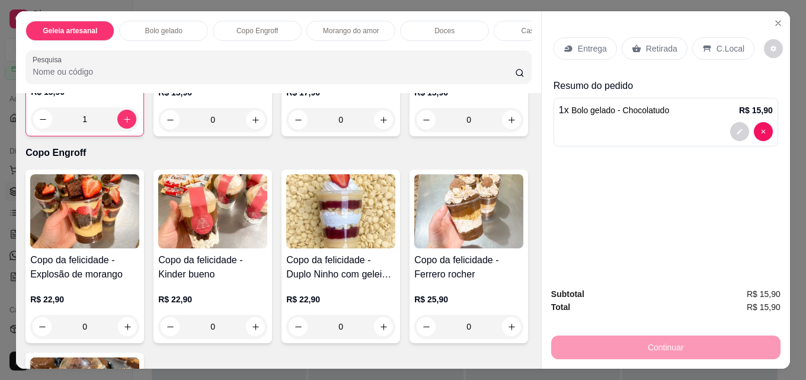
scroll to position [475, 0]
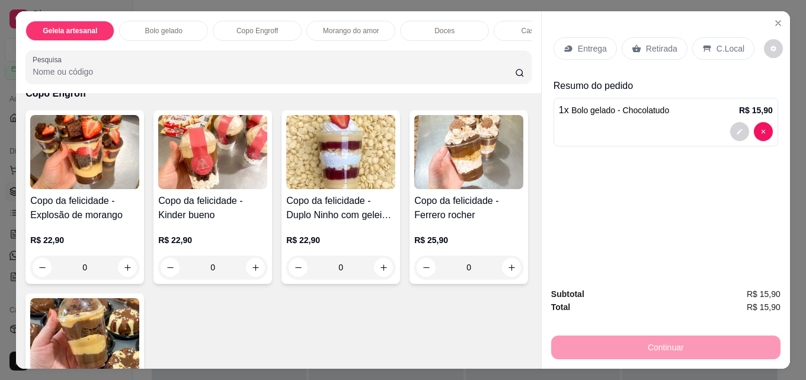
click at [503, 70] on button "increase-product-quantity" at bounding box center [512, 61] width 18 height 18
type input "1"
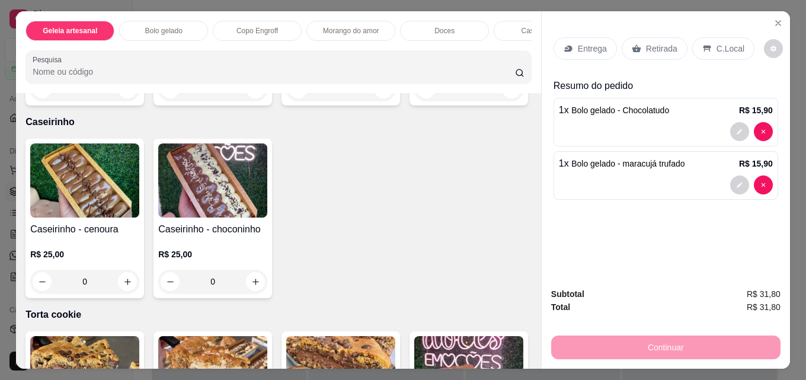
scroll to position [1246, 0]
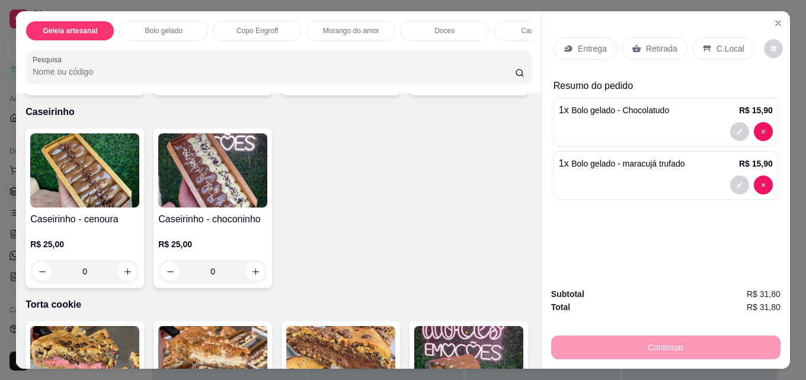
click at [379, 84] on icon "increase-product-quantity" at bounding box center [383, 79] width 9 height 9
type input "1"
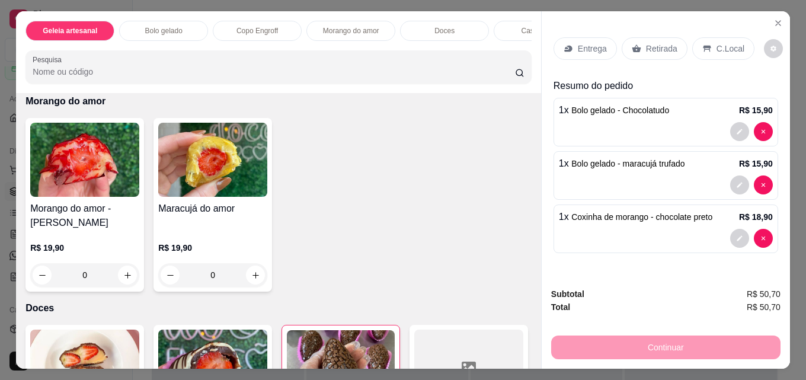
scroll to position [831, 0]
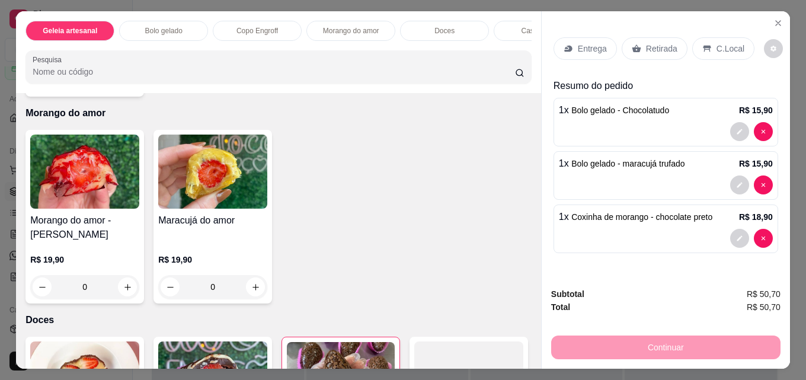
click at [637, 39] on div "Retirada" at bounding box center [655, 48] width 66 height 23
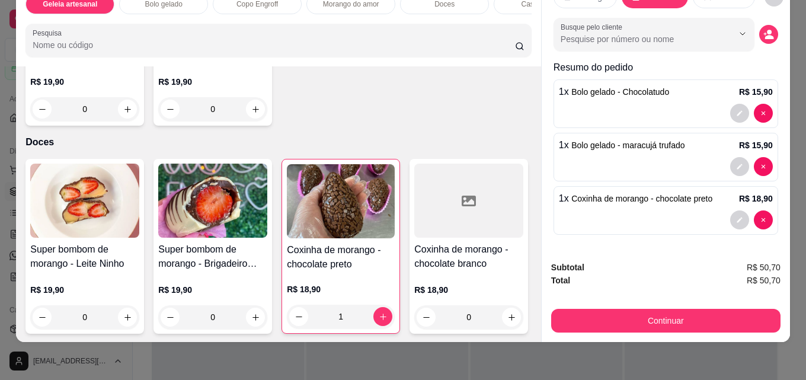
scroll to position [1009, 0]
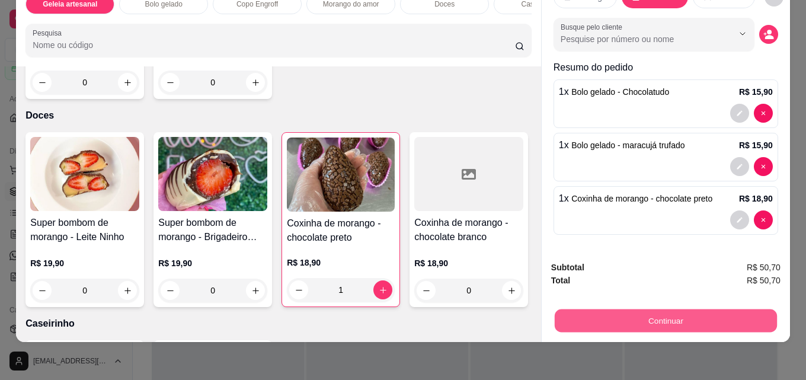
click at [646, 315] on button "Continuar" at bounding box center [666, 320] width 222 height 23
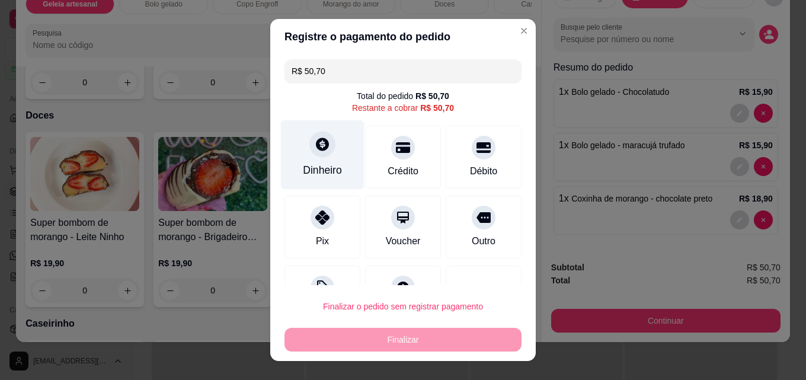
click at [311, 160] on div "Dinheiro" at bounding box center [323, 154] width 84 height 69
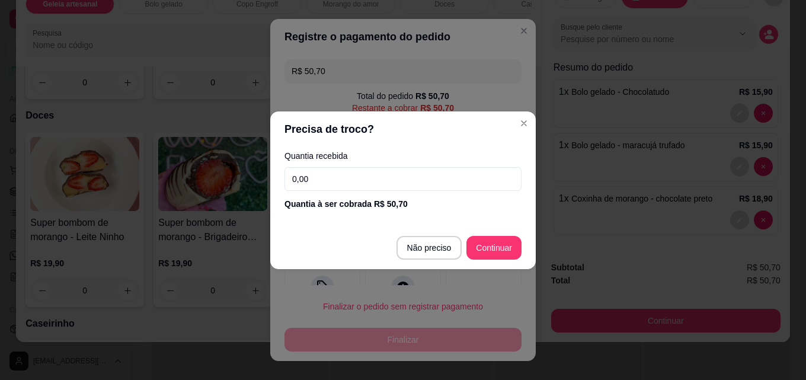
click at [323, 183] on input "0,00" at bounding box center [403, 179] width 237 height 24
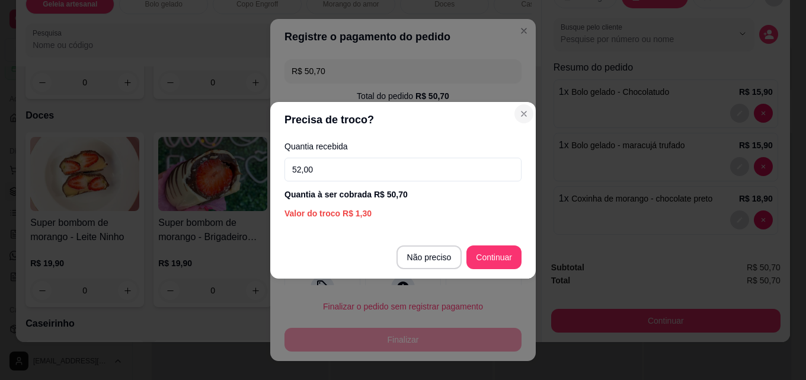
type input "52,00"
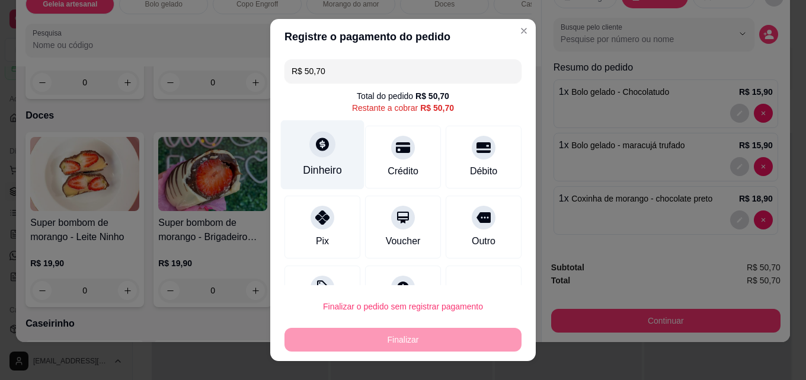
click at [320, 159] on div "Dinheiro" at bounding box center [323, 154] width 84 height 69
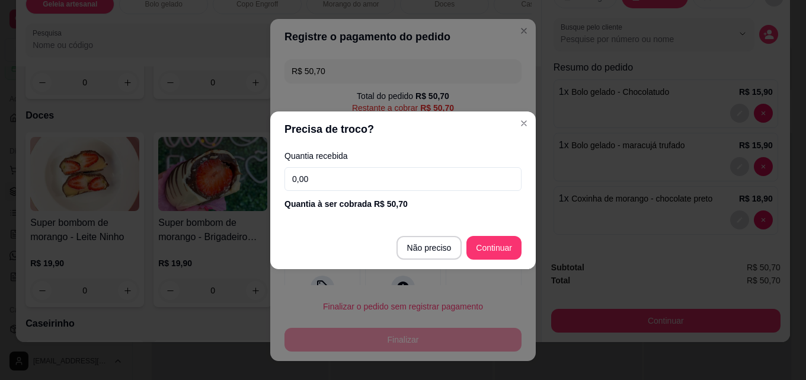
click at [381, 181] on input "0,00" at bounding box center [403, 179] width 237 height 24
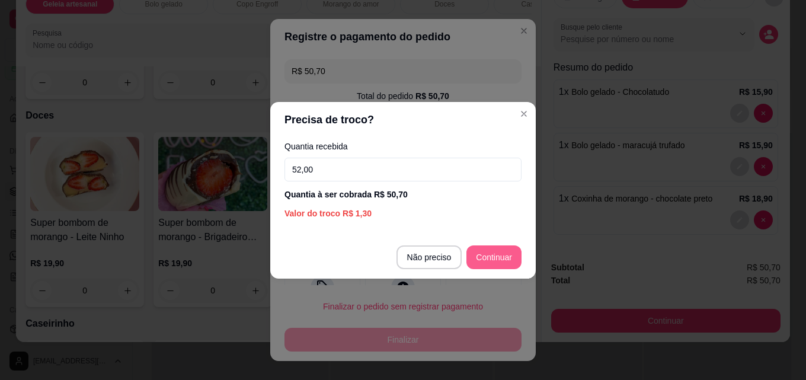
type input "52,00"
type input "R$ 0,00"
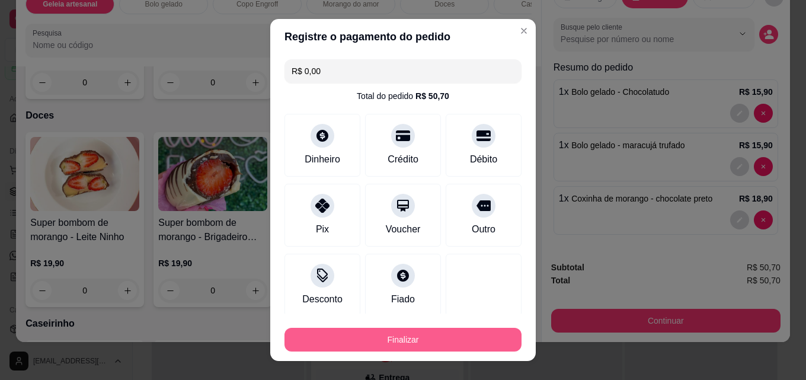
click at [435, 335] on button "Finalizar" at bounding box center [403, 340] width 237 height 24
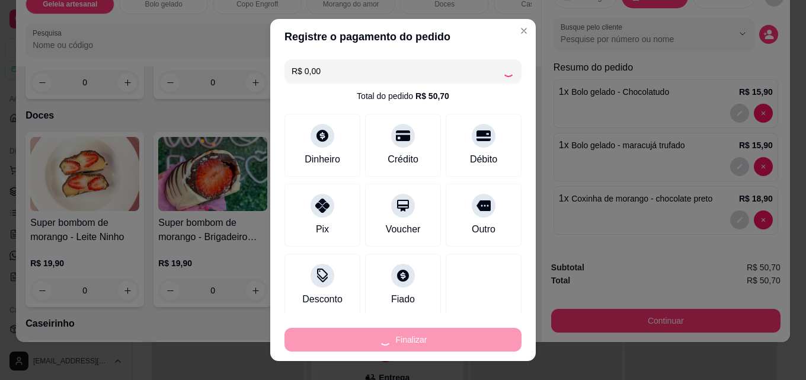
type input "0"
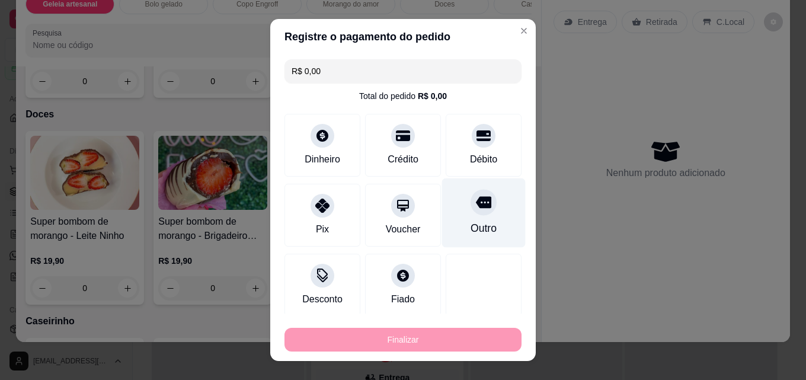
type input "-R$ 50,70"
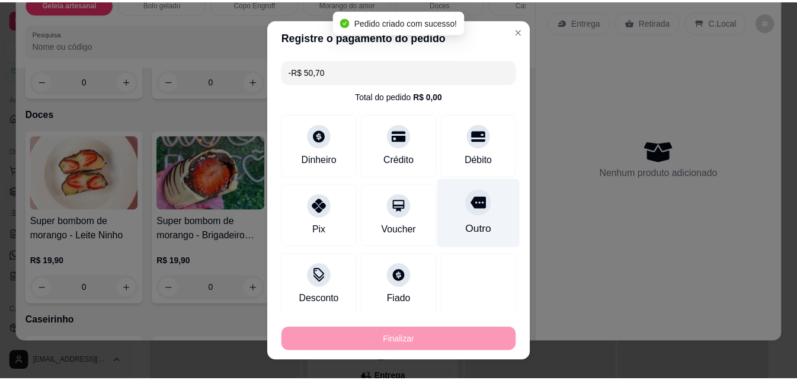
scroll to position [1007, 0]
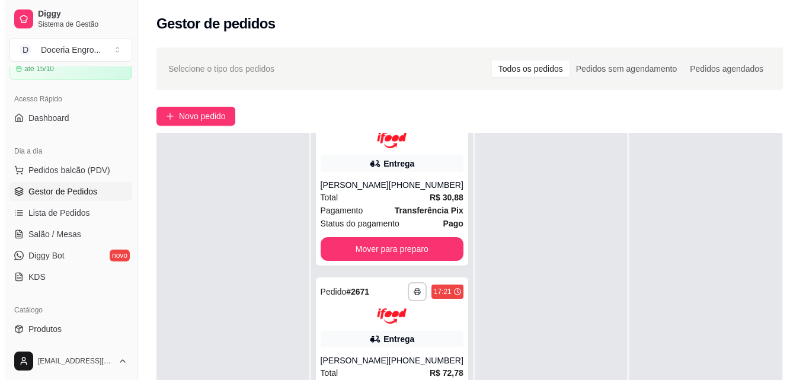
scroll to position [119, 0]
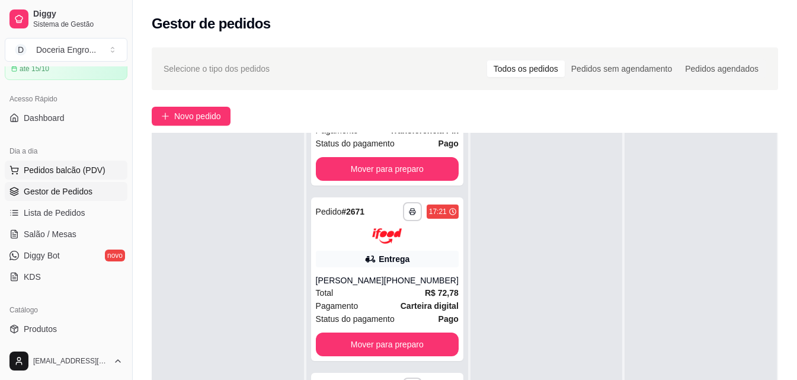
click at [69, 167] on span "Pedidos balcão (PDV)" at bounding box center [65, 170] width 82 height 12
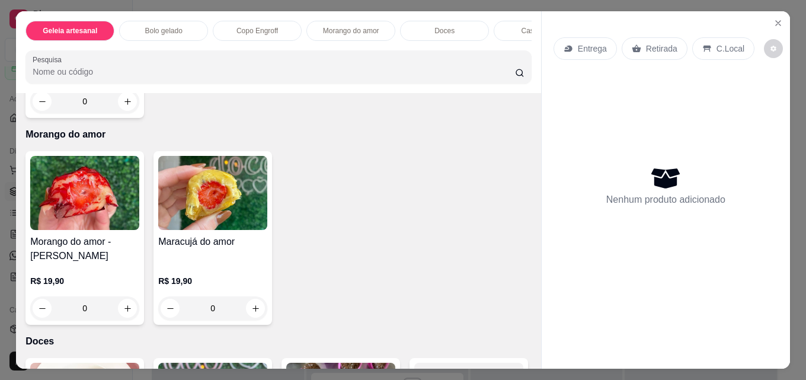
scroll to position [830, 0]
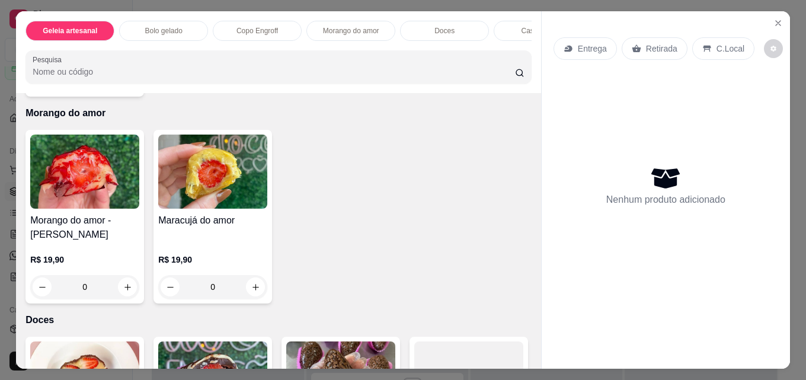
click at [132, 85] on icon "increase-product-quantity" at bounding box center [127, 80] width 9 height 9
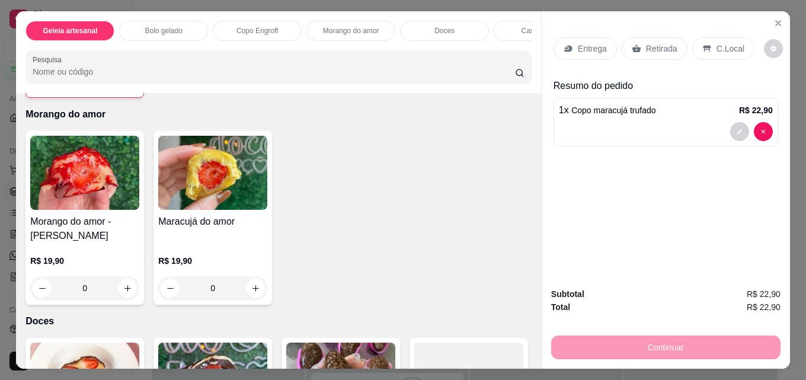
click at [132, 85] on icon "increase-product-quantity" at bounding box center [127, 80] width 9 height 9
type input "2"
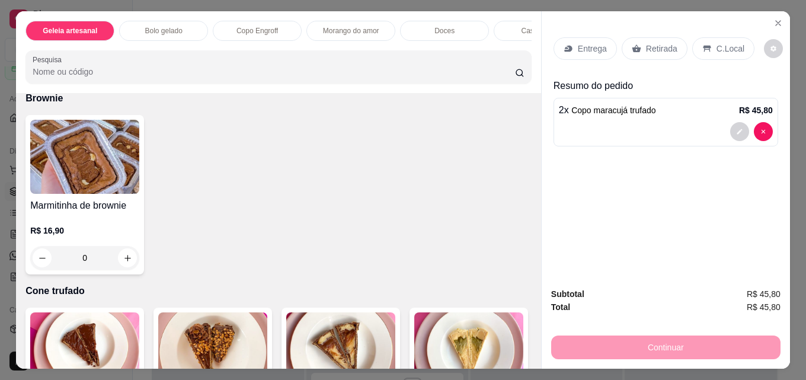
scroll to position [2075, 0]
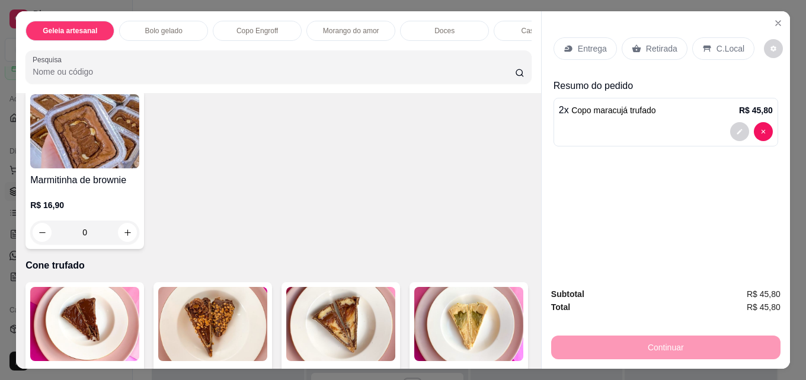
type input "1"
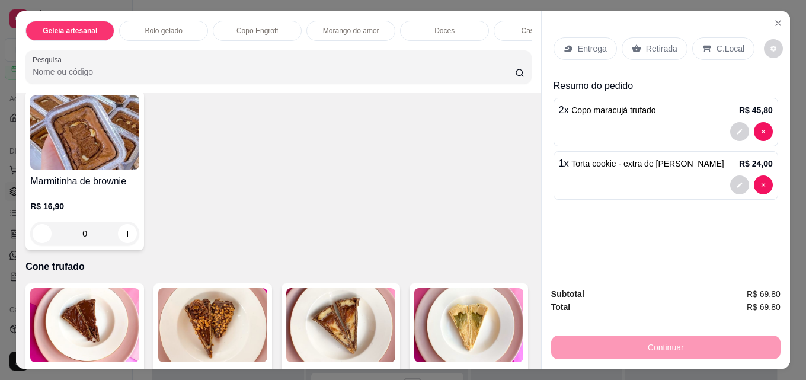
scroll to position [2076, 0]
click at [658, 43] on p "Retirada" at bounding box center [661, 49] width 31 height 12
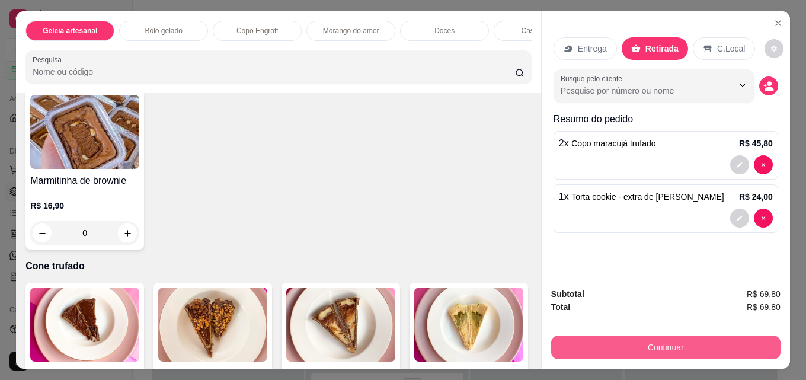
click at [631, 342] on button "Continuar" at bounding box center [665, 348] width 229 height 24
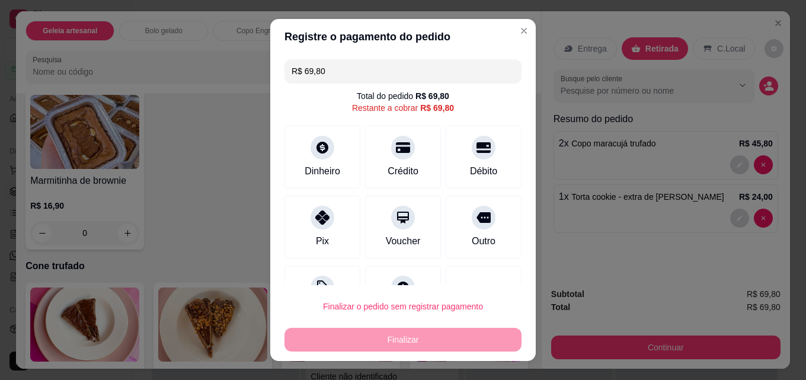
scroll to position [0, 0]
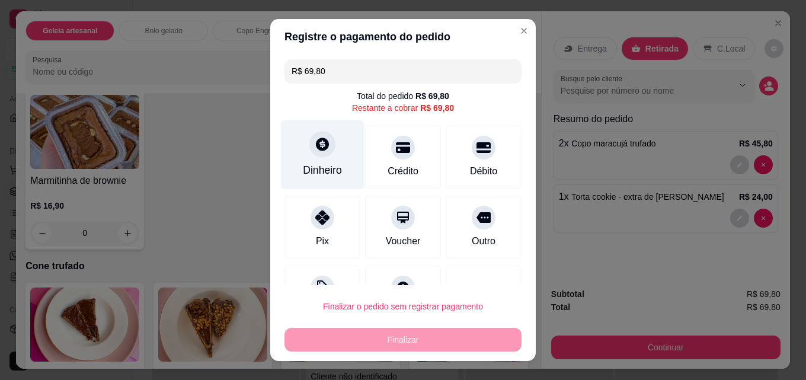
click at [329, 142] on div "Dinheiro" at bounding box center [323, 154] width 84 height 69
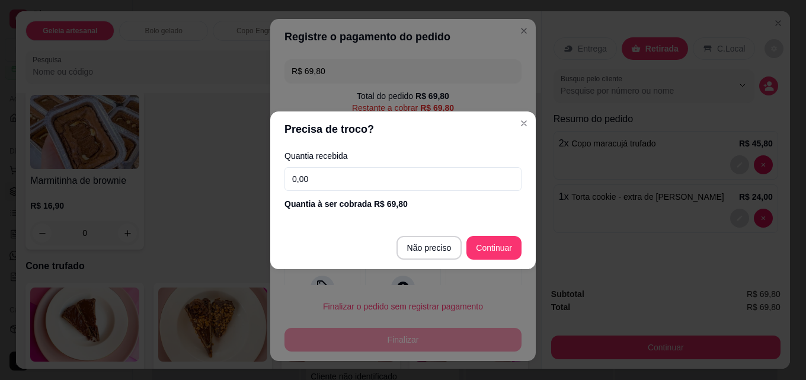
click at [382, 174] on input "0,00" at bounding box center [403, 179] width 237 height 24
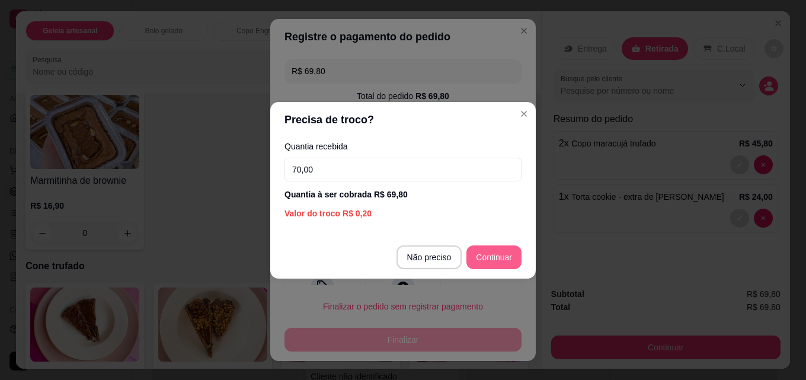
type input "70,00"
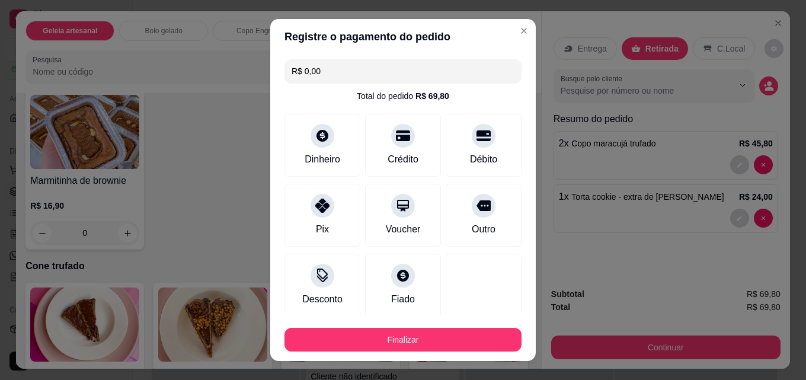
type input "R$ 0,00"
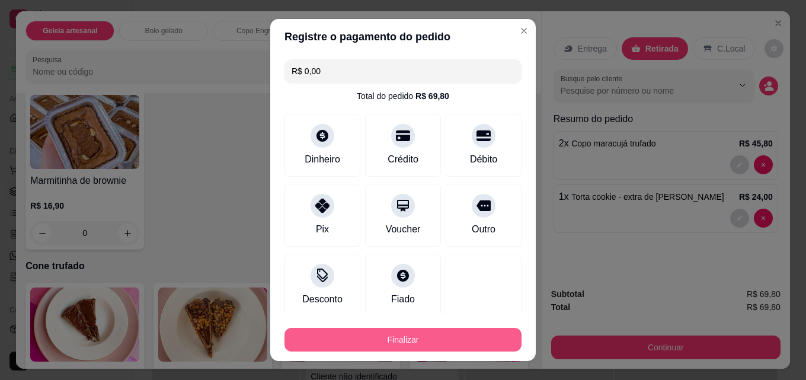
click at [378, 344] on button "Finalizar" at bounding box center [403, 340] width 237 height 24
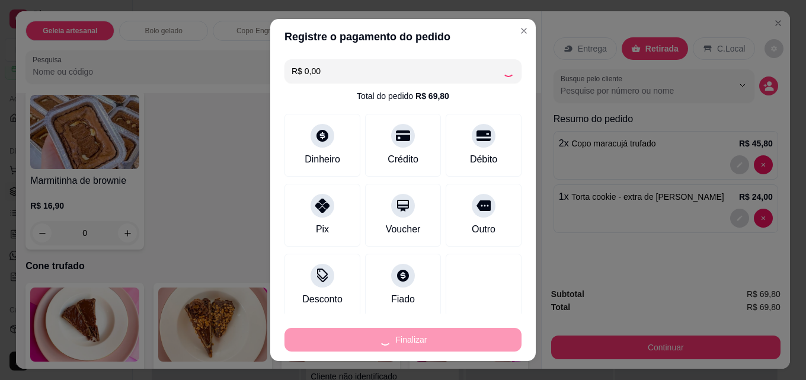
type input "0"
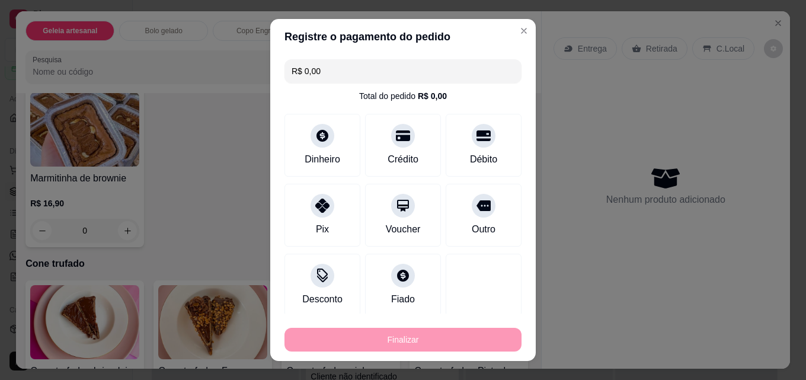
type input "-R$ 69,80"
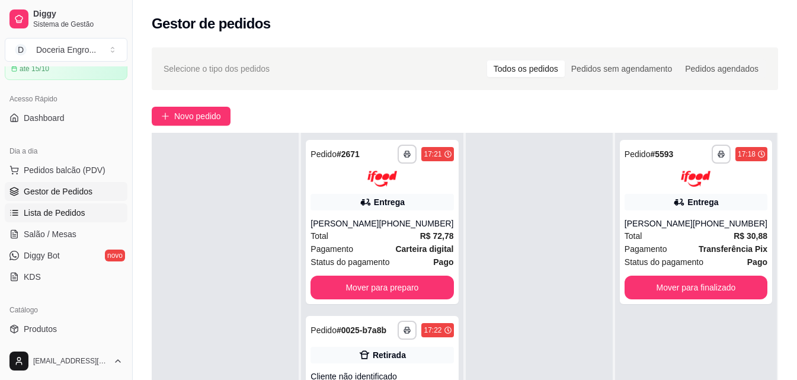
click at [83, 209] on link "Lista de Pedidos" at bounding box center [66, 212] width 123 height 19
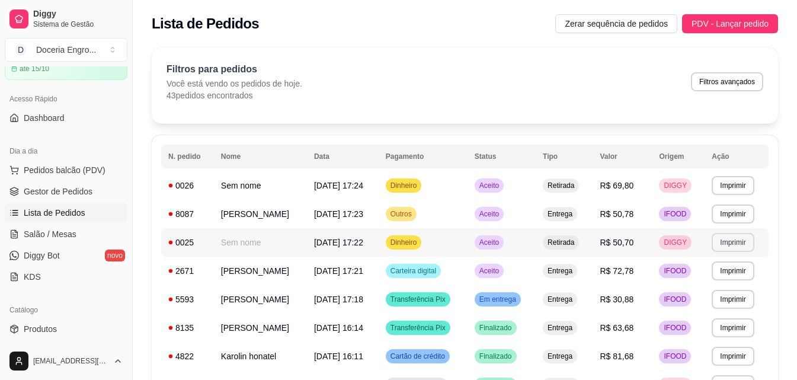
click at [741, 243] on button "Imprimir" at bounding box center [733, 242] width 42 height 19
click at [730, 292] on button "IMPRESSORA" at bounding box center [718, 284] width 86 height 19
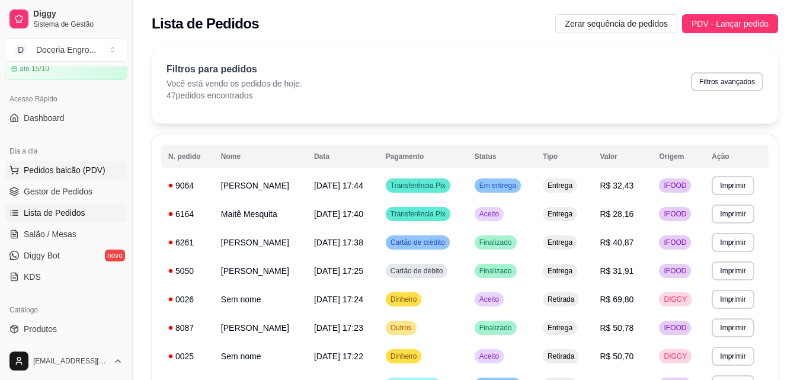
click at [76, 167] on span "Pedidos balcão (PDV)" at bounding box center [65, 170] width 82 height 12
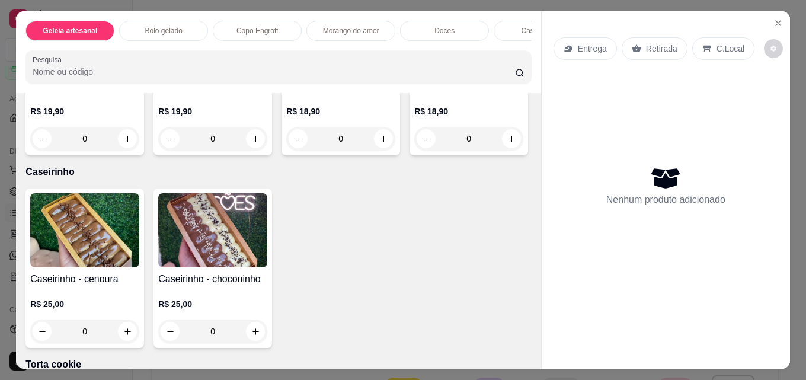
scroll to position [1186, 0]
click at [247, 148] on button "increase-product-quantity" at bounding box center [255, 138] width 19 height 19
type input "1"
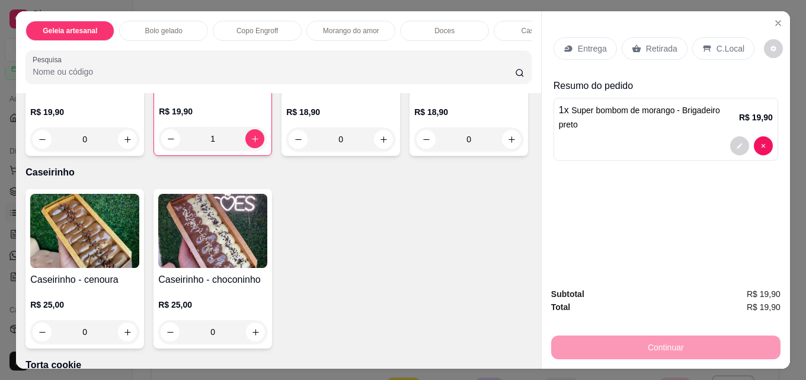
click at [646, 46] on p "Retirada" at bounding box center [661, 49] width 31 height 12
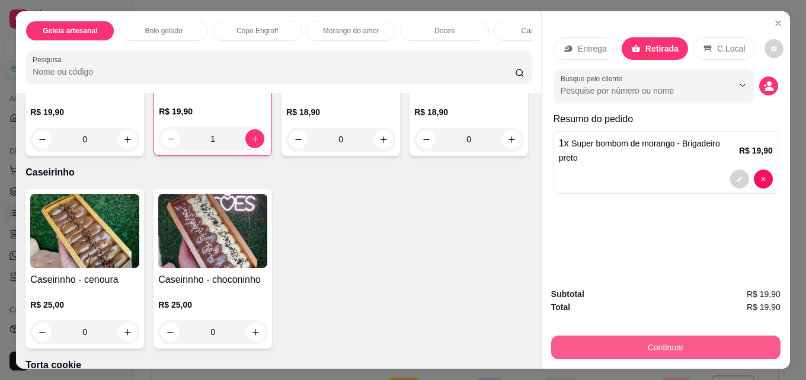
click at [653, 337] on button "Continuar" at bounding box center [665, 348] width 229 height 24
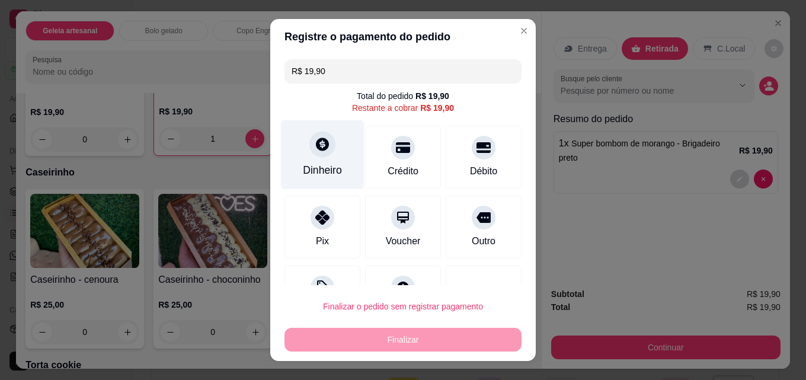
click at [316, 143] on icon at bounding box center [322, 144] width 13 height 13
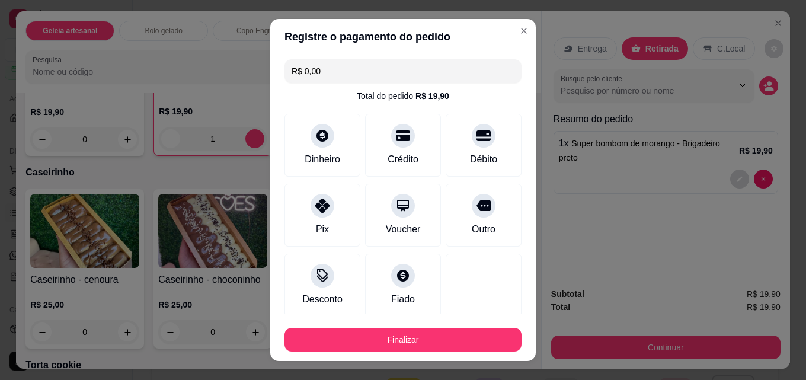
type input "R$ 0,00"
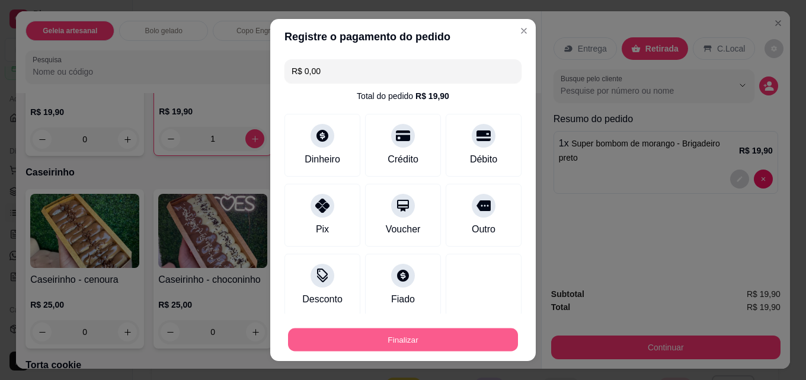
click at [467, 341] on button "Finalizar" at bounding box center [403, 339] width 230 height 23
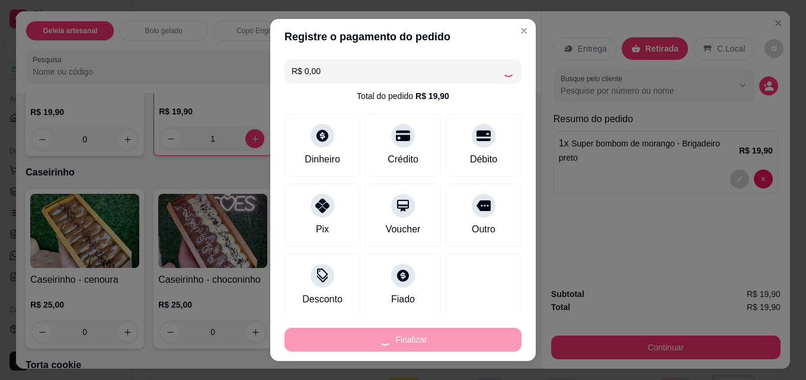
type input "0"
type input "-R$ 19,90"
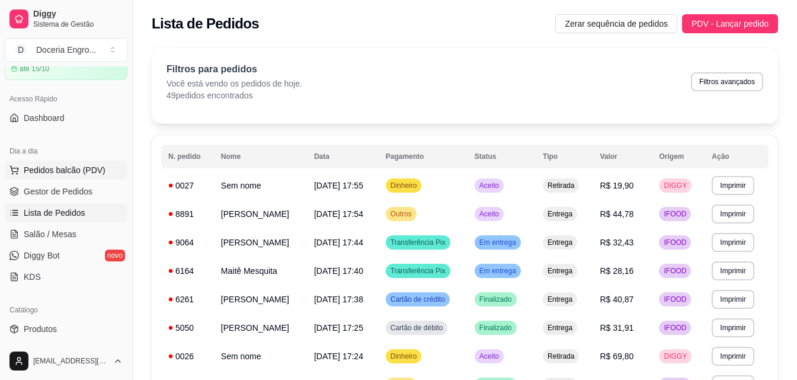
click at [69, 167] on span "Pedidos balcão (PDV)" at bounding box center [65, 170] width 82 height 12
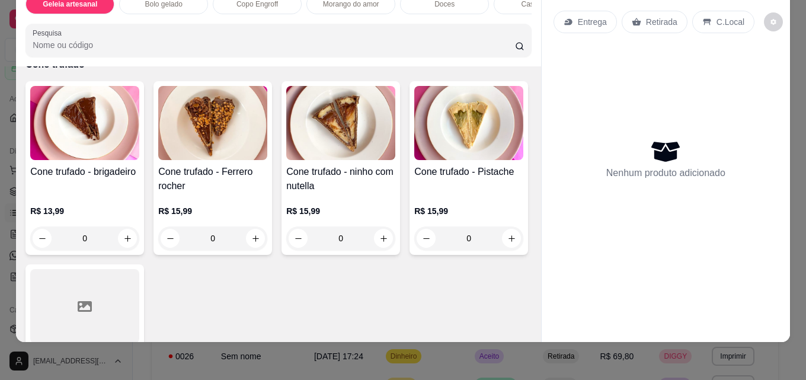
scroll to position [2253, 0]
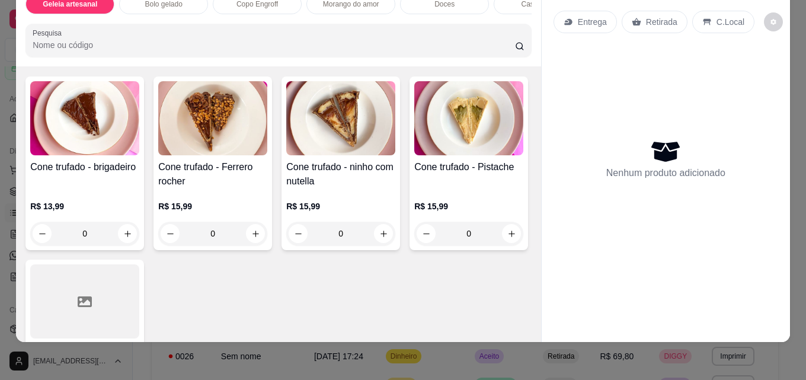
type input "1"
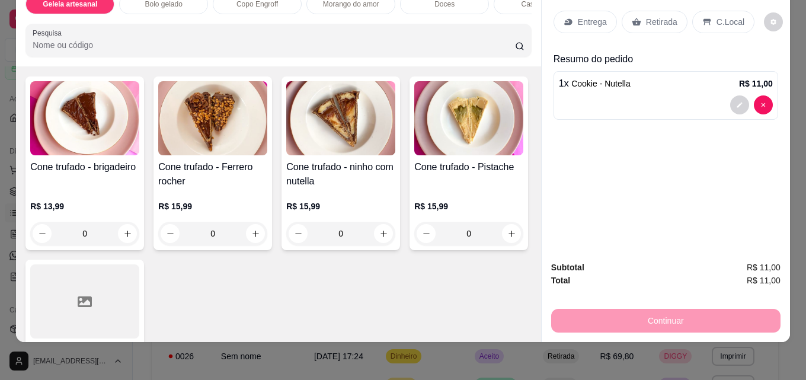
scroll to position [2254, 0]
drag, startPoint x: 634, startPoint y: 7, endPoint x: 678, endPoint y: 178, distance: 177.5
click at [635, 11] on div "Retirada" at bounding box center [655, 22] width 66 height 23
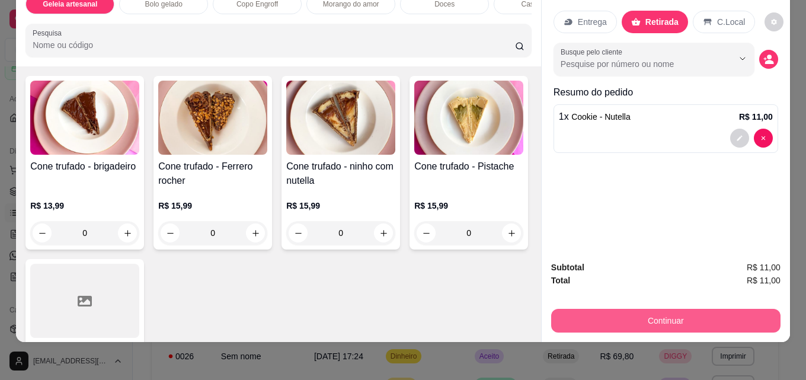
click at [680, 311] on button "Continuar" at bounding box center [665, 321] width 229 height 24
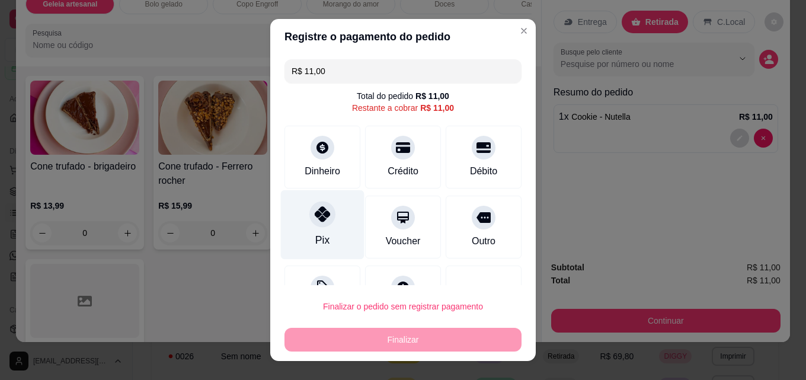
click at [330, 221] on div "Pix" at bounding box center [323, 224] width 84 height 69
type input "R$ 0,00"
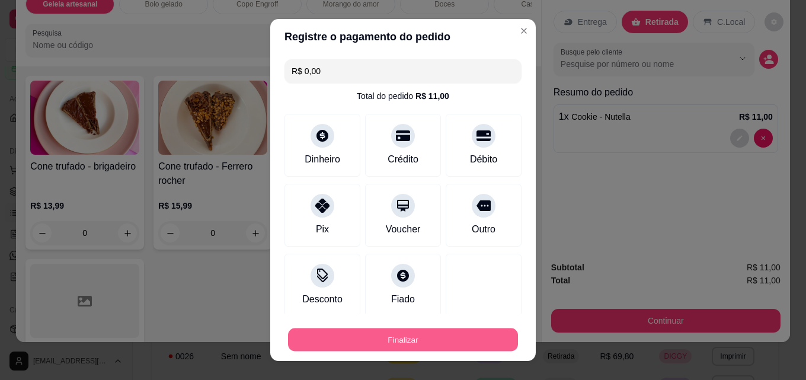
click at [397, 348] on button "Finalizar" at bounding box center [403, 339] width 230 height 23
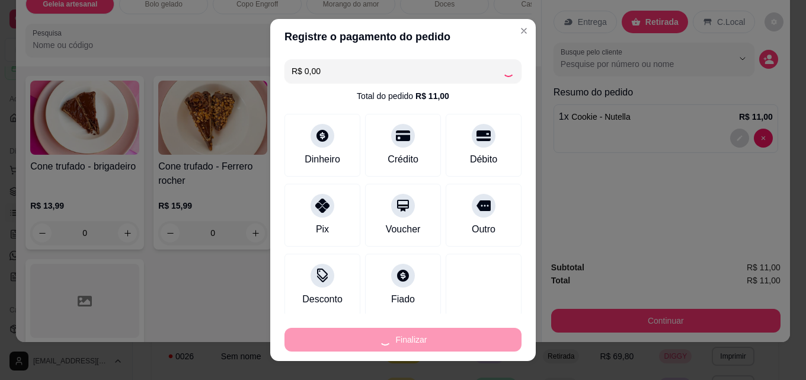
type input "0"
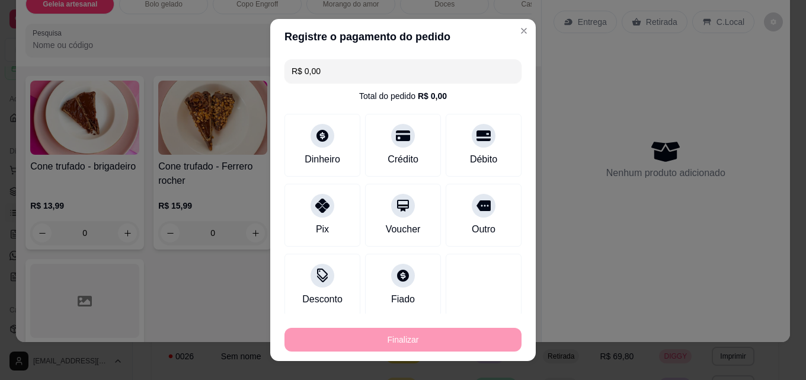
type input "-R$ 11,00"
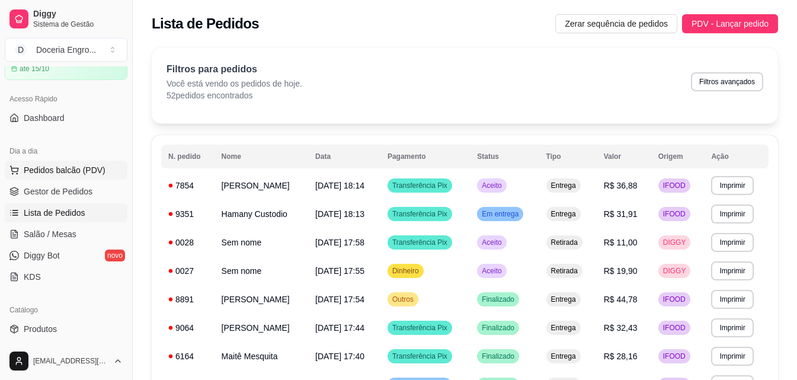
click at [58, 176] on span "Pedidos balcão (PDV)" at bounding box center [65, 170] width 82 height 12
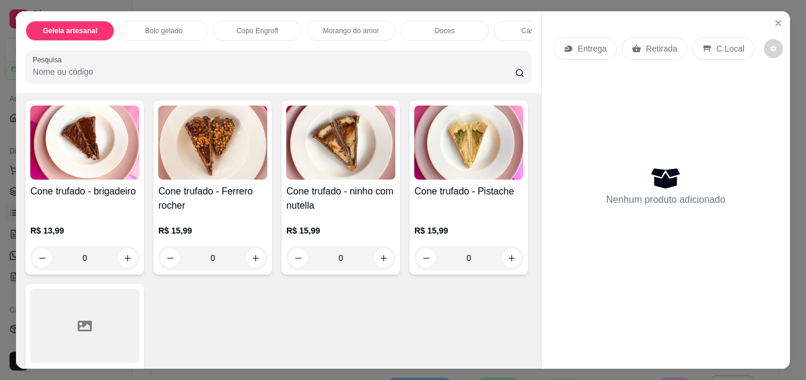
scroll to position [2253, 0]
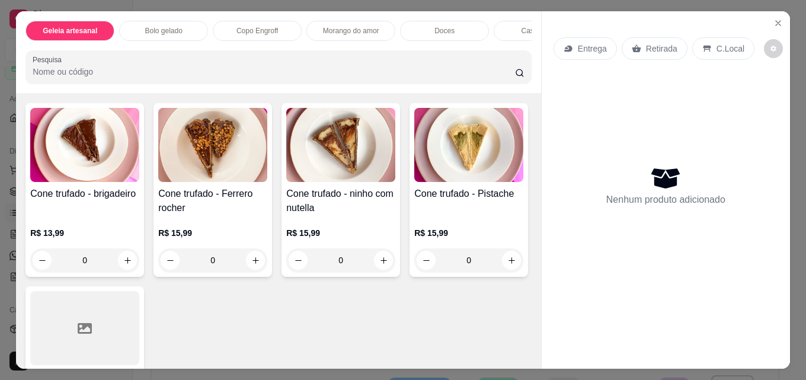
type input "1"
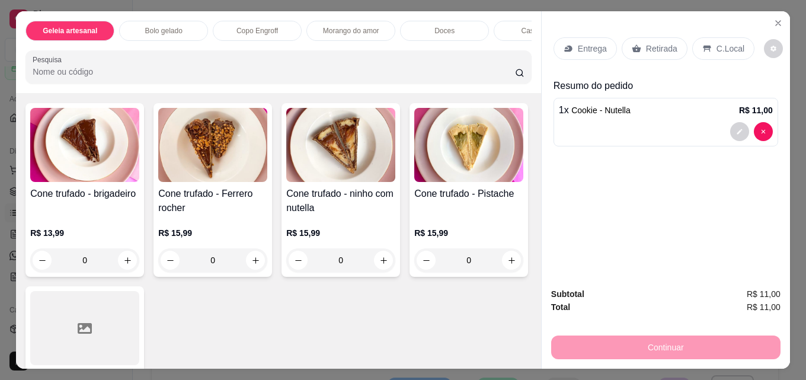
scroll to position [2254, 0]
click at [670, 43] on p "Retirada" at bounding box center [661, 49] width 31 height 12
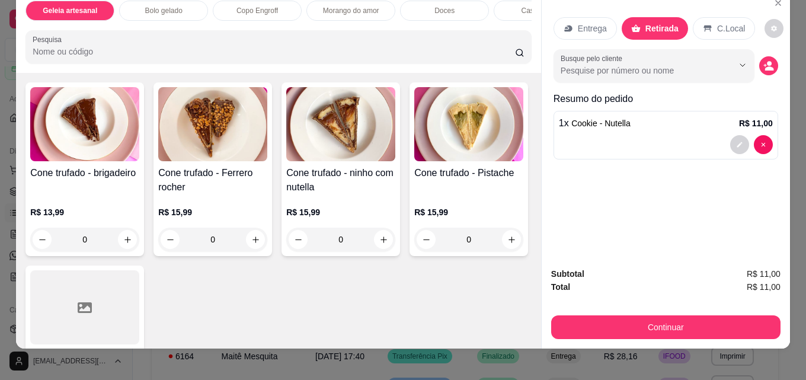
scroll to position [31, 0]
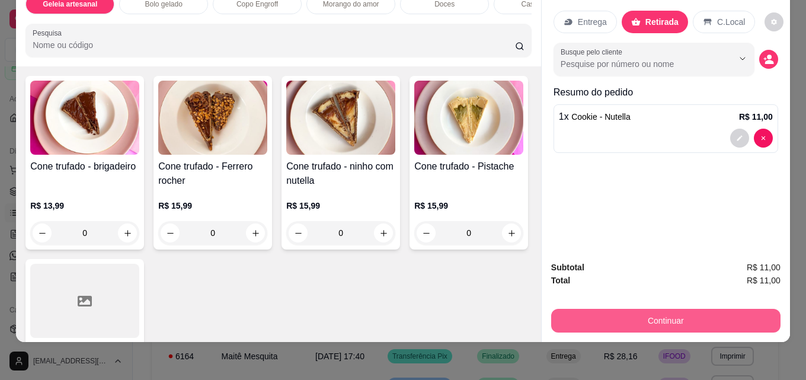
click at [742, 309] on button "Continuar" at bounding box center [665, 321] width 229 height 24
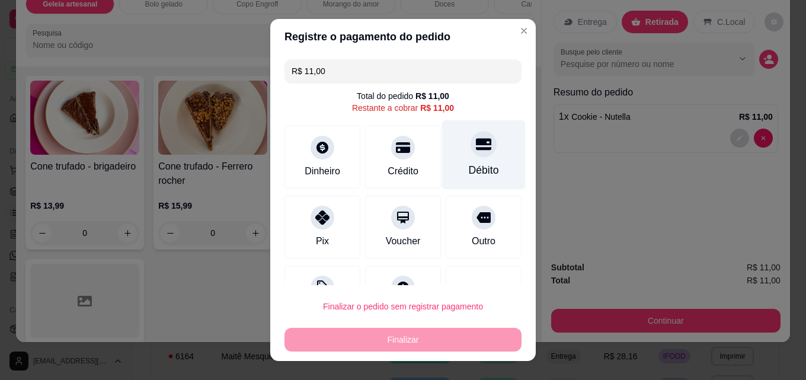
click at [470, 158] on div "Débito" at bounding box center [484, 154] width 84 height 69
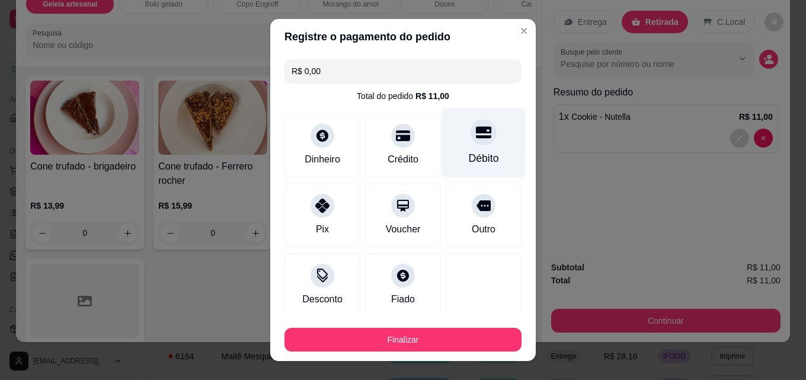
type input "R$ 0,00"
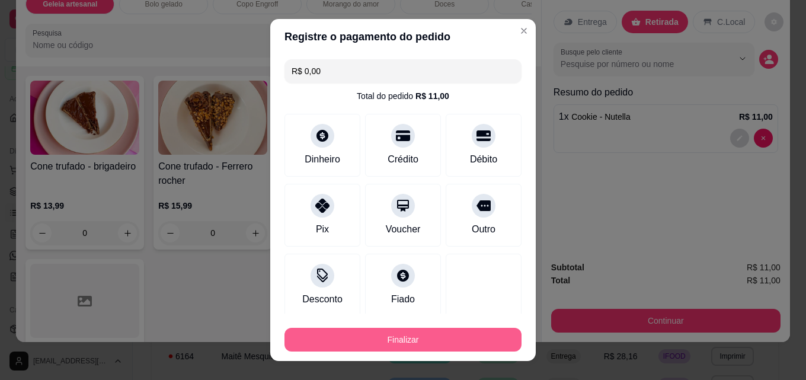
click at [432, 341] on button "Finalizar" at bounding box center [403, 340] width 237 height 24
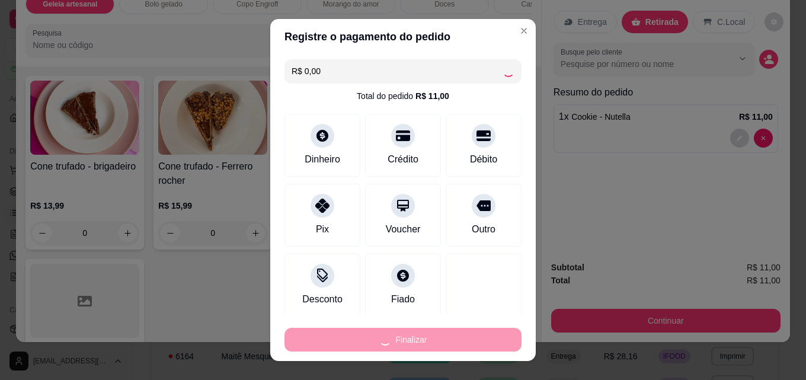
type input "0"
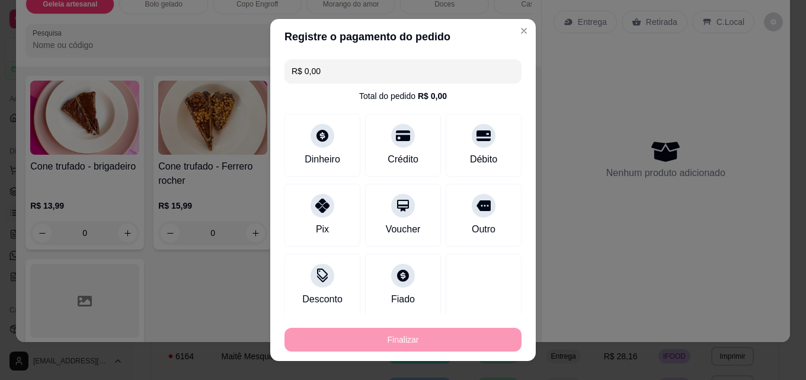
type input "-R$ 11,00"
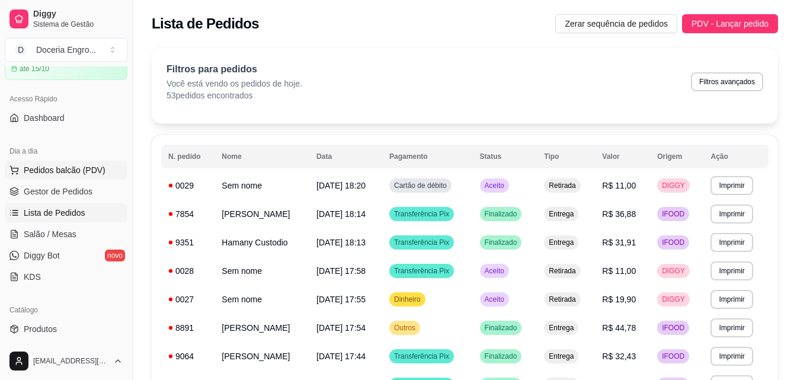
click at [74, 171] on span "Pedidos balcão (PDV)" at bounding box center [65, 170] width 82 height 12
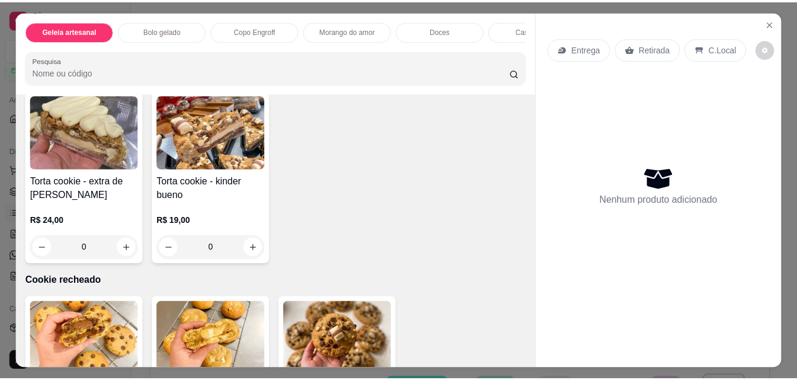
scroll to position [1720, 0]
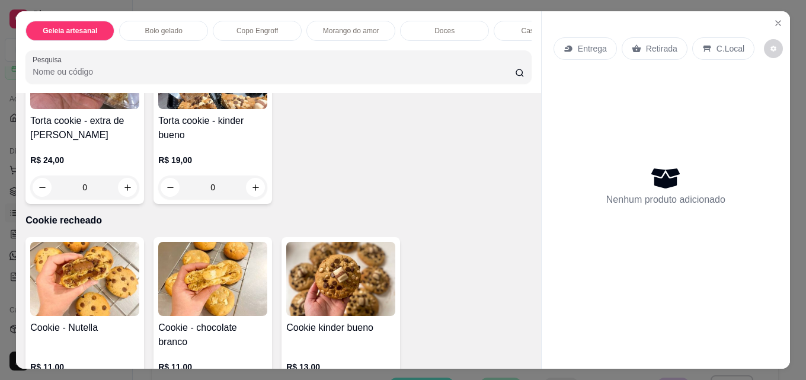
type input "1"
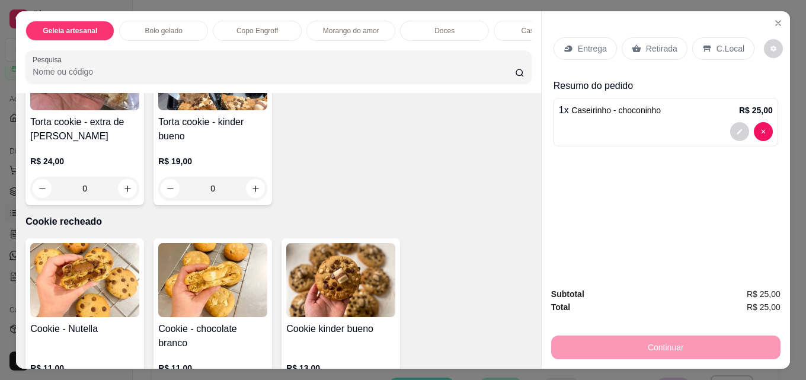
click at [652, 37] on div "Retirada" at bounding box center [655, 48] width 66 height 23
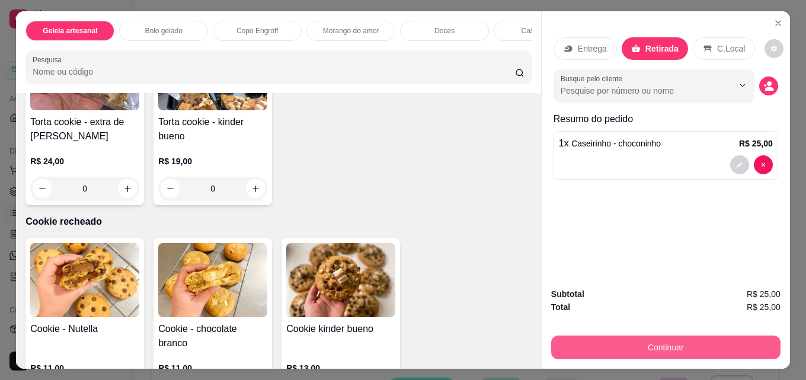
click at [667, 339] on button "Continuar" at bounding box center [665, 348] width 229 height 24
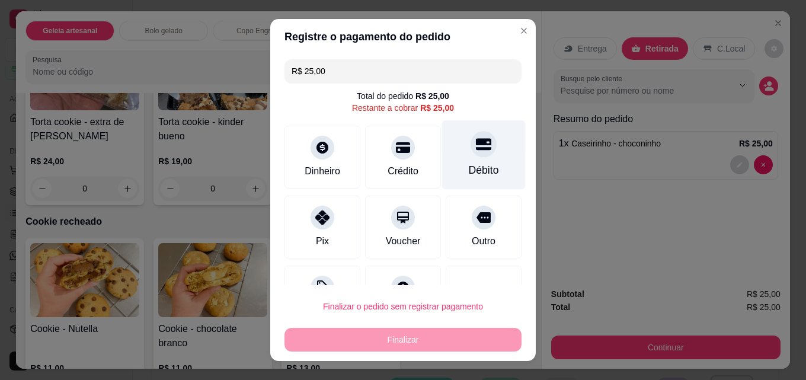
click at [471, 154] on div at bounding box center [484, 144] width 26 height 26
type input "R$ 0,00"
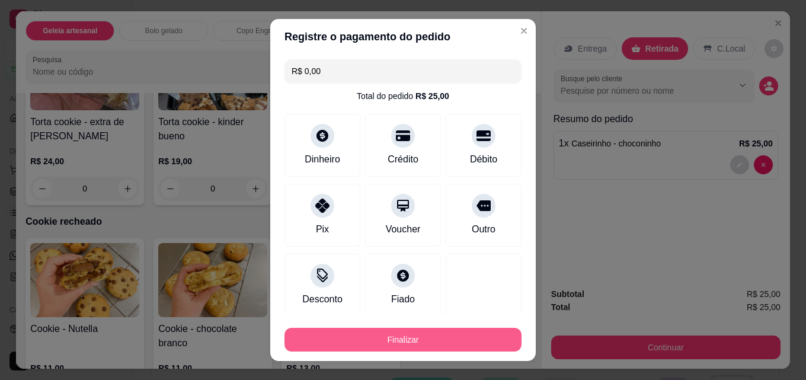
click at [454, 336] on button "Finalizar" at bounding box center [403, 340] width 237 height 24
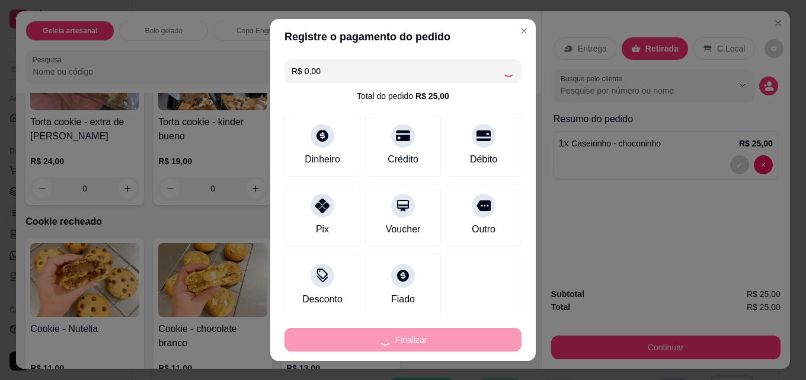
type input "0"
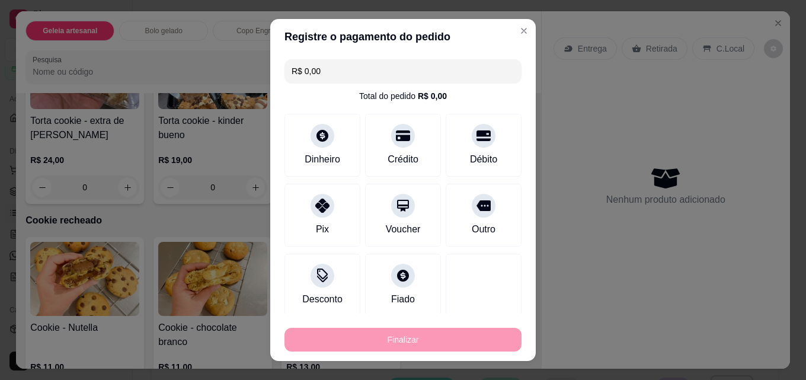
type input "-R$ 25,00"
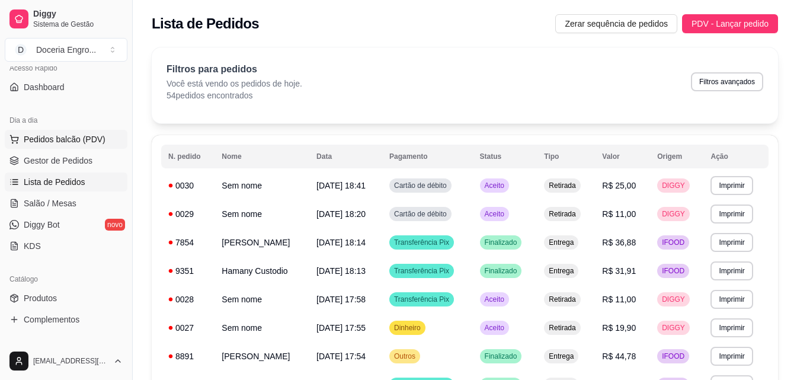
scroll to position [178, 0]
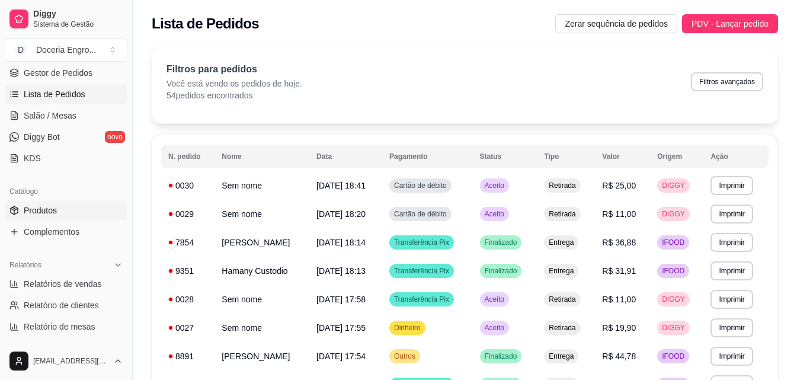
click at [71, 206] on link "Produtos" at bounding box center [66, 210] width 123 height 19
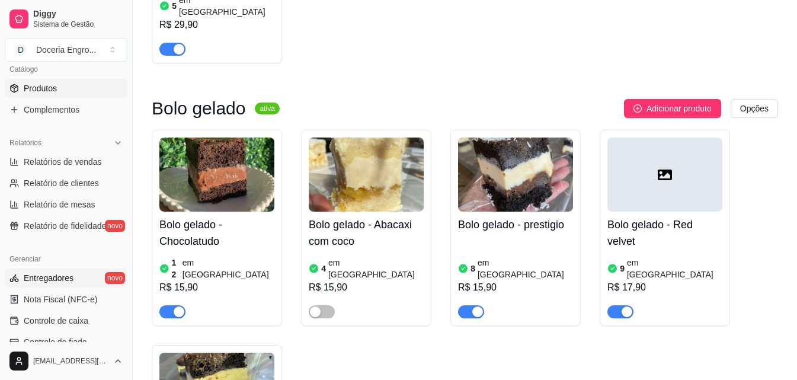
scroll to position [295, 0]
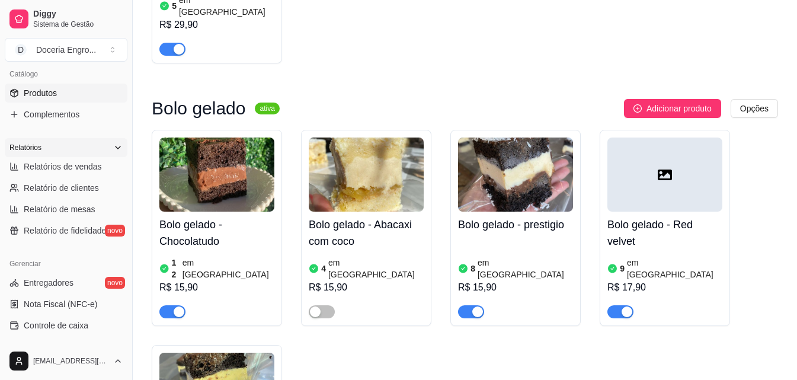
click at [116, 148] on icon at bounding box center [118, 147] width 5 height 2
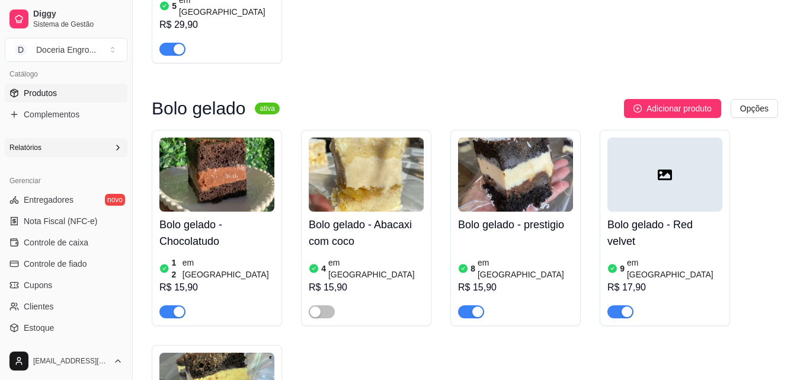
click at [113, 148] on icon at bounding box center [117, 147] width 9 height 9
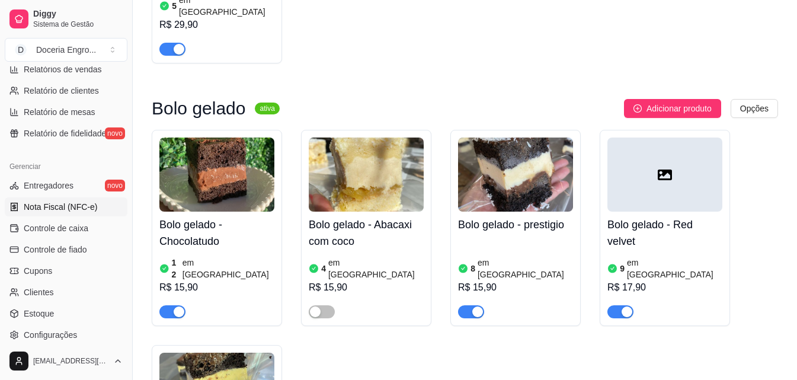
scroll to position [414, 0]
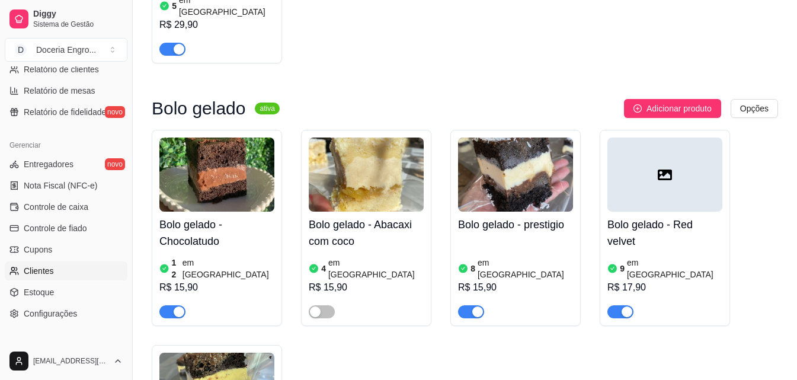
click at [69, 272] on link "Clientes" at bounding box center [66, 270] width 123 height 19
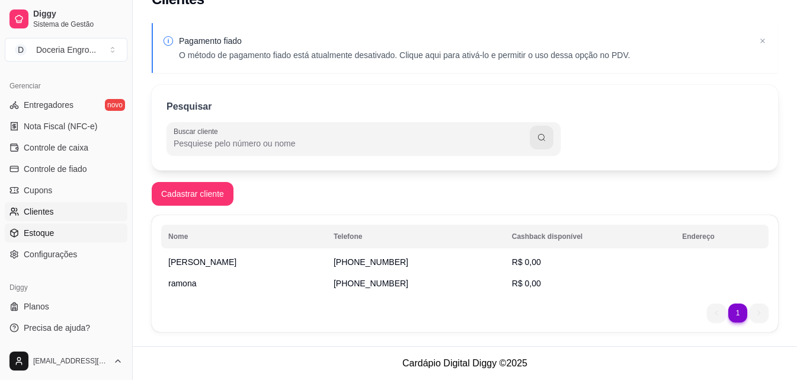
scroll to position [414, 0]
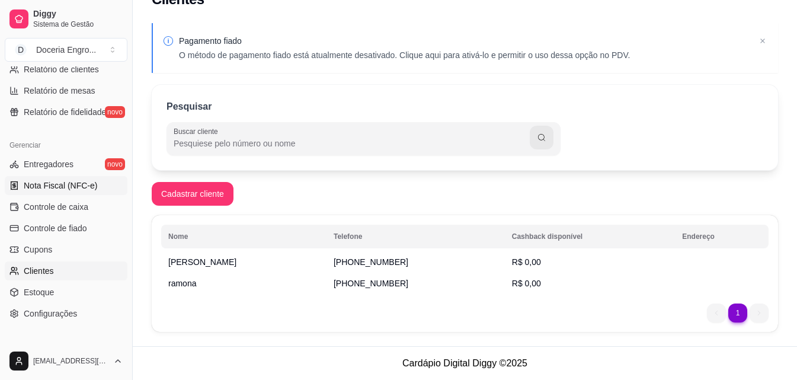
click at [65, 181] on span "Nota Fiscal (NFC-e)" at bounding box center [61, 186] width 74 height 12
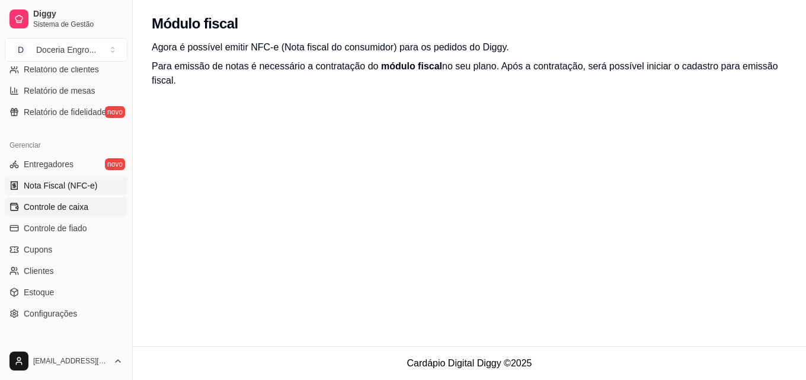
click at [76, 206] on span "Controle de caixa" at bounding box center [56, 207] width 65 height 12
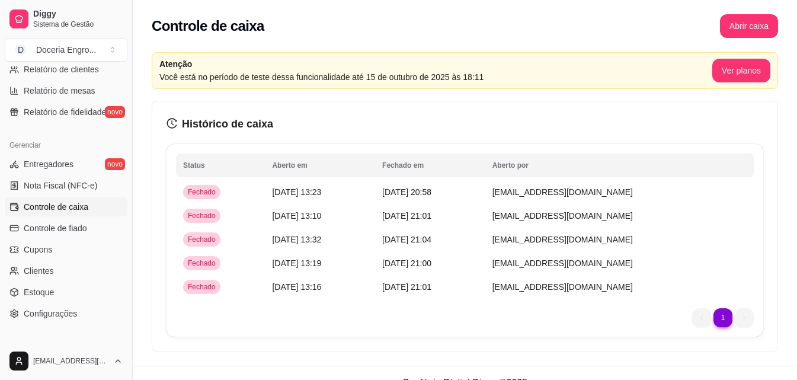
click at [763, 21] on button "Abrir caixa" at bounding box center [749, 26] width 58 height 24
click at [561, 314] on div "1 1" at bounding box center [465, 317] width 578 height 19
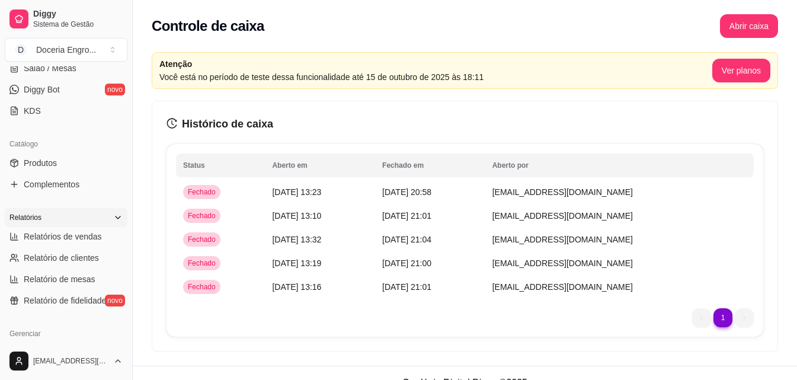
scroll to position [237, 0]
